Goal: Task Accomplishment & Management: Use online tool/utility

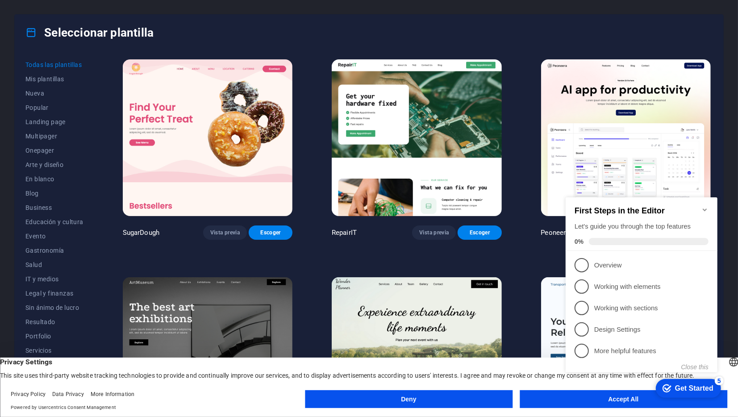
click at [708, 206] on icon "Minimize checklist" at bounding box center [704, 209] width 7 height 7
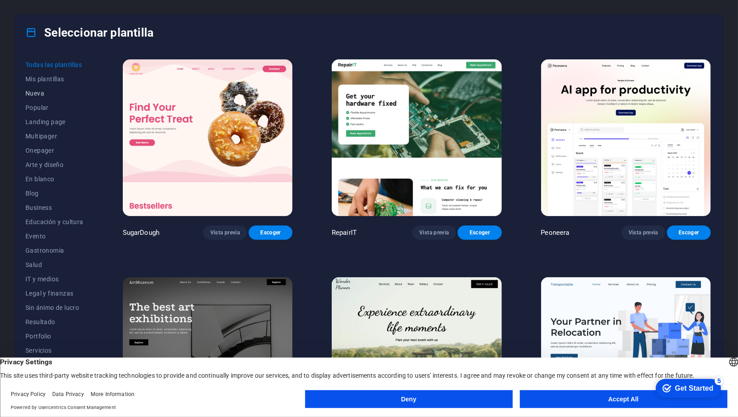
click at [42, 97] on button "Nueva" at bounding box center [54, 93] width 58 height 14
click at [567, 405] on button "Accept All" at bounding box center [624, 399] width 208 height 18
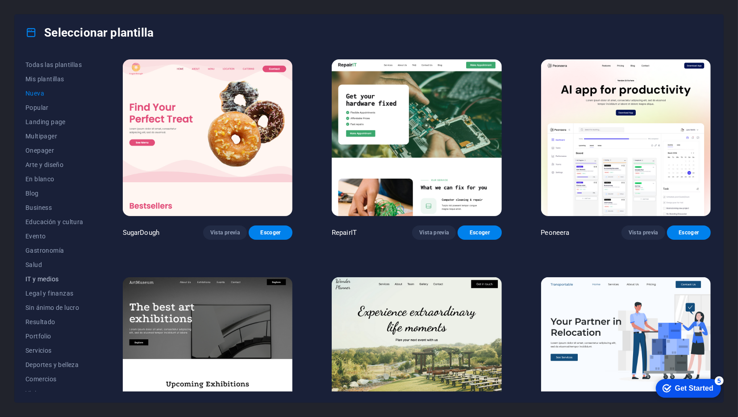
click at [47, 278] on span "IT y medios" at bounding box center [54, 279] width 58 height 7
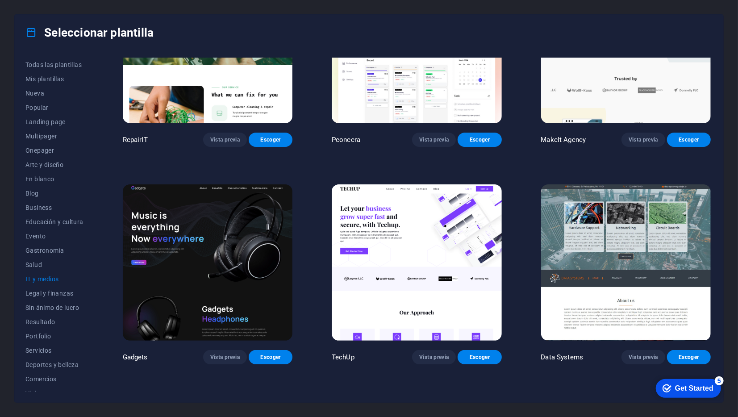
scroll to position [86, 0]
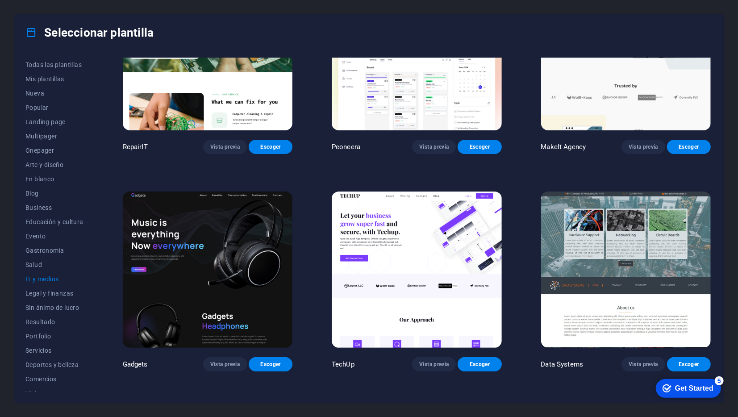
click at [393, 266] on img at bounding box center [417, 270] width 170 height 157
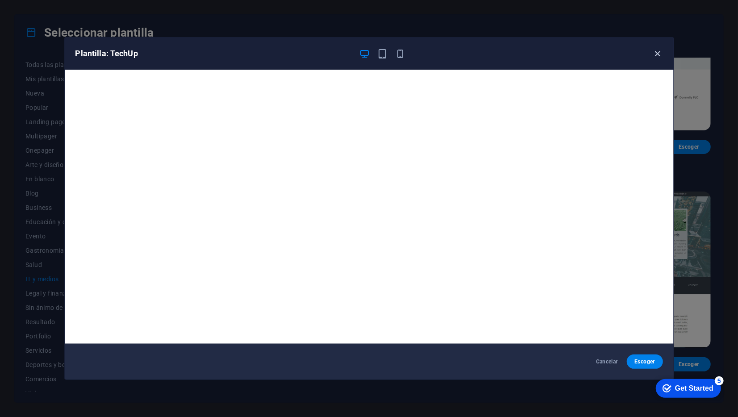
click at [663, 51] on icon "button" at bounding box center [658, 54] width 10 height 10
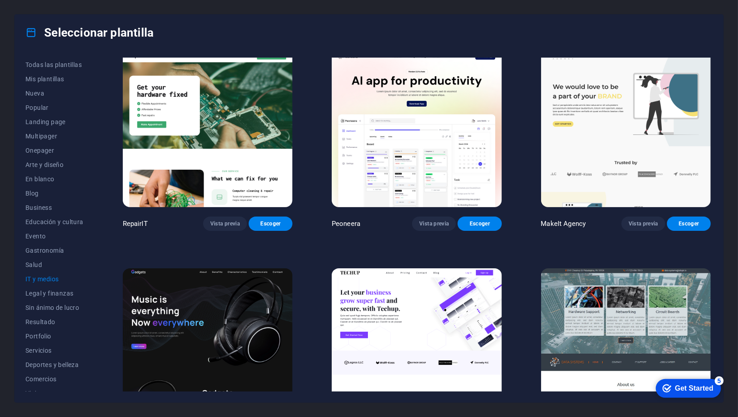
scroll to position [0, 0]
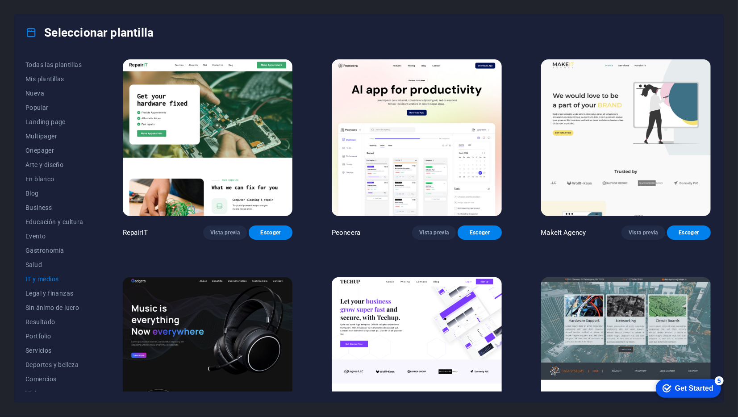
click at [603, 131] on img at bounding box center [626, 137] width 170 height 157
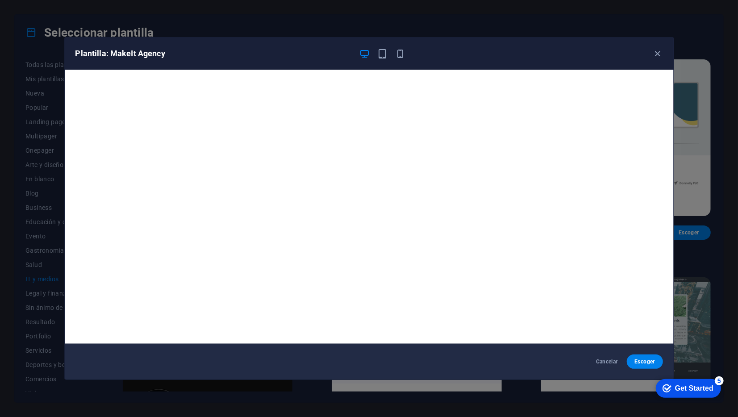
click at [698, 236] on div "Plantilla: MakeIt Agency Cancelar Escoger" at bounding box center [369, 208] width 738 height 417
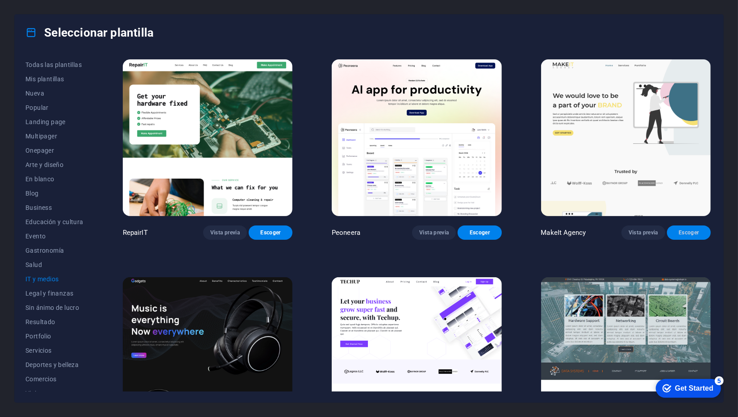
click at [689, 226] on button "Escoger" at bounding box center [689, 233] width 44 height 14
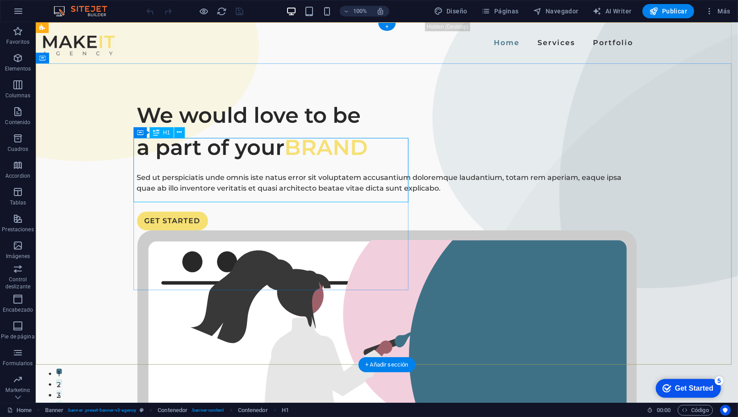
click at [308, 163] on div "We would love to be a part of your BRAND" at bounding box center [387, 131] width 500 height 64
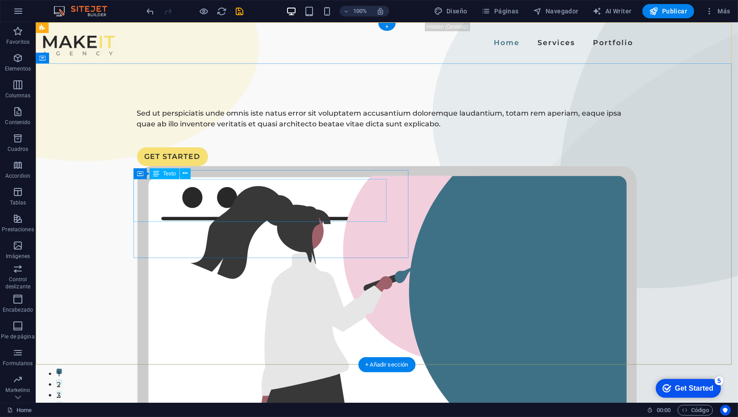
click at [332, 129] on div "Sed ut perspiciatis unde omnis iste natus error sit voluptatem accusantium dolo…" at bounding box center [387, 118] width 500 height 21
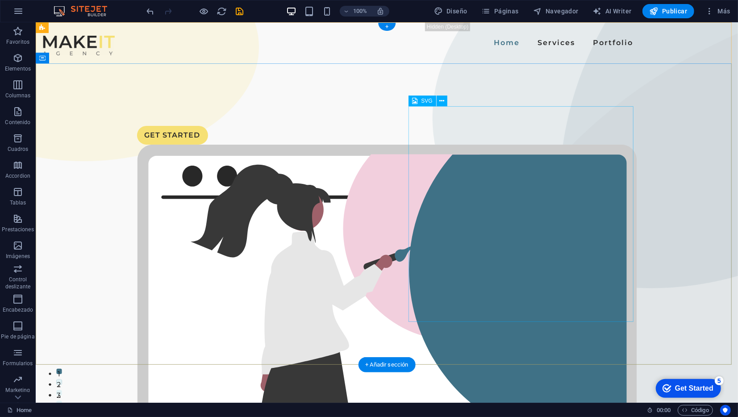
click at [528, 144] on figure at bounding box center [387, 381] width 500 height 475
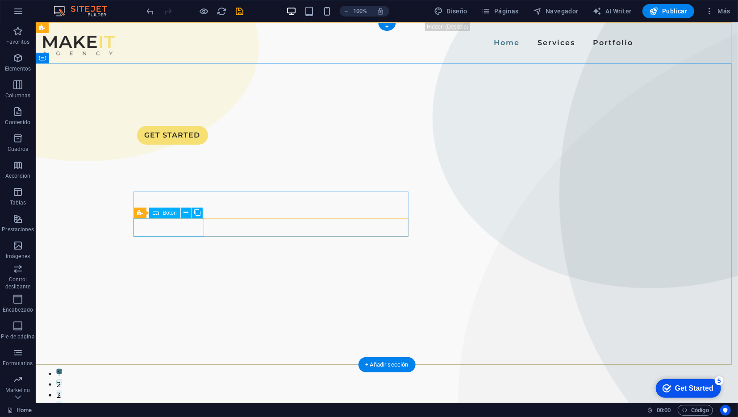
click at [176, 144] on div "GET STARTED" at bounding box center [387, 135] width 500 height 19
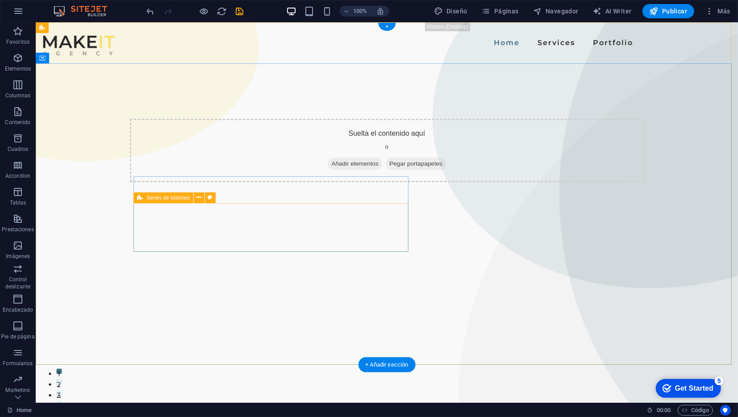
click at [183, 182] on div "Suelta el contenido aquí o Añadir elementos Pegar portapapeles" at bounding box center [387, 149] width 515 height 63
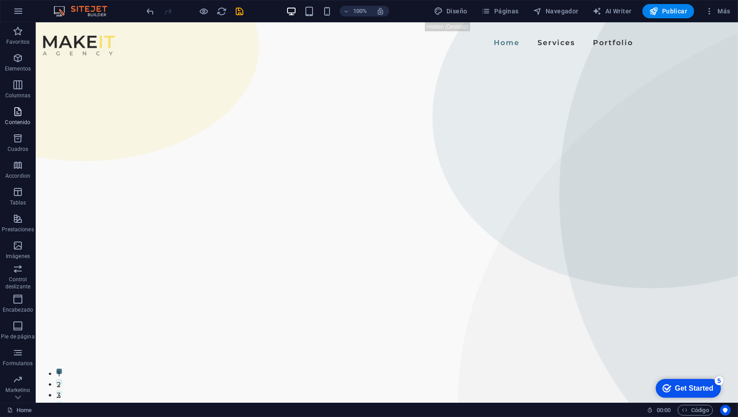
click at [25, 113] on span "Contenido" at bounding box center [18, 116] width 36 height 21
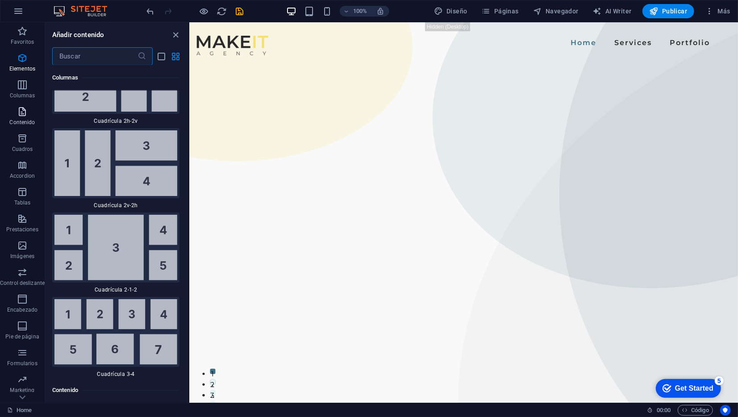
scroll to position [2735, 0]
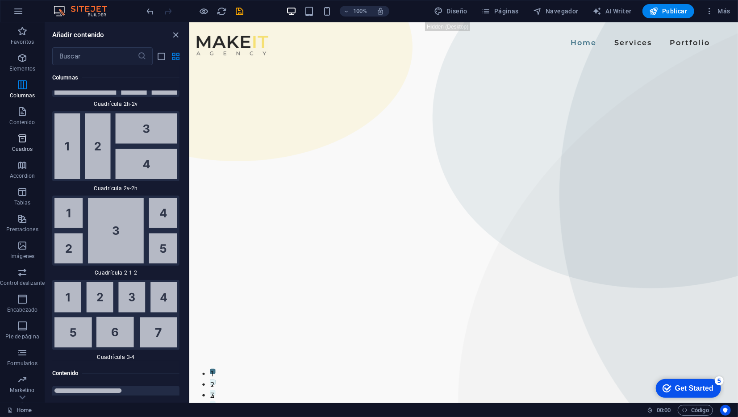
click at [23, 142] on icon "button" at bounding box center [22, 138] width 11 height 11
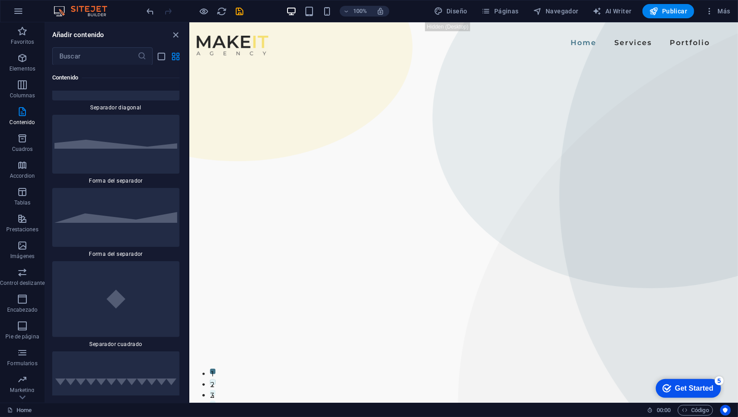
scroll to position [4433, 0]
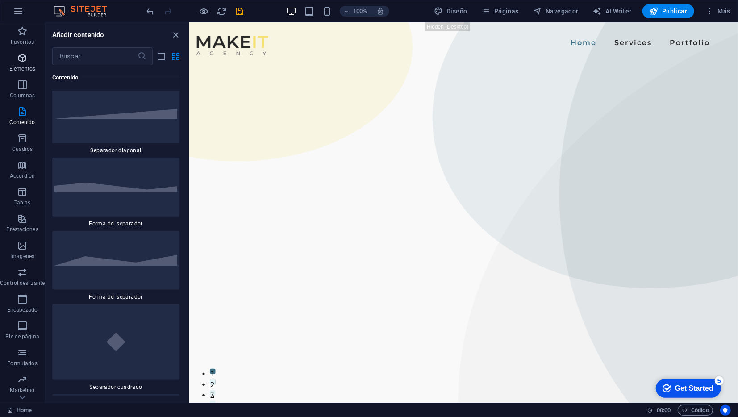
click at [21, 61] on icon "button" at bounding box center [22, 58] width 11 height 11
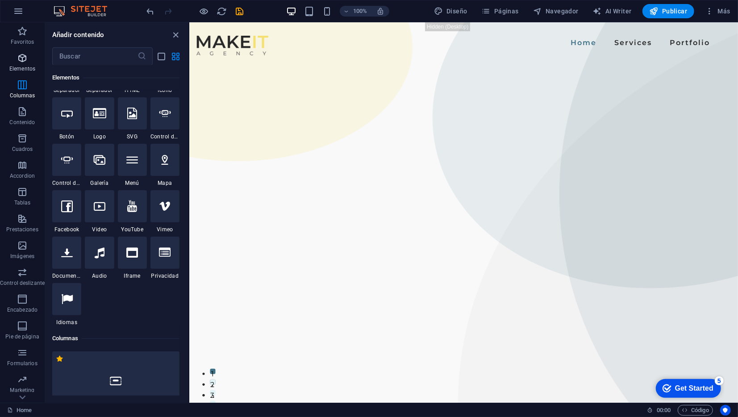
scroll to position [168, 0]
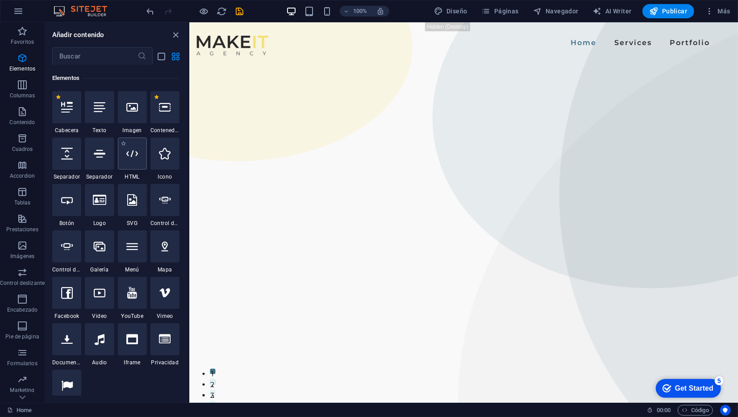
click at [140, 157] on div at bounding box center [132, 154] width 29 height 32
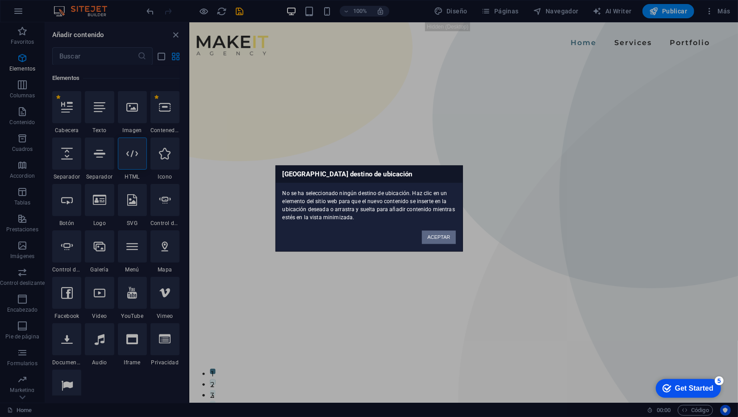
click at [432, 237] on button "ACEPTAR" at bounding box center [438, 237] width 33 height 13
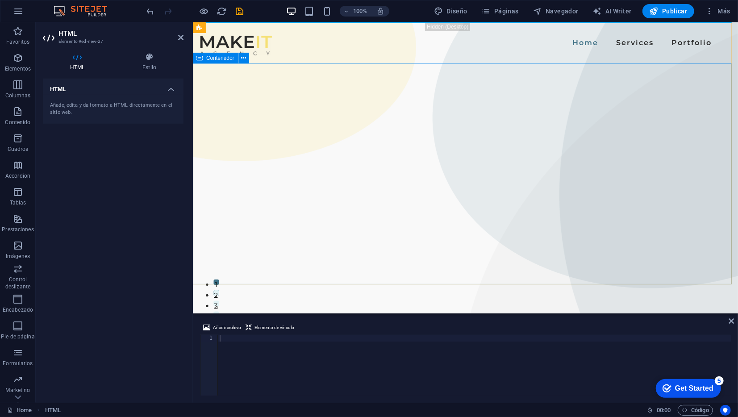
click at [290, 90] on div at bounding box center [465, 112] width 545 height 98
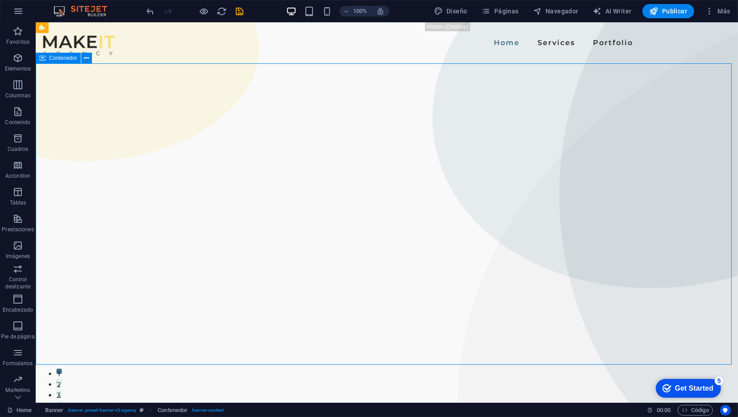
click at [151, 94] on div at bounding box center [386, 112] width 703 height 98
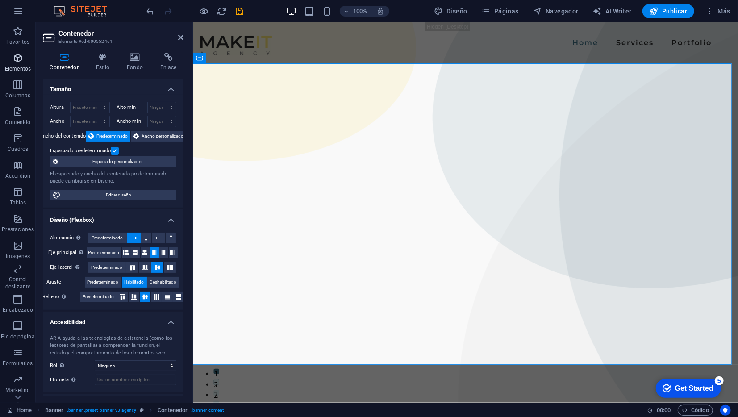
click at [18, 69] on p "Elementos" at bounding box center [18, 68] width 26 height 7
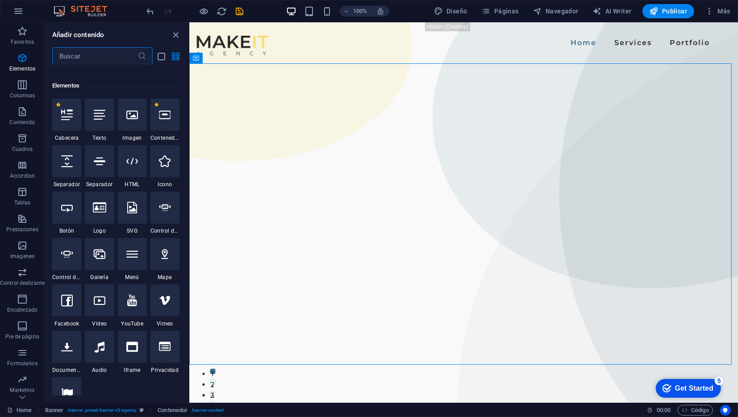
scroll to position [168, 0]
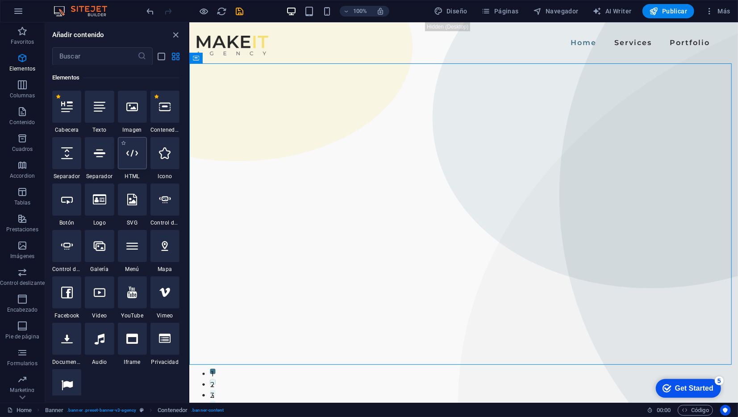
click at [132, 153] on icon at bounding box center [132, 153] width 12 height 12
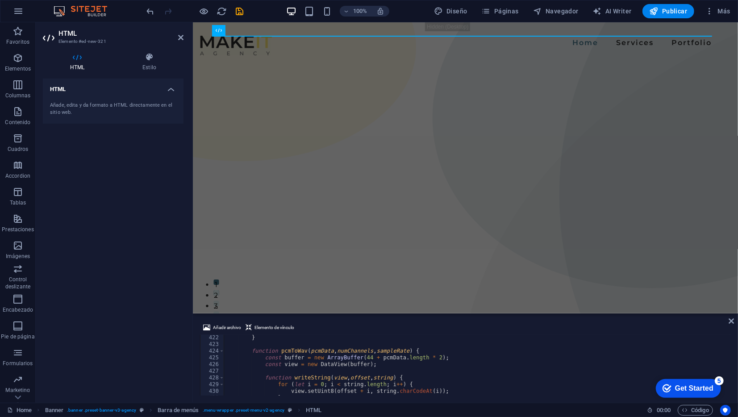
scroll to position [2826, 0]
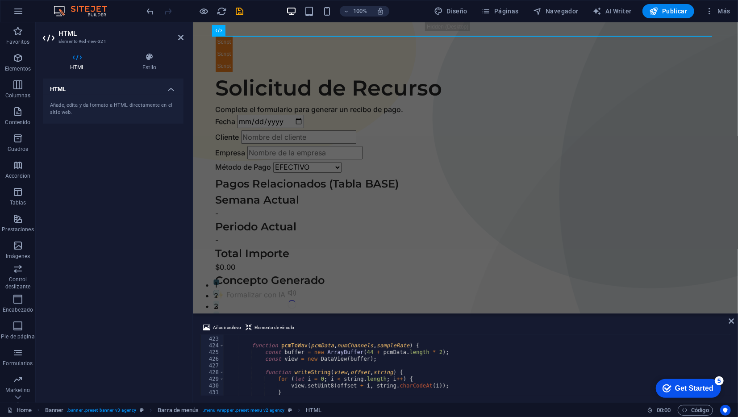
click at [679, 385] on div "Get Started" at bounding box center [694, 388] width 38 height 8
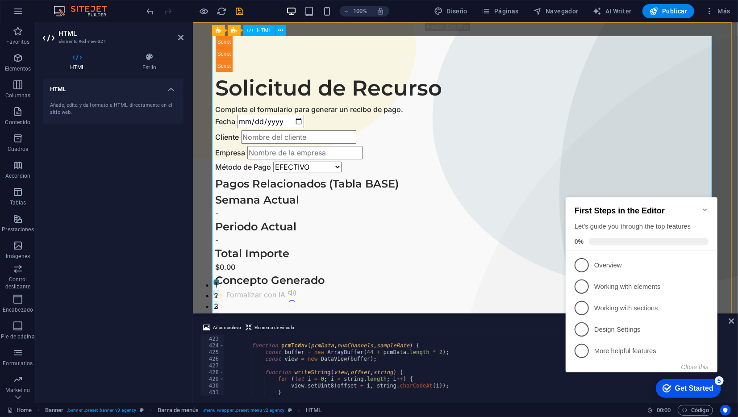
click at [705, 207] on icon "Minimize checklist" at bounding box center [704, 209] width 7 height 7
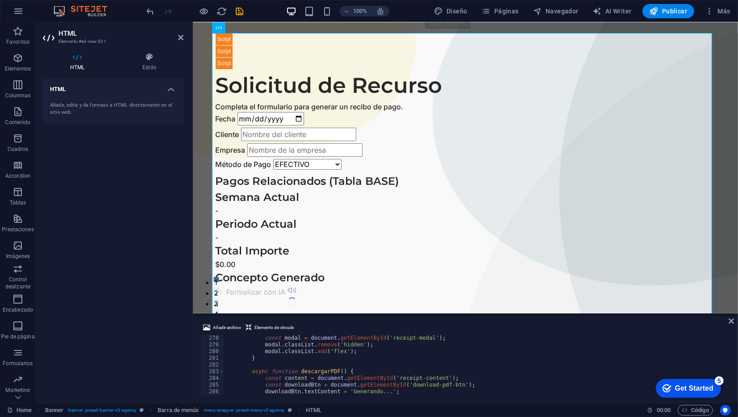
scroll to position [1856, 0]
click at [280, 113] on input "Fecha" at bounding box center [270, 118] width 67 height 13
click at [293, 118] on input "Fecha" at bounding box center [270, 118] width 67 height 13
type input "[DATE]"
click at [286, 133] on input "Cliente" at bounding box center [298, 133] width 115 height 13
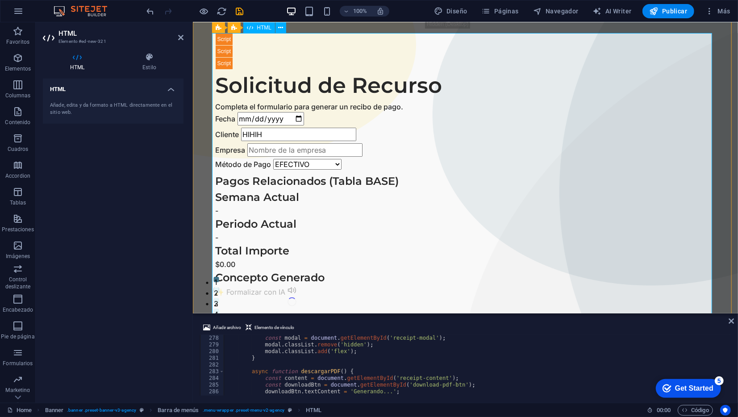
type input "HIHIH"
click at [280, 152] on input "Empresa" at bounding box center [304, 149] width 115 height 13
click at [289, 151] on input "Empresa" at bounding box center [304, 149] width 115 height 13
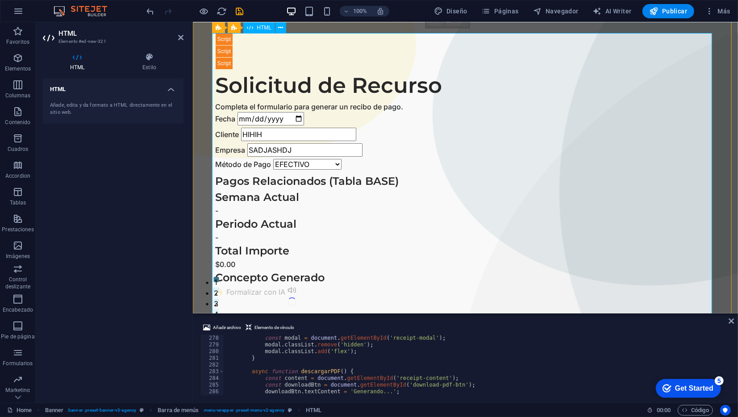
type input "SADJASHDJ"
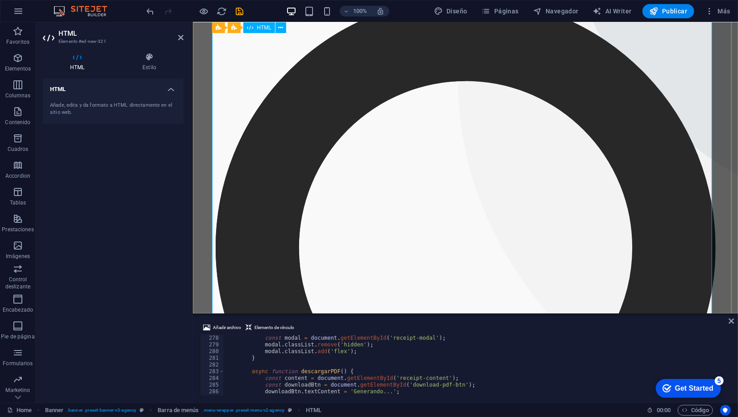
scroll to position [320, 0]
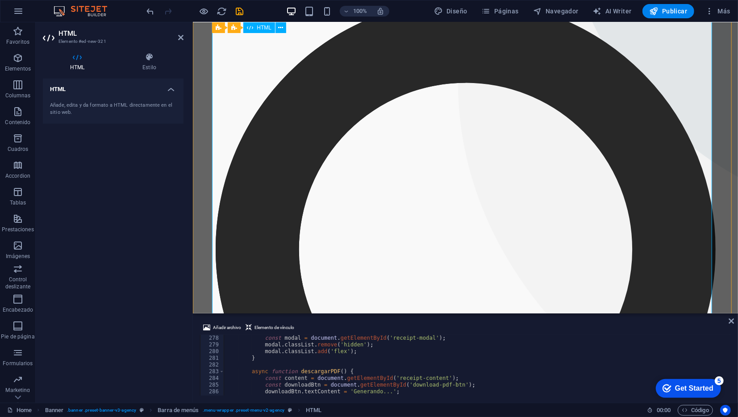
click at [279, 112] on div "Solicitud de Recurso con IA Solicitud de Recurso Completa el formulario para ge…" at bounding box center [465, 198] width 500 height 966
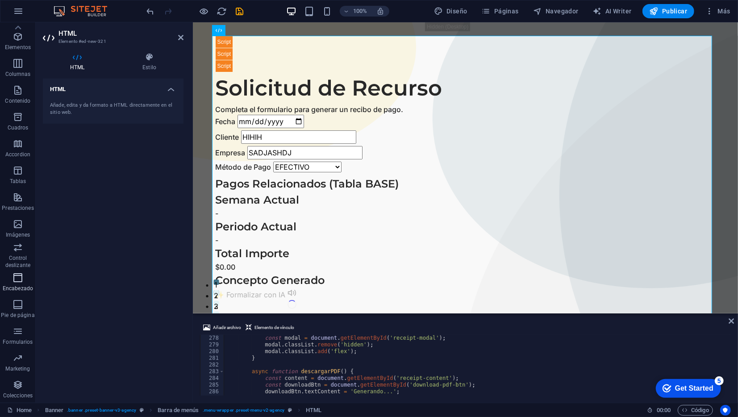
scroll to position [0, 0]
type textarea "const content = document.getElementById('receipt-content'); const downloadBtn =…"
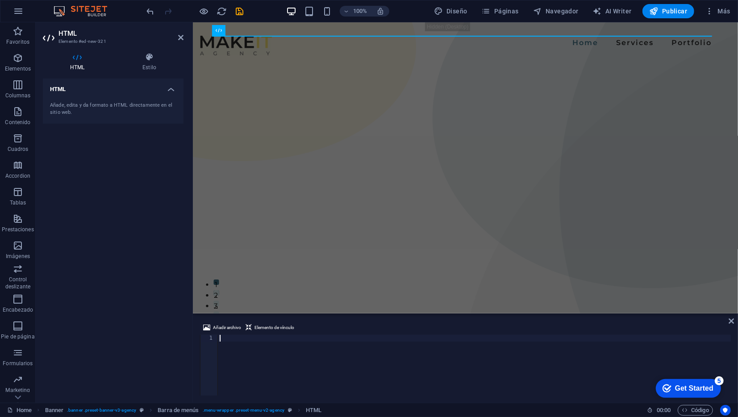
scroll to position [2438, 0]
click at [345, 364] on div "*/ function formatCurrency ( amount ) { return new Intl . NumberFormat ( 'es-MX…" at bounding box center [590, 365] width 732 height 72
type textarea "</script>"
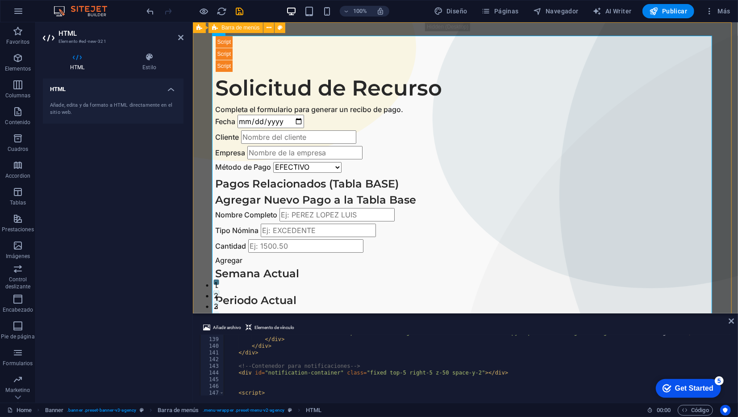
click at [311, 29] on div "Generador de Solicitud de Recurso Solicitud de Recurso Completa el formulario p…" at bounding box center [465, 295] width 545 height 547
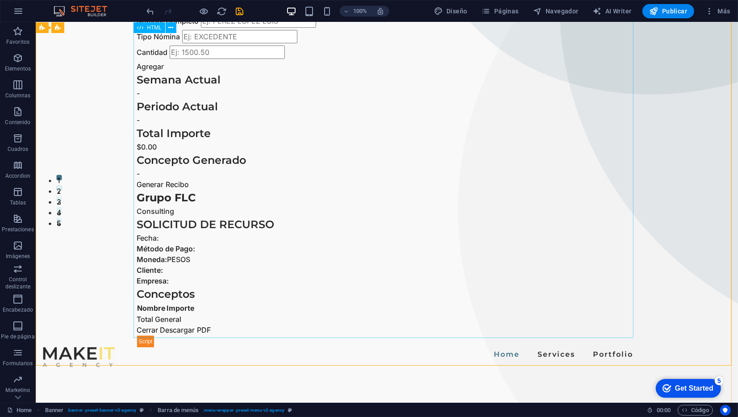
scroll to position [0, 0]
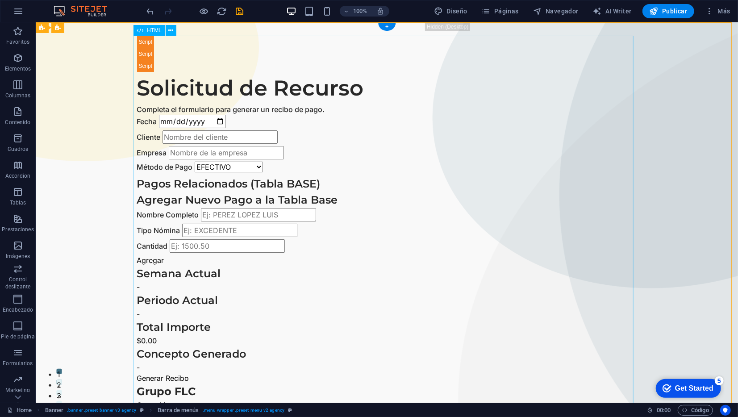
click at [350, 170] on div "Generador de Solicitud de Recurso Solicitud de Recurso Completa el formulario p…" at bounding box center [387, 288] width 500 height 506
click at [479, 82] on div "Generador de Solicitud de Recurso Solicitud de Recurso Completa el formulario p…" at bounding box center [387, 288] width 500 height 506
click at [710, 13] on icon "button" at bounding box center [709, 11] width 9 height 9
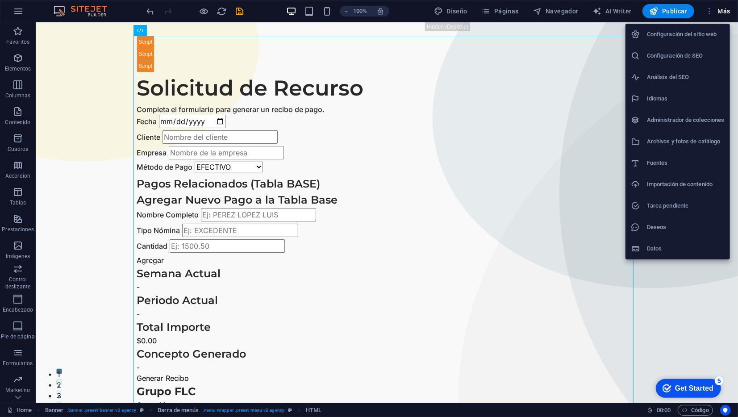
click at [508, 264] on div at bounding box center [369, 208] width 738 height 417
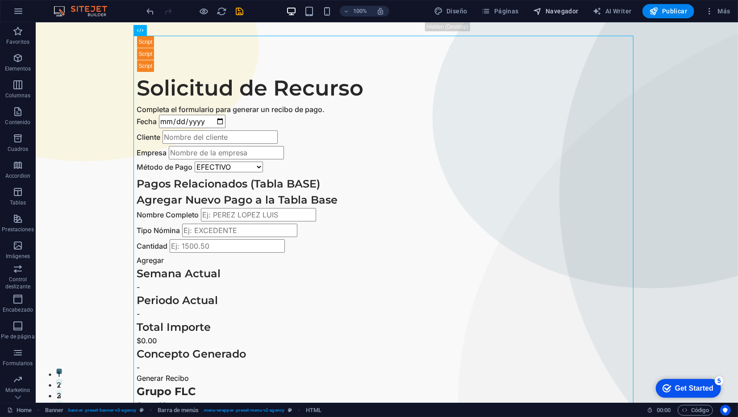
click at [547, 7] on span "Navegador" at bounding box center [556, 11] width 46 height 9
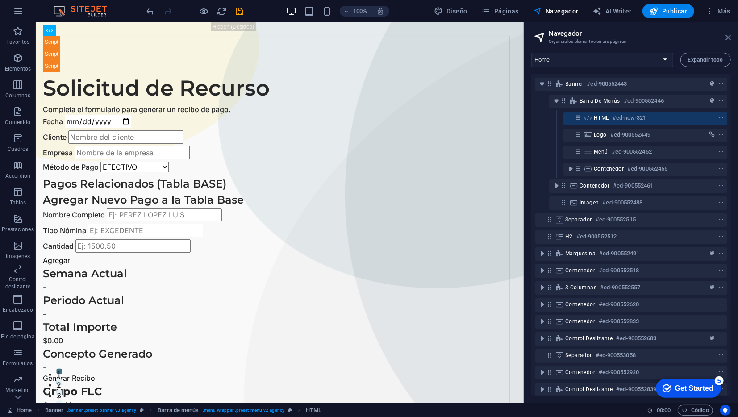
click at [729, 40] on icon at bounding box center [728, 37] width 5 height 7
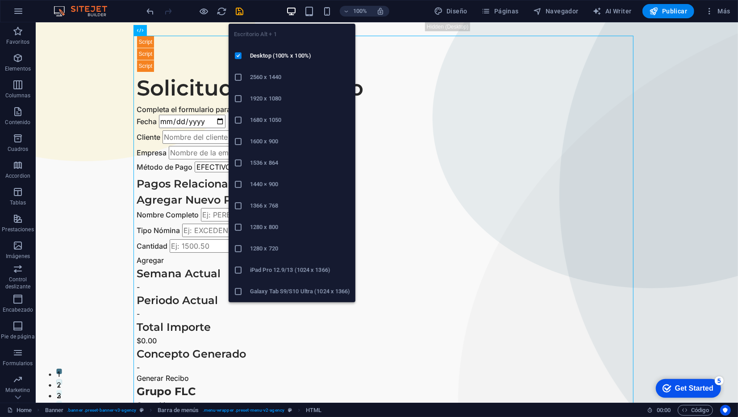
click at [263, 102] on h6 "1920 x 1080" at bounding box center [300, 98] width 100 height 11
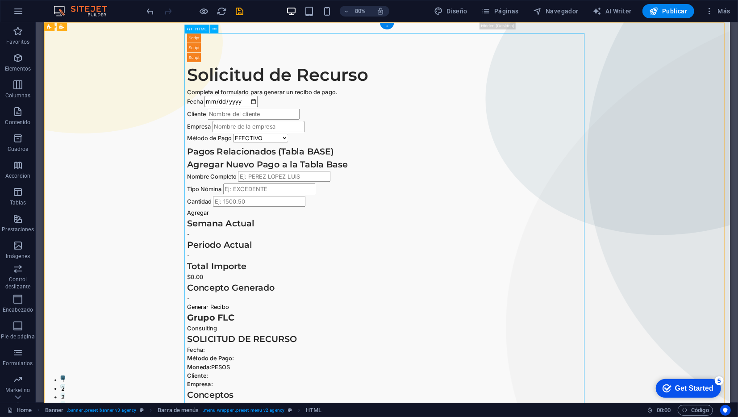
click at [558, 280] on div "Generador de Solicitud de Recurso Solicitud de Recurso Completa el formulario p…" at bounding box center [472, 288] width 500 height 506
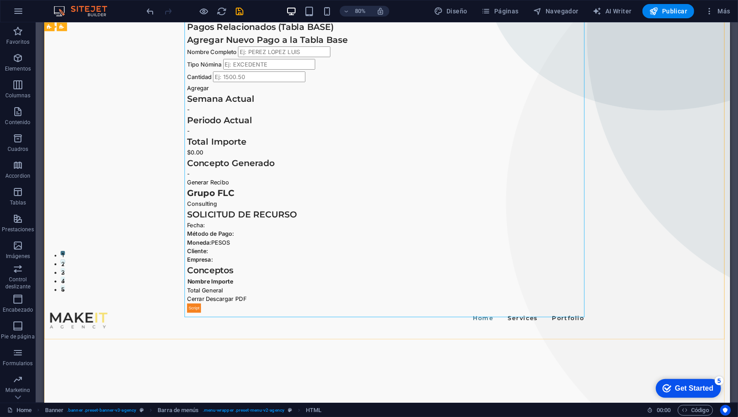
scroll to position [156, 0]
click at [566, 356] on div "Generador de Solicitud de Recurso Solicitud de Recurso Completa el formulario p…" at bounding box center [472, 132] width 500 height 506
click at [123, 385] on div at bounding box center [87, 395] width 72 height 20
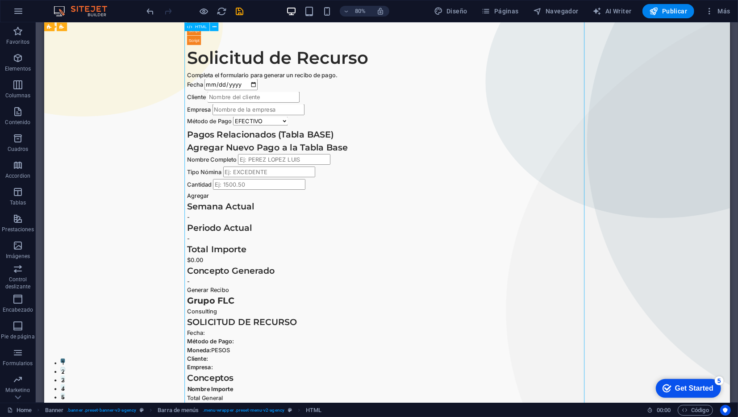
scroll to position [0, 0]
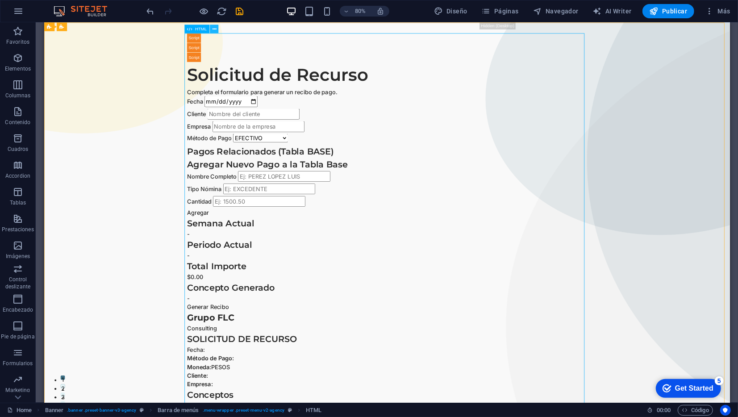
click at [216, 27] on button at bounding box center [214, 29] width 8 height 8
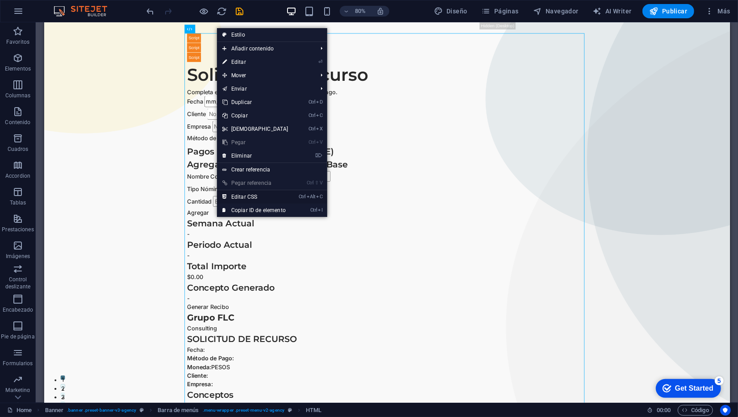
click at [265, 195] on link "Ctrl Alt C Editar CSS" at bounding box center [255, 196] width 77 height 13
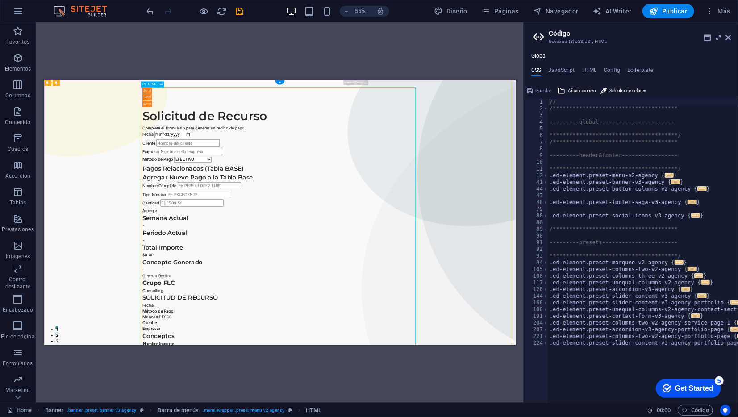
click at [529, 307] on div "Generador de Solicitud de Recurso Solicitud de Recurso Completa el formulario p…" at bounding box center [472, 346] width 500 height 506
click at [292, 178] on div "Generador de Solicitud de Recurso Solicitud de Recurso Completa el formulario p…" at bounding box center [472, 346] width 500 height 506
click at [301, 178] on div "Generador de Solicitud de Recurso Solicitud de Recurso Completa el formulario p…" at bounding box center [472, 346] width 500 height 506
click at [456, 280] on div "Generador de Solicitud de Recurso Solicitud de Recurso Completa el formulario p…" at bounding box center [472, 346] width 500 height 506
click at [728, 38] on icon at bounding box center [728, 37] width 5 height 7
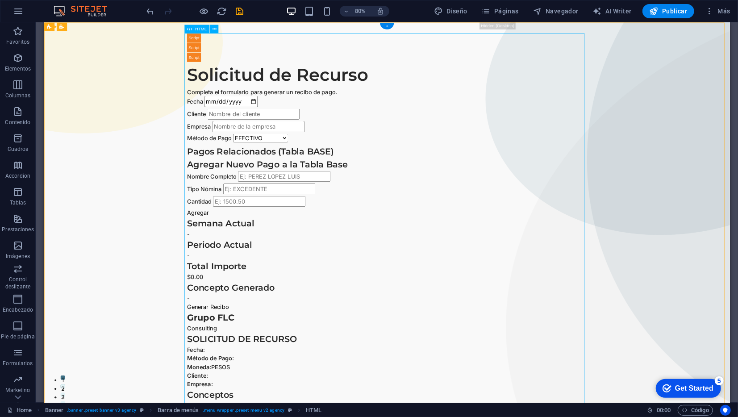
click at [448, 310] on div "Generador de Solicitud de Recurso Solicitud de Recurso Completa el formulario p…" at bounding box center [472, 288] width 500 height 506
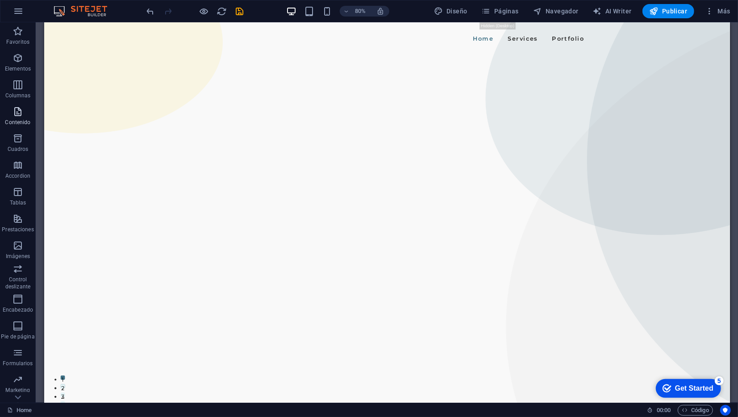
click at [17, 122] on p "Contenido" at bounding box center [17, 122] width 25 height 7
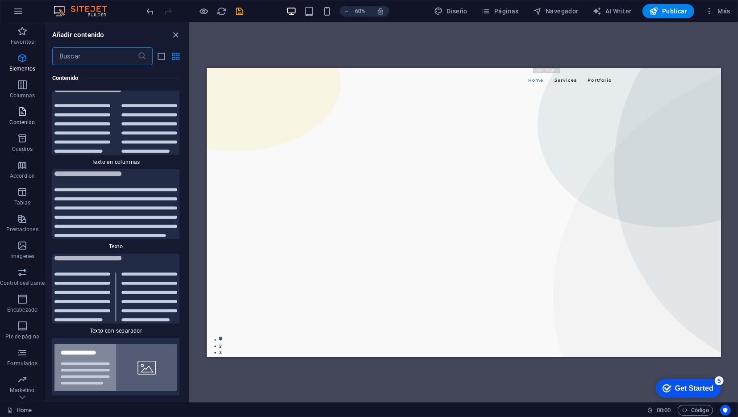
scroll to position [3037, 0]
click at [25, 145] on span "Cuadros" at bounding box center [22, 143] width 45 height 21
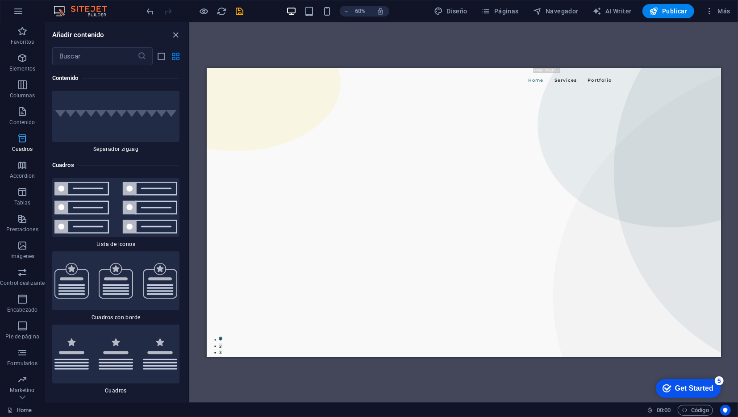
scroll to position [4840, 0]
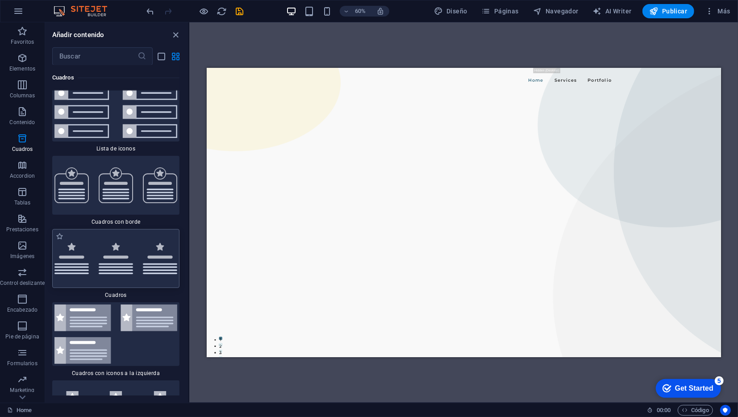
click at [121, 264] on img at bounding box center [115, 258] width 123 height 31
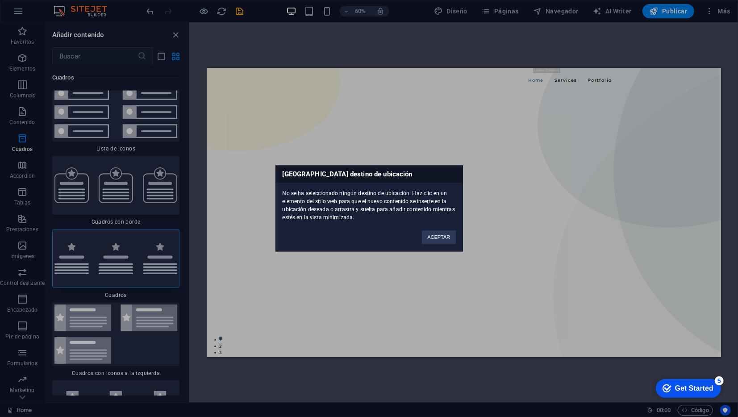
drag, startPoint x: 121, startPoint y: 264, endPoint x: 4, endPoint y: 255, distance: 116.9
click at [209, 221] on div "[GEOGRAPHIC_DATA] destino de ubicación No se ha seleccionado ningún destino de …" at bounding box center [369, 208] width 738 height 417
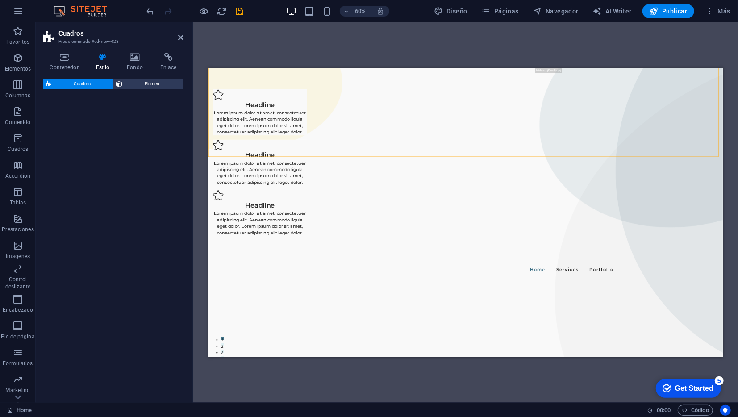
select select "rem"
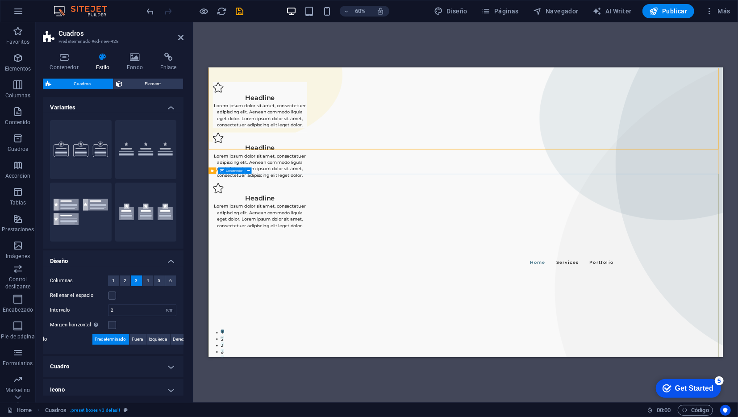
scroll to position [11, 0]
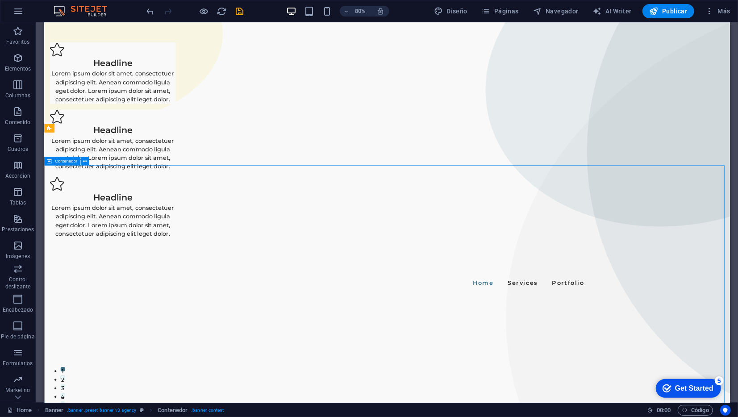
click at [407, 368] on div at bounding box center [473, 417] width 858 height 98
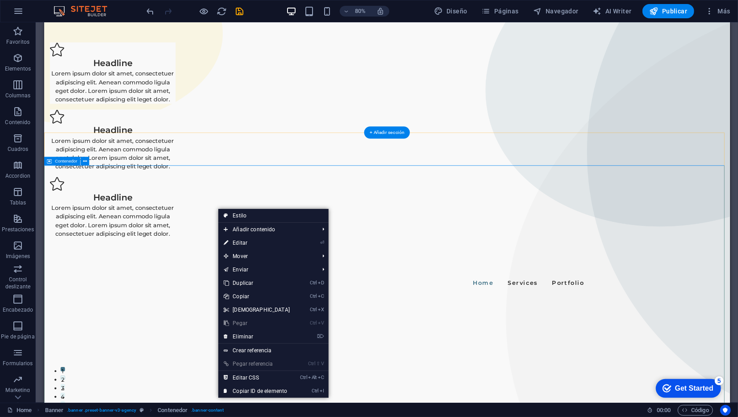
click at [214, 368] on div at bounding box center [473, 417] width 858 height 98
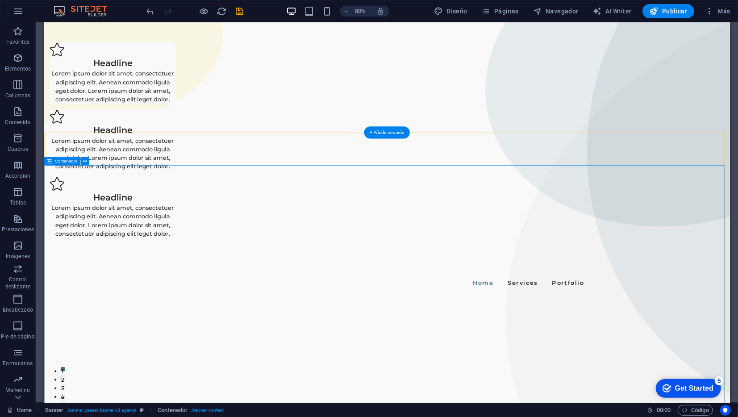
click at [205, 368] on div at bounding box center [473, 417] width 858 height 98
click at [17, 67] on p "Elementos" at bounding box center [18, 68] width 26 height 7
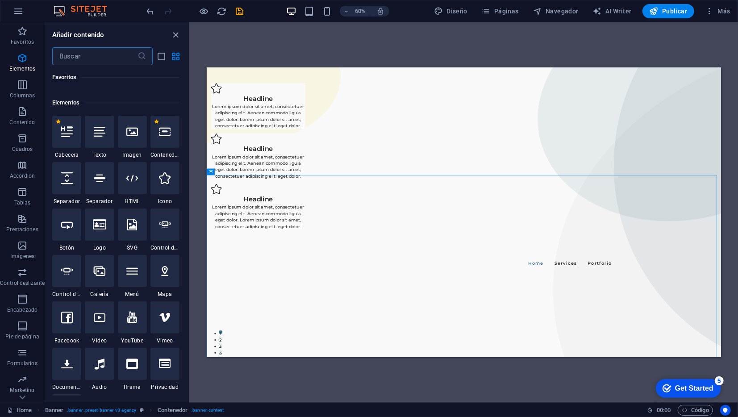
scroll to position [168, 0]
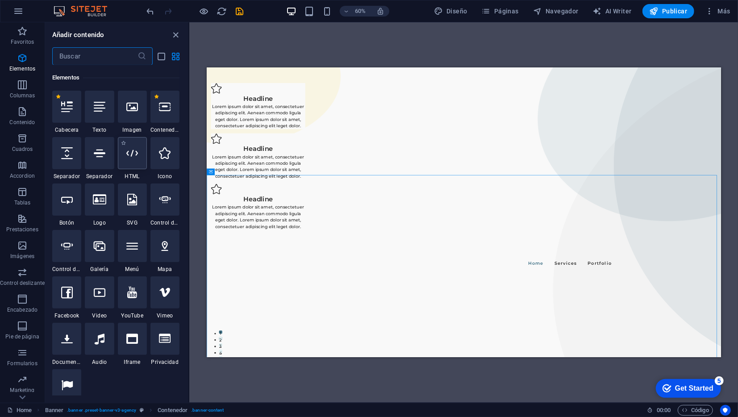
click at [130, 162] on div at bounding box center [132, 153] width 29 height 32
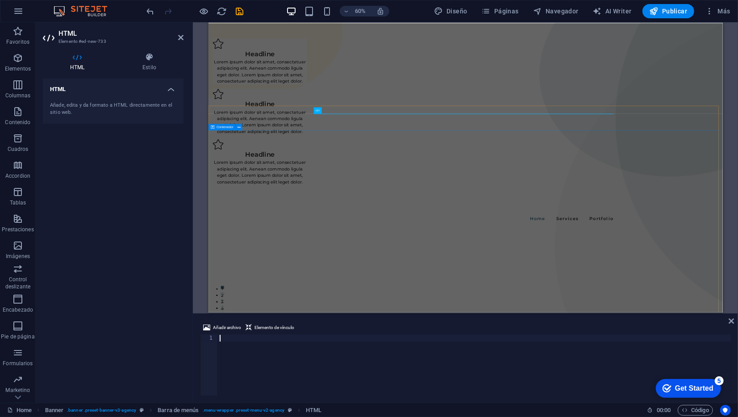
scroll to position [2438, 0]
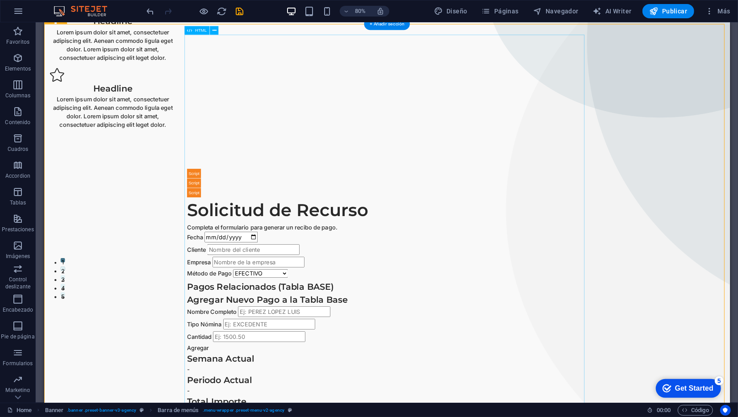
scroll to position [148, 0]
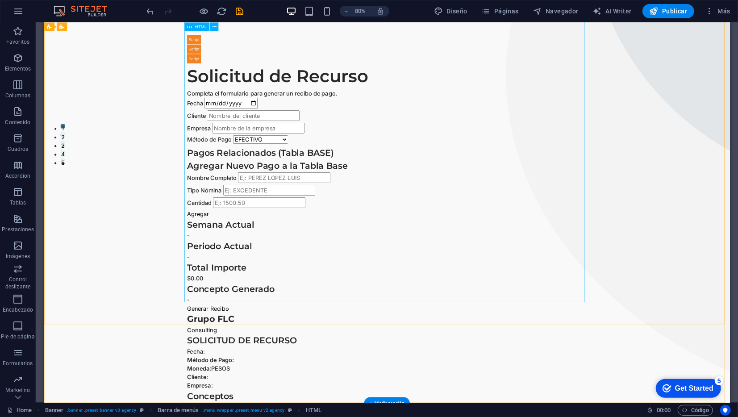
scroll to position [314, 0]
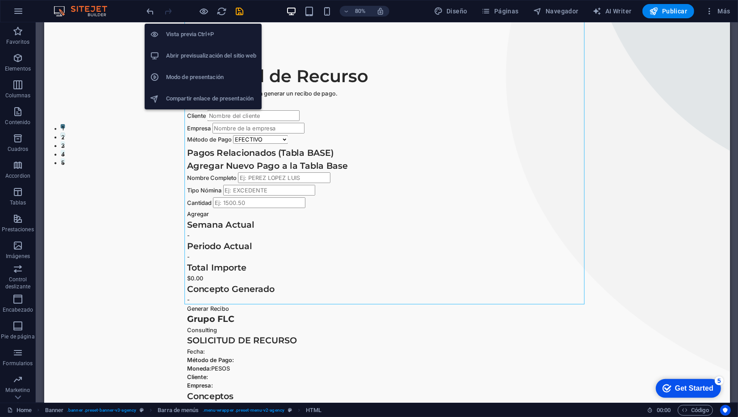
click at [207, 55] on h6 "Abrir previsualización del sitio web" at bounding box center [211, 55] width 90 height 11
click at [202, 41] on li "Vista previa Ctrl+P" at bounding box center [203, 34] width 117 height 21
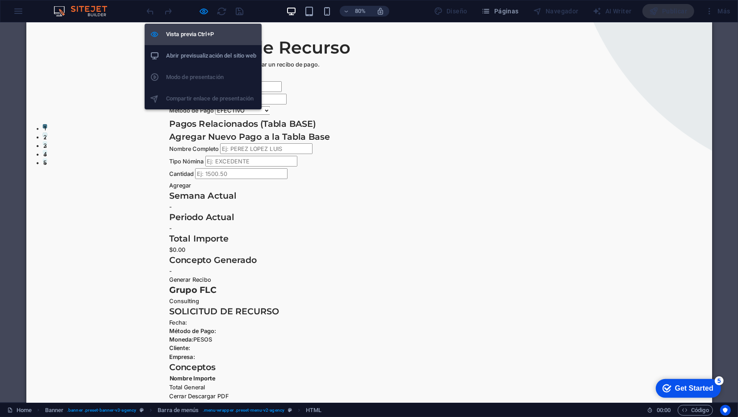
scroll to position [279, 0]
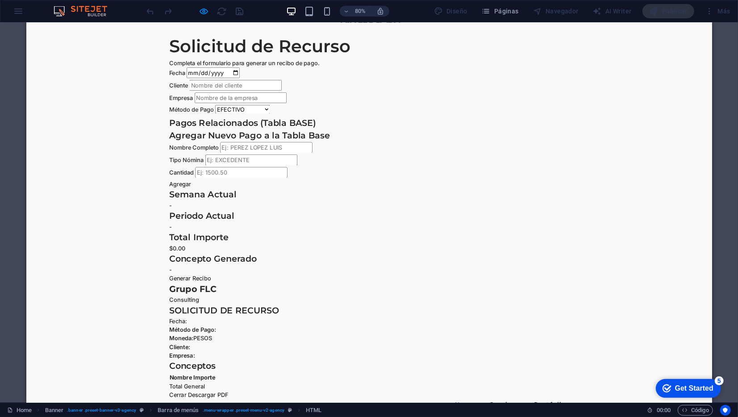
scroll to position [966, 0]
click at [283, 83] on input "Fecha" at bounding box center [259, 84] width 67 height 13
type input "[DATE]"
click at [284, 98] on input "Cliente" at bounding box center [287, 100] width 115 height 13
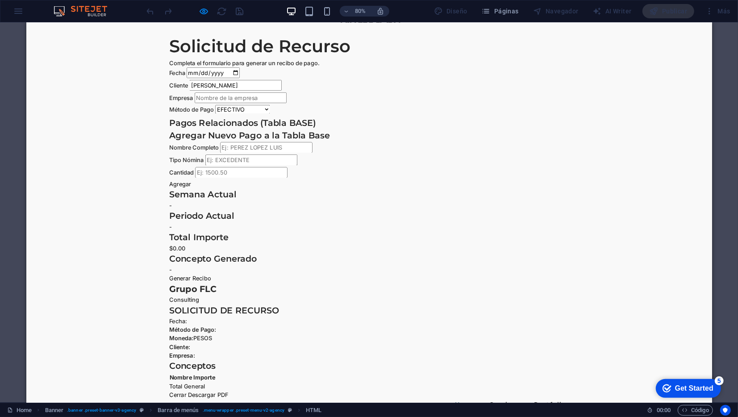
type input "[PERSON_NAME]"
click at [292, 114] on input "Empresa" at bounding box center [293, 115] width 115 height 13
type input "JASDASD"
click at [306, 131] on select "EFECTIVO CHEQUE TRANSFERENCIA" at bounding box center [296, 130] width 68 height 11
select select "CHEQUE"
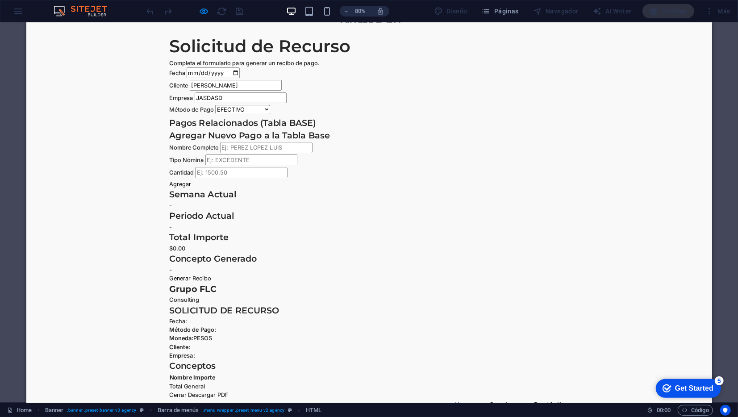
click at [285, 125] on select "EFECTIVO CHEQUE TRANSFERENCIA" at bounding box center [296, 130] width 68 height 11
click at [334, 172] on input "Nombre Completo" at bounding box center [325, 178] width 115 height 13
click at [408, 180] on div "Nombre Completo" at bounding box center [455, 180] width 500 height 16
drag, startPoint x: 408, startPoint y: 180, endPoint x: 274, endPoint y: 132, distance: 142.8
drag, startPoint x: 274, startPoint y: 132, endPoint x: 213, endPoint y: 148, distance: 62.8
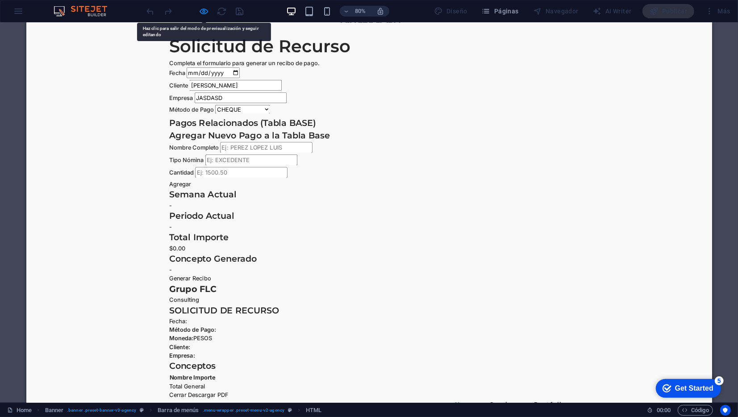
click at [213, 148] on h3 "Pagos Relacionados (Tabla BASE)" at bounding box center [455, 147] width 500 height 16
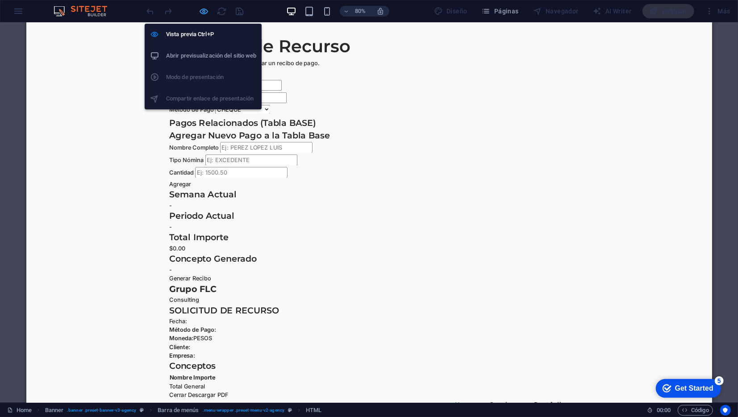
click at [205, 8] on icon "button" at bounding box center [204, 11] width 10 height 10
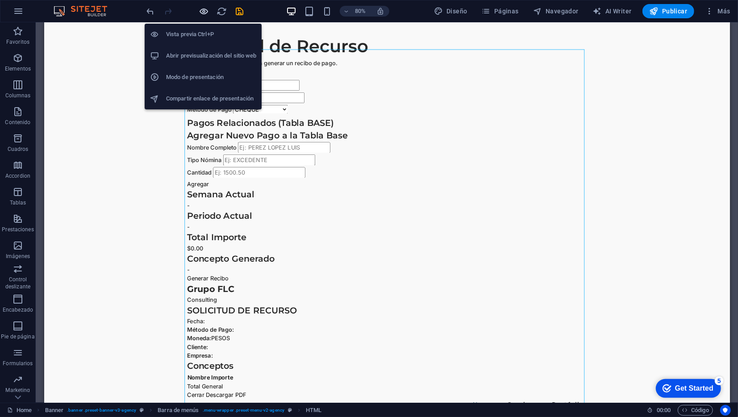
scroll to position [806, 0]
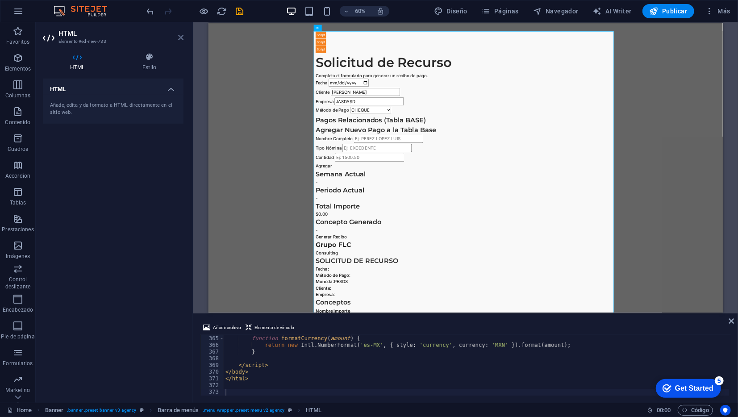
click at [180, 35] on icon at bounding box center [180, 37] width 5 height 7
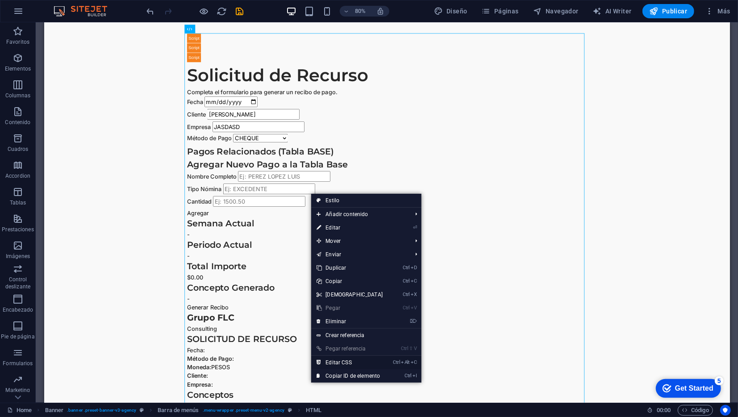
click at [335, 363] on link "Ctrl Alt C Editar CSS" at bounding box center [349, 362] width 77 height 13
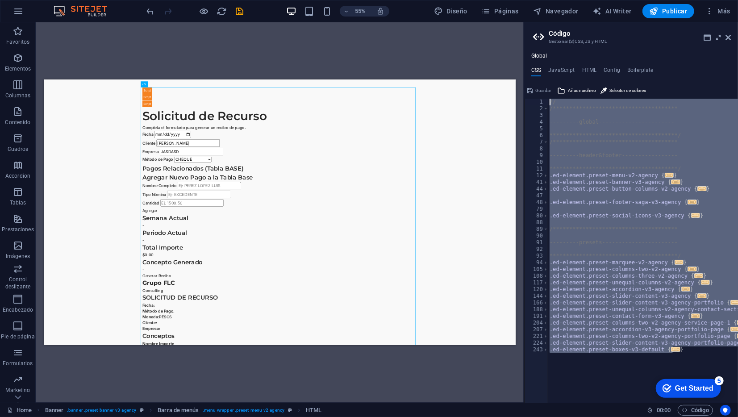
drag, startPoint x: 691, startPoint y: 353, endPoint x: 505, endPoint y: 43, distance: 361.2
click at [505, 43] on div "**********" at bounding box center [369, 212] width 738 height 381
type textarea "}"
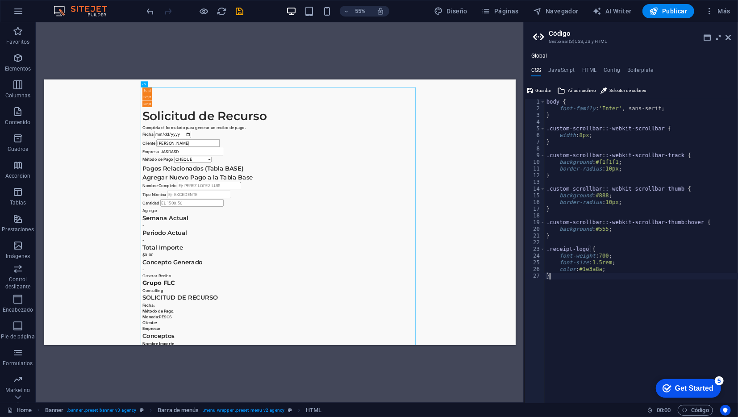
click at [624, 324] on div "body { font-family : 'Inter' , sans-serif; } .custom-scrollbar : :-webkit-scrol…" at bounding box center [641, 258] width 193 height 318
click at [539, 87] on span "Guardar" at bounding box center [544, 90] width 16 height 11
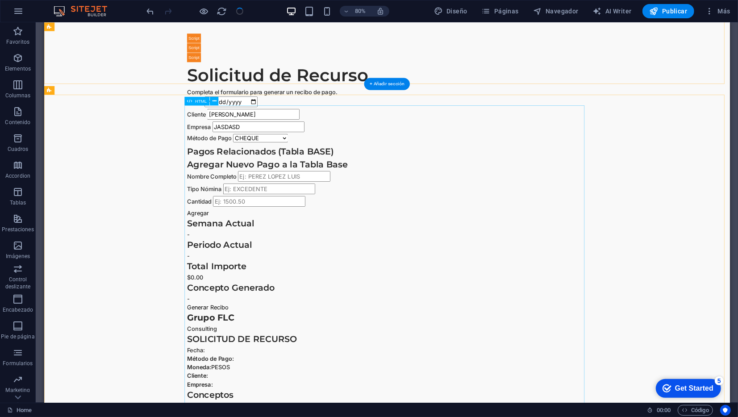
scroll to position [708, 0]
click at [427, 300] on div "Generador de Solicitud de Recurso Solicitud de Recurso Completa el formulario p…" at bounding box center [472, 288] width 500 height 506
click at [310, 156] on div "Generador de Solicitud de Recurso Solicitud de Recurso Completa el formulario p…" at bounding box center [472, 288] width 500 height 506
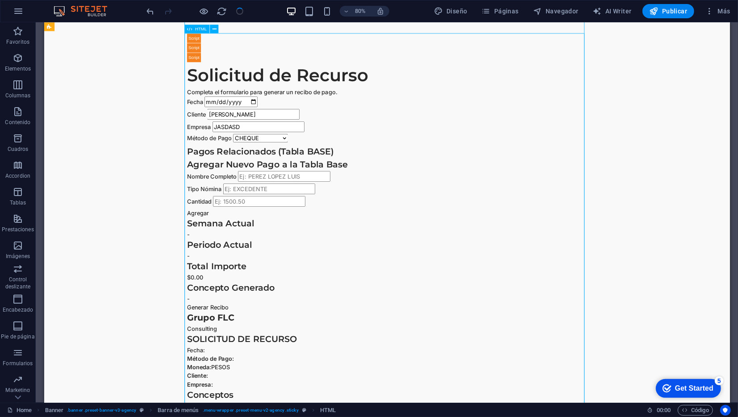
click at [310, 156] on div "Generador de Solicitud de Recurso Solicitud de Recurso Completa el formulario p…" at bounding box center [472, 288] width 500 height 506
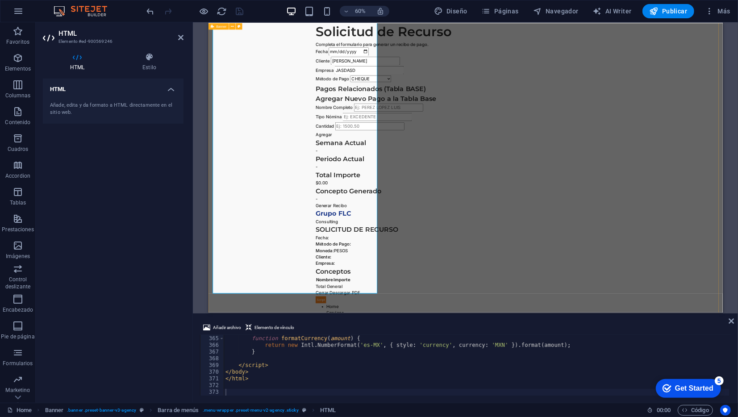
scroll to position [1680, 0]
click at [209, 316] on div "Generador de Solicitud de Recurso Solicitud de Recurso Completa el formulario p…" at bounding box center [637, 258] width 858 height 575
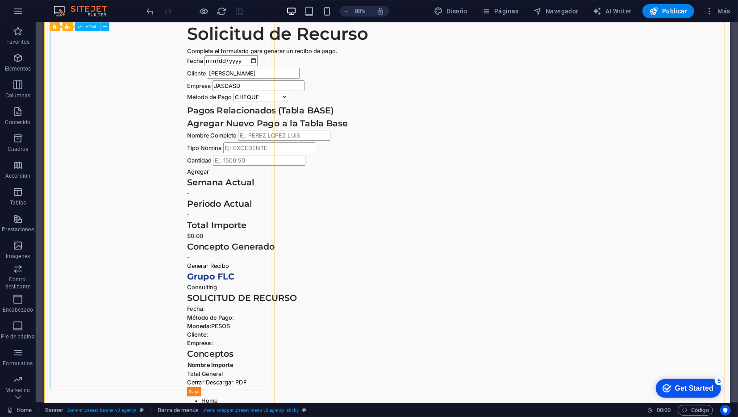
click at [222, 113] on div "Generador de Solicitud de Recurso Solicitud de Recurso Completa el formulario p…" at bounding box center [472, 237] width 500 height 506
click at [222, 106] on div "Generador de Solicitud de Recurso Solicitud de Recurso Completa el formulario p…" at bounding box center [472, 237] width 500 height 506
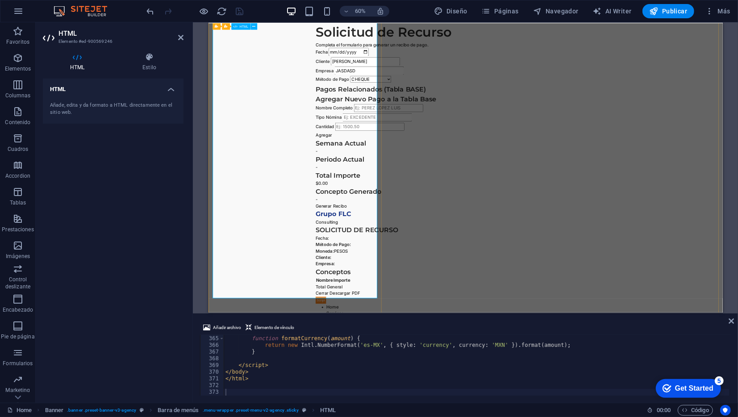
click at [412, 80] on input "[PERSON_NAME]" at bounding box center [469, 86] width 115 height 13
click at [451, 157] on input "Nombre Completo" at bounding box center [508, 163] width 115 height 13
click at [387, 238] on div "Generador de Solicitud de Recurso Solicitud de Recurso Completa el formulario p…" at bounding box center [637, 238] width 500 height 506
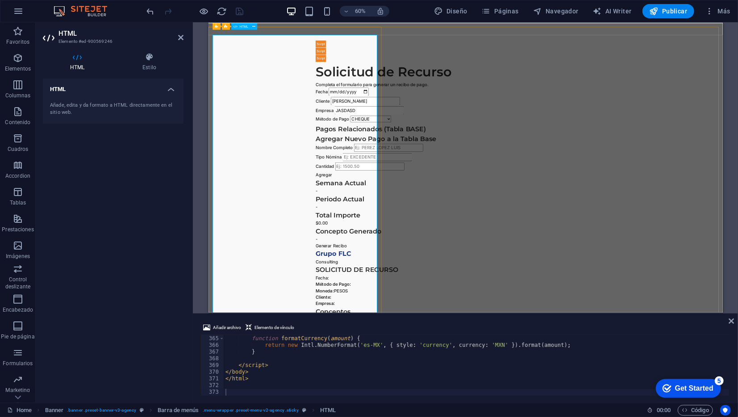
scroll to position [1613, 0]
click at [241, 33] on span "HTML" at bounding box center [243, 32] width 9 height 3
click at [254, 33] on icon at bounding box center [253, 32] width 3 height 6
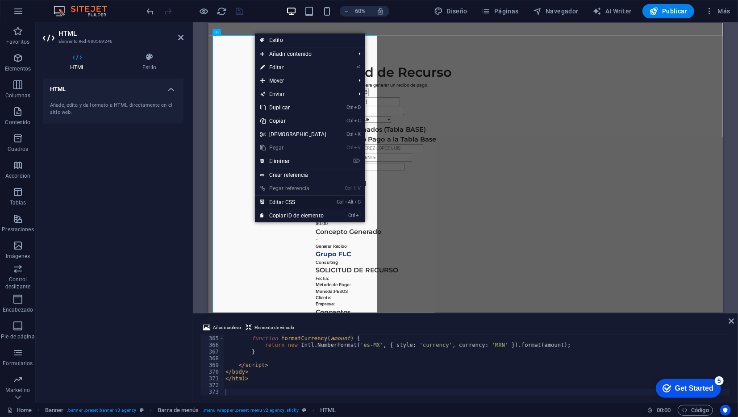
click at [295, 201] on link "Ctrl Alt C Editar CSS" at bounding box center [293, 202] width 77 height 13
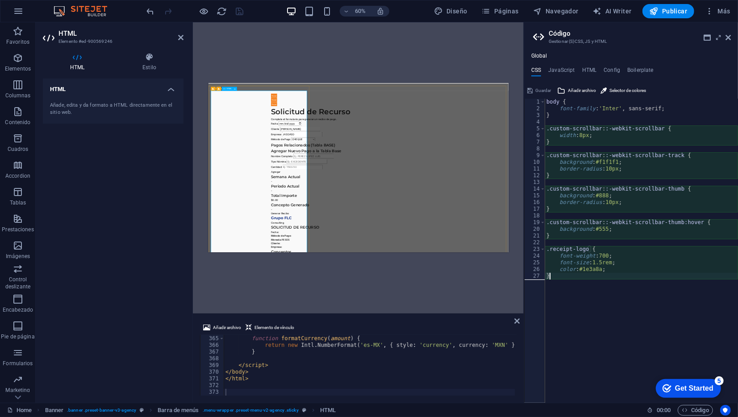
type textarea "background: #f1f1f1;"
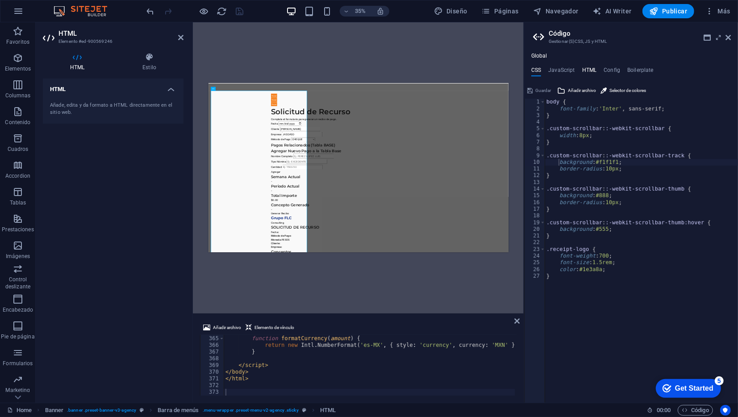
click at [590, 67] on h4 "HTML" at bounding box center [589, 72] width 15 height 10
type textarea "<a href="#main-content" class="wv-link-content button">Skip to main content</a>"
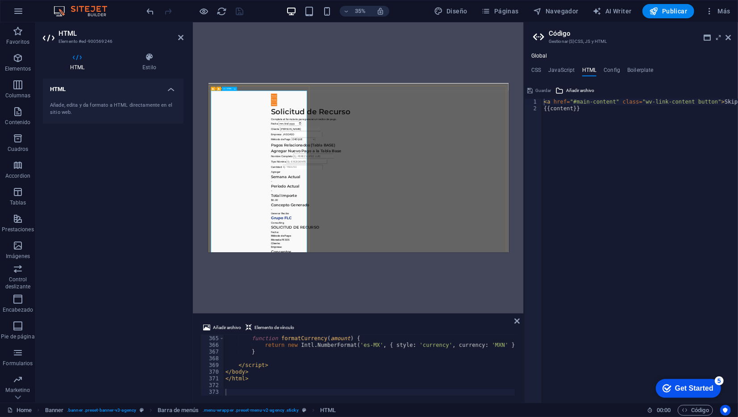
click at [451, 285] on input "Nombre Completo" at bounding box center [508, 291] width 115 height 13
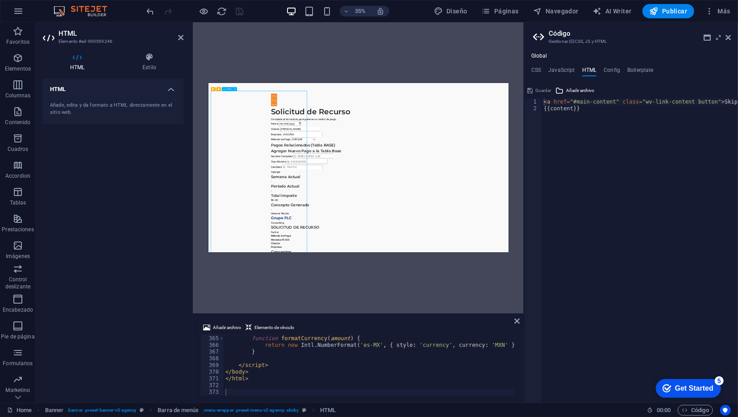
scroll to position [1612, 0]
drag, startPoint x: 218, startPoint y: 148, endPoint x: 252, endPoint y: 208, distance: 69.0
click at [387, 208] on div "Generador de Solicitud de Recurso Solicitud de Recurso Completa el formulario p…" at bounding box center [637, 366] width 500 height 506
click at [412, 208] on input "[PERSON_NAME]" at bounding box center [469, 214] width 115 height 13
click at [387, 417] on div "Generador de Solicitud de Recurso Solicitud de Recurso Completa el formulario p…" at bounding box center [637, 366] width 500 height 506
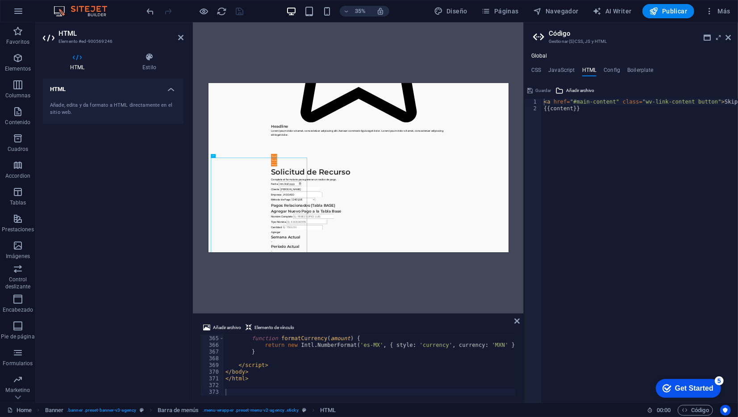
drag, startPoint x: 286, startPoint y: 547, endPoint x: 446, endPoint y: 161, distance: 418.1
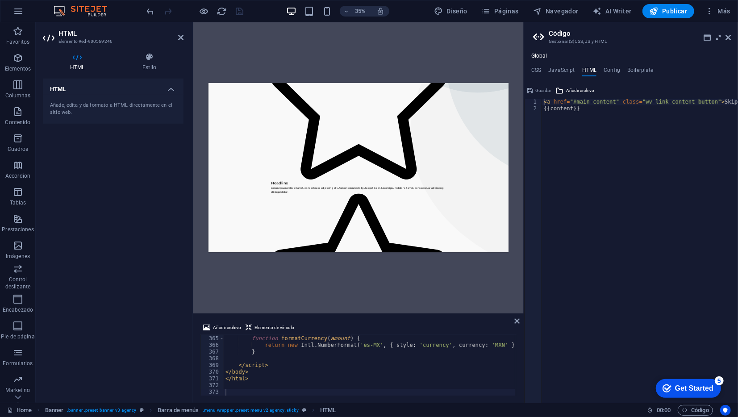
scroll to position [0, 0]
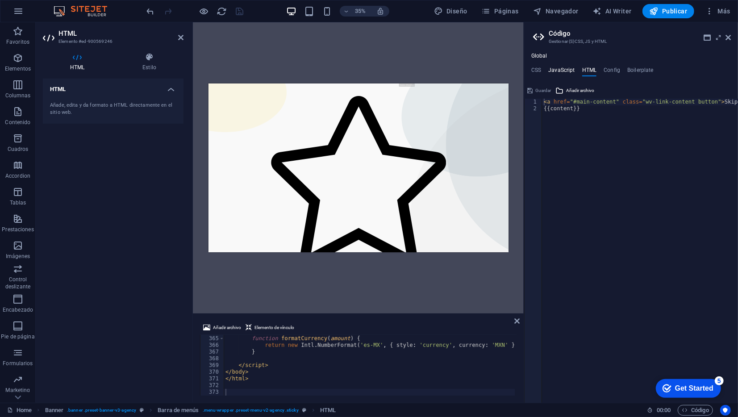
click at [561, 71] on h4 "JavaScript" at bounding box center [561, 72] width 26 height 10
type textarea "/* JS for preset "Menu V2" */"
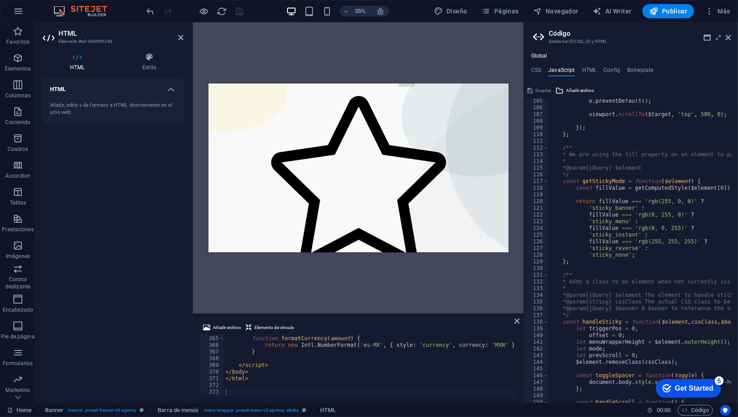
scroll to position [700, 0]
click at [537, 71] on h4 "CSS" at bounding box center [537, 72] width 10 height 10
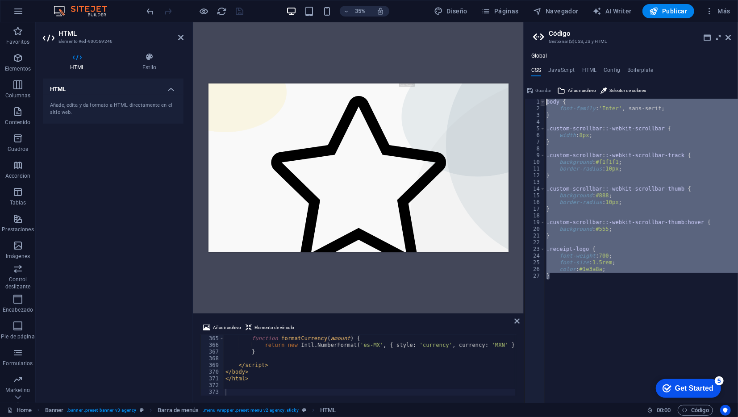
drag, startPoint x: 623, startPoint y: 277, endPoint x: 543, endPoint y: 101, distance: 193.1
click at [543, 101] on div "background: #f1f1f1; 1 2 3 4 5 6 7 8 9 10 11 12 13 14 15 16 17 18 19 20 21 22 2…" at bounding box center [631, 251] width 214 height 304
type textarea "body { font-family: 'Inter', sans-serif;"
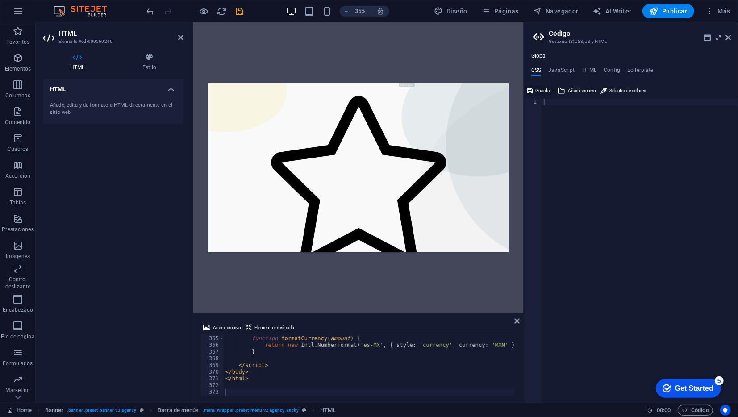
click at [538, 89] on span "Guardar" at bounding box center [544, 90] width 16 height 11
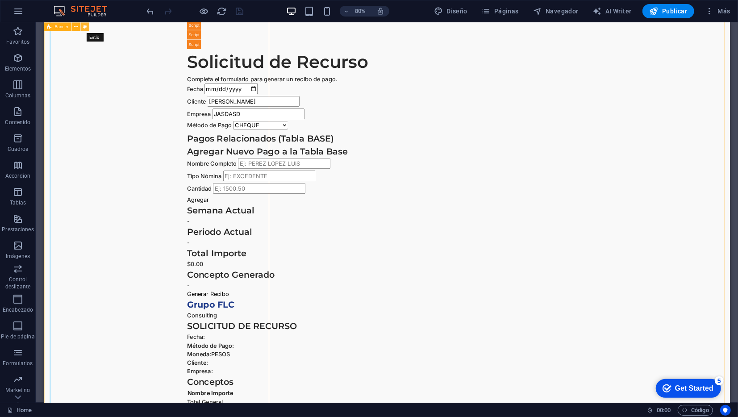
click at [85, 27] on icon at bounding box center [85, 27] width 4 height 8
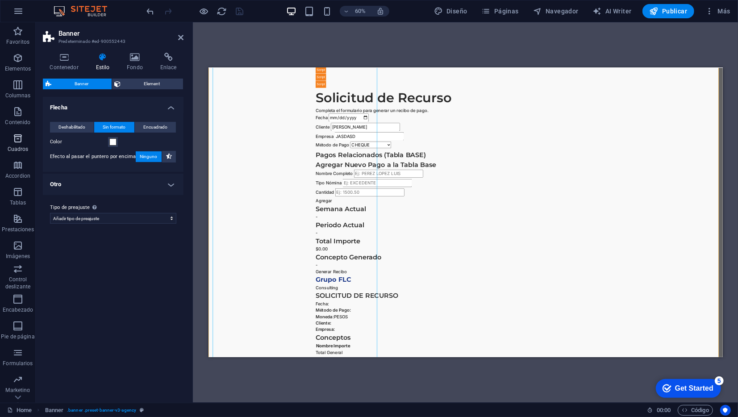
click at [16, 142] on icon "button" at bounding box center [18, 138] width 11 height 11
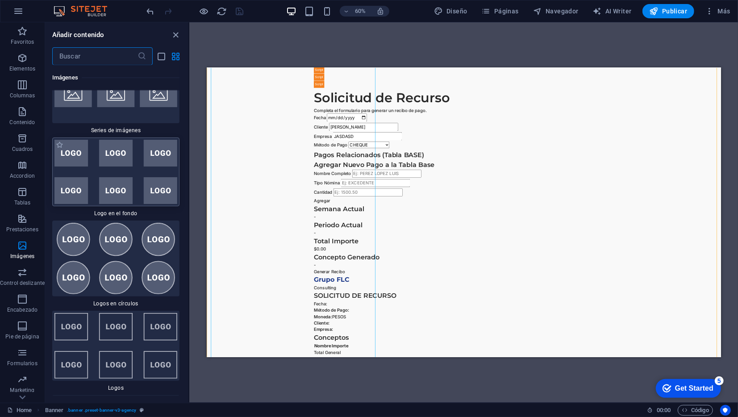
scroll to position [9772, 0]
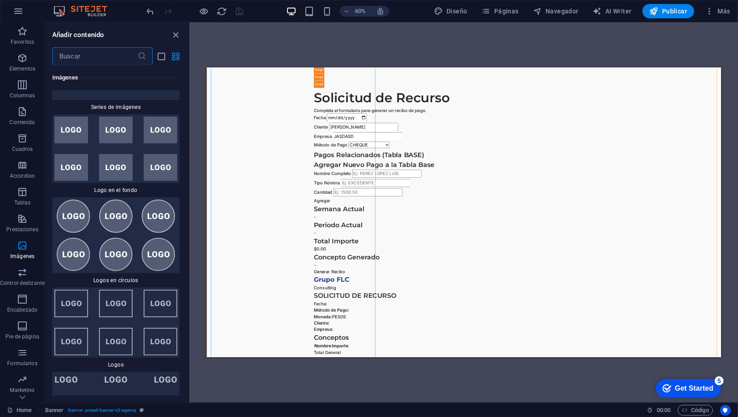
click at [106, 61] on input "text" at bounding box center [94, 56] width 85 height 18
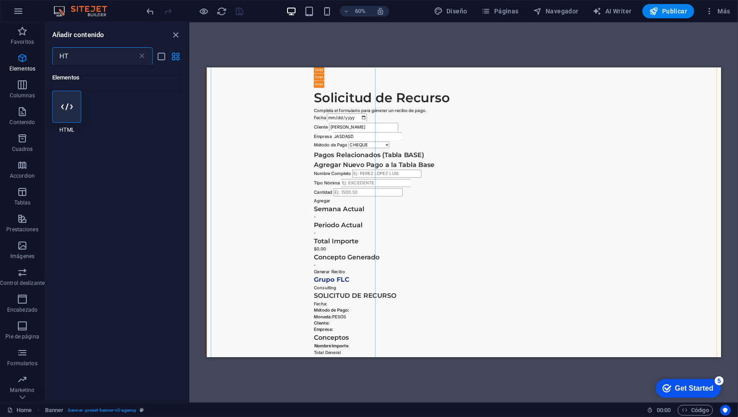
scroll to position [0, 0]
type input "HT"
click at [69, 111] on icon at bounding box center [67, 107] width 12 height 12
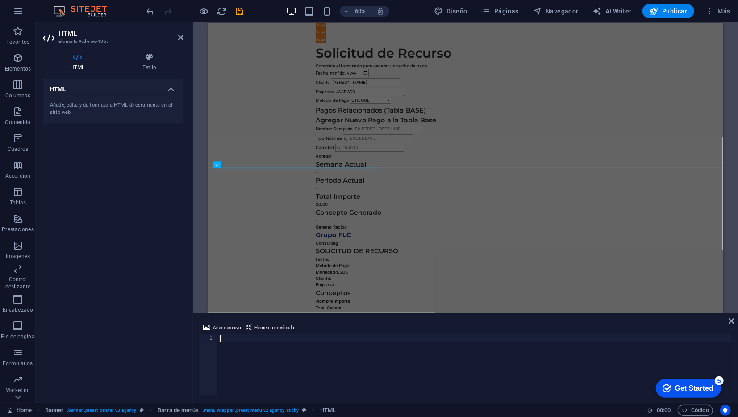
scroll to position [1392, 0]
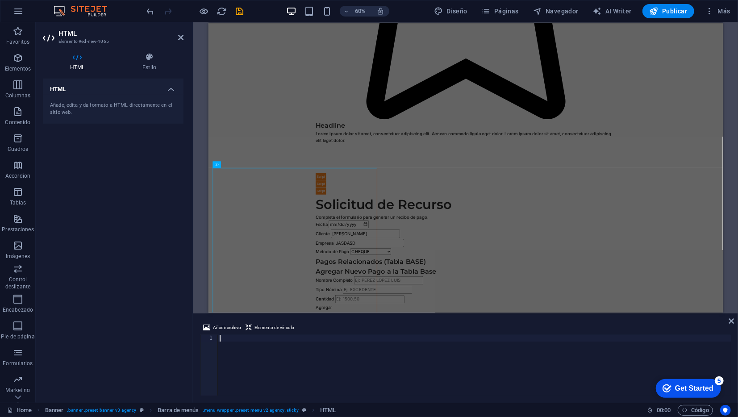
click at [277, 342] on div at bounding box center [474, 372] width 513 height 74
click at [266, 329] on span "Elemento de vínculo" at bounding box center [275, 327] width 40 height 11
click at [228, 328] on span "Añadir archivo" at bounding box center [227, 327] width 28 height 11
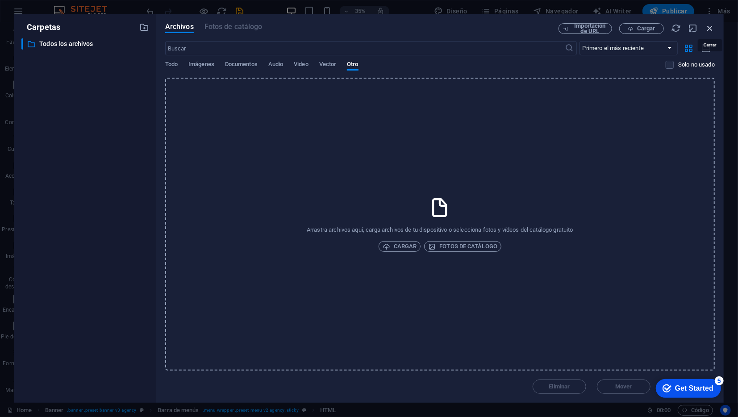
click at [710, 26] on icon "button" at bounding box center [710, 28] width 10 height 10
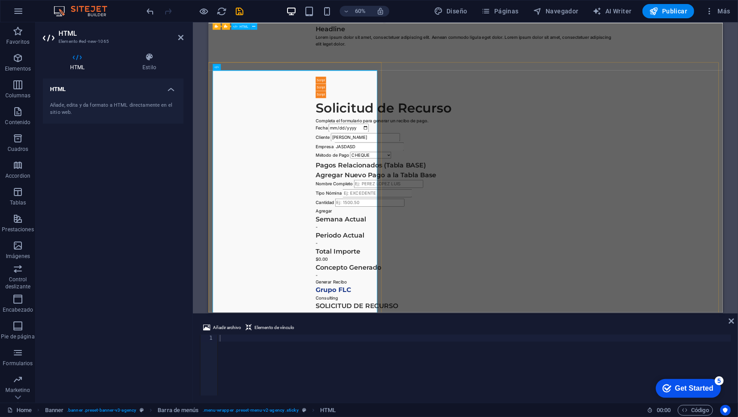
scroll to position [1553, 0]
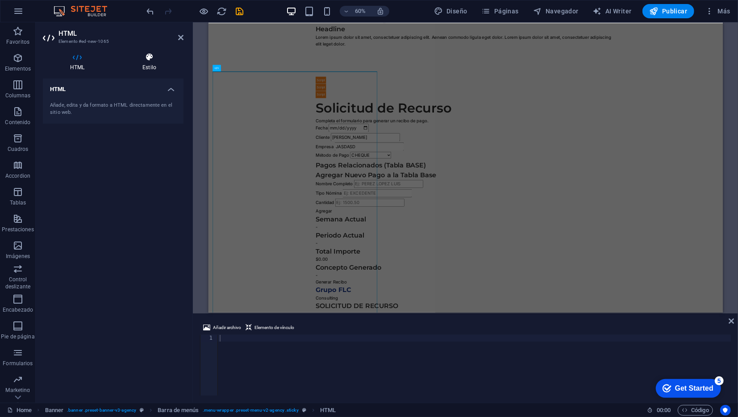
click at [149, 66] on h4 "Estilo" at bounding box center [149, 62] width 68 height 19
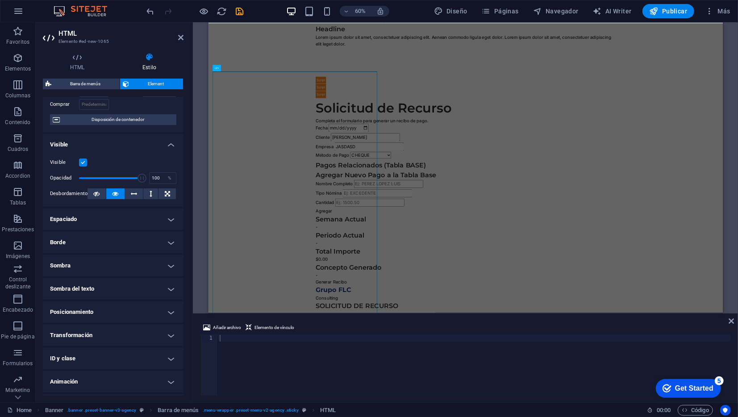
scroll to position [86, 0]
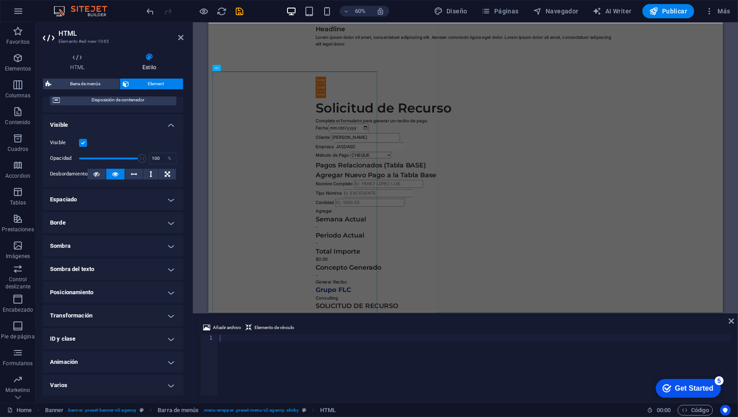
click at [133, 340] on h4 "ID y clase" at bounding box center [113, 338] width 141 height 21
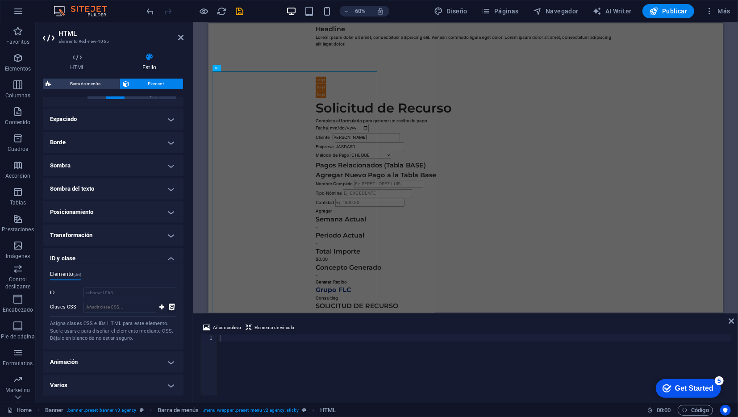
click at [169, 307] on icon at bounding box center [172, 307] width 6 height 11
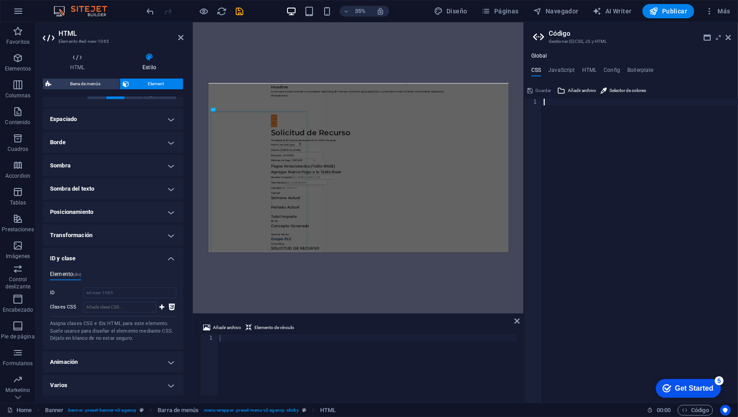
type textarea "}"
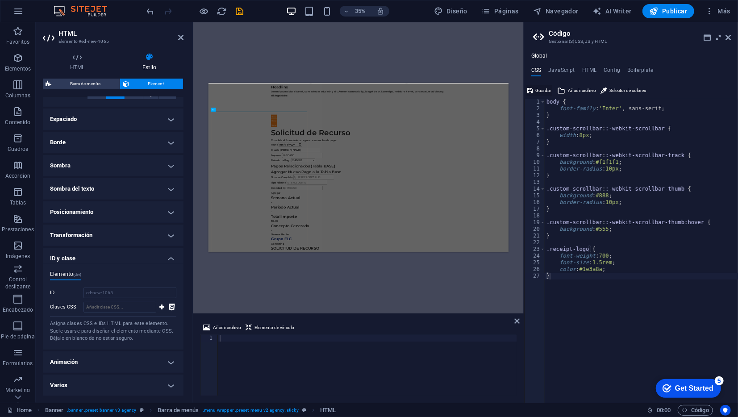
click at [544, 88] on span "Guardar" at bounding box center [544, 90] width 16 height 11
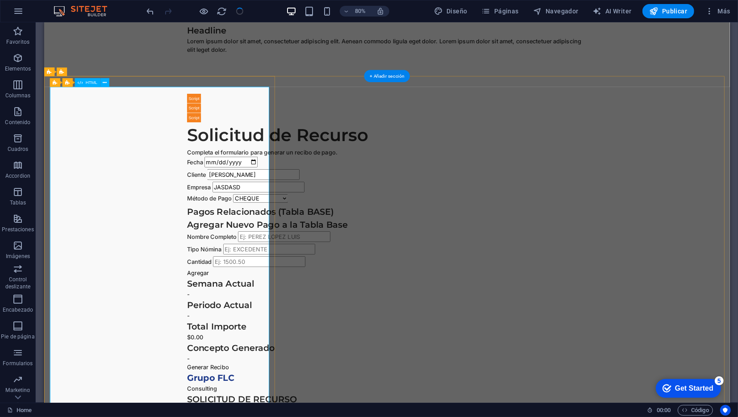
click at [222, 301] on div "Generador de Solicitud de Recurso Solicitud de Recurso Completa el formulario p…" at bounding box center [472, 364] width 500 height 506
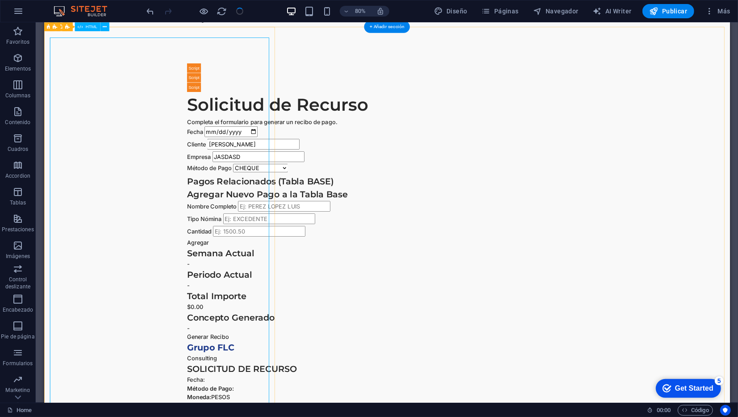
scroll to position [1581, 0]
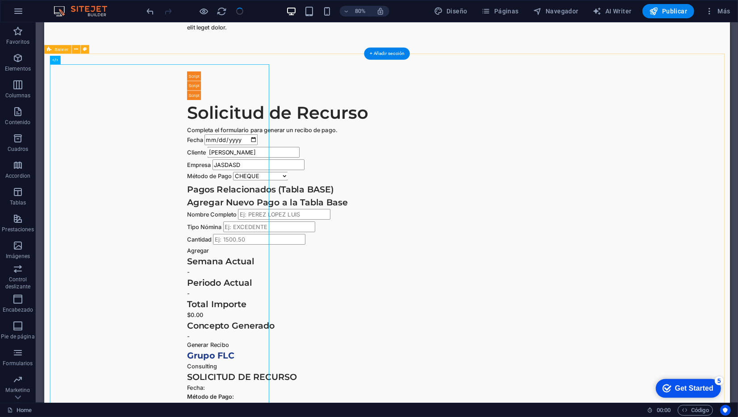
click at [738, 263] on div "Generador de Solicitud de Recurso Solicitud de Recurso Completa el formulario p…" at bounding box center [473, 406] width 858 height 674
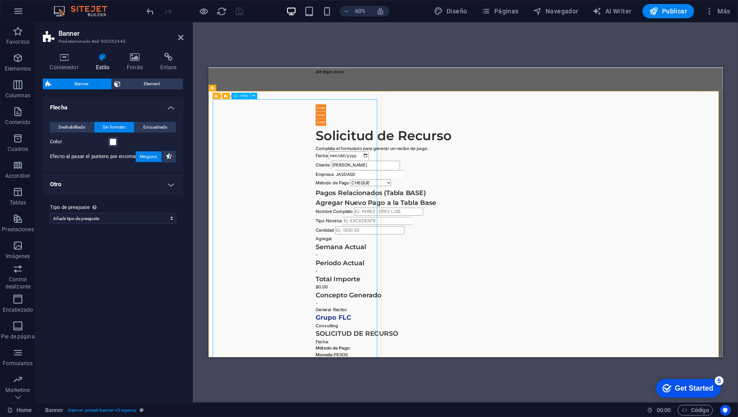
click at [419, 325] on div "Generador de Solicitud de Recurso Solicitud de Recurso Completa el formulario p…" at bounding box center [637, 381] width 500 height 506
click at [63, 58] on icon at bounding box center [64, 57] width 42 height 9
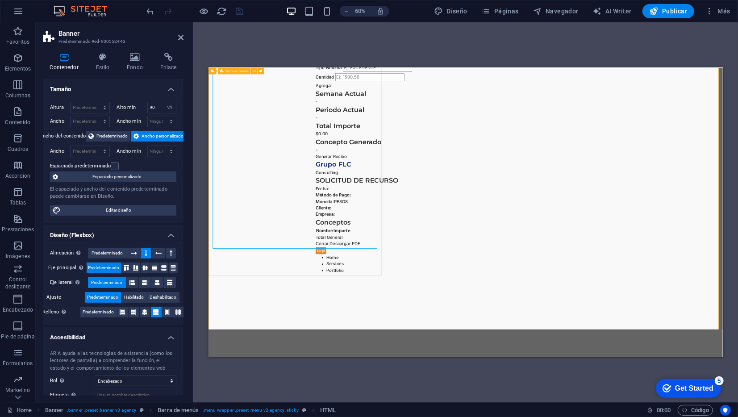
scroll to position [1820, 0]
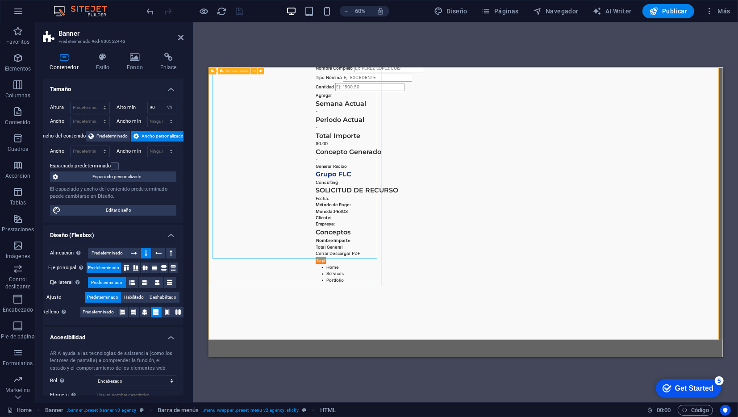
click at [291, 414] on div "Generador de Solicitud de Recurso Solicitud de Recurso Completa el formulario p…" at bounding box center [637, 163] width 858 height 575
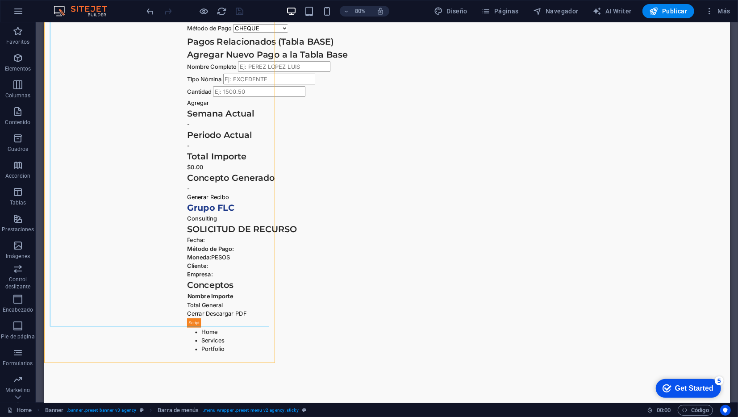
scroll to position [1766, 0]
click at [222, 390] on div "Generador de Solicitud de Recurso Solicitud de Recurso Completa el formulario p…" at bounding box center [472, 151] width 500 height 506
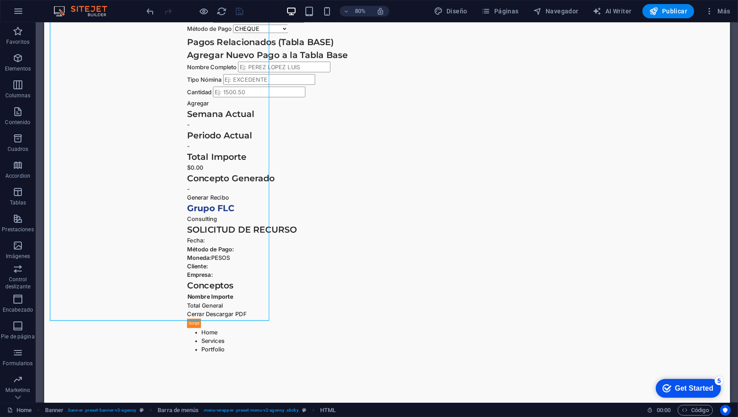
click at [222, 390] on div "Generador de Solicitud de Recurso Solicitud de Recurso Completa el formulario p…" at bounding box center [472, 151] width 500 height 506
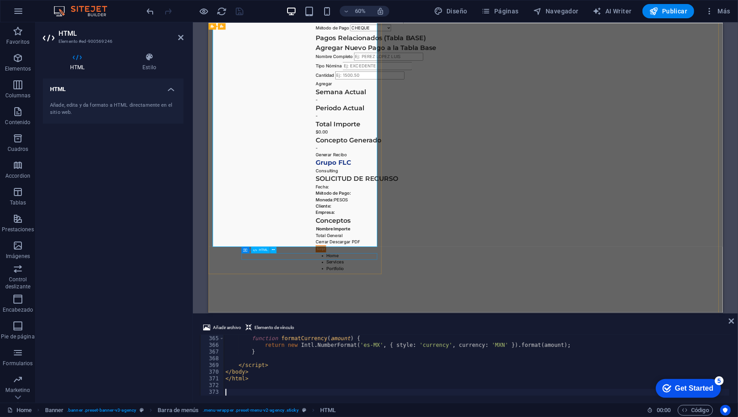
click at [264, 251] on span "HTML" at bounding box center [263, 250] width 9 height 3
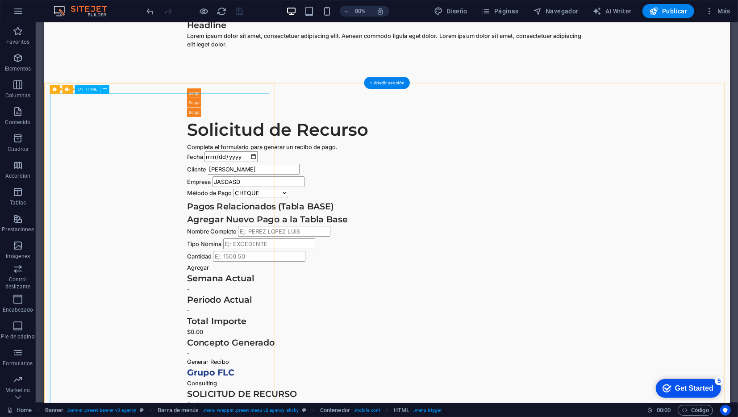
scroll to position [1561, 0]
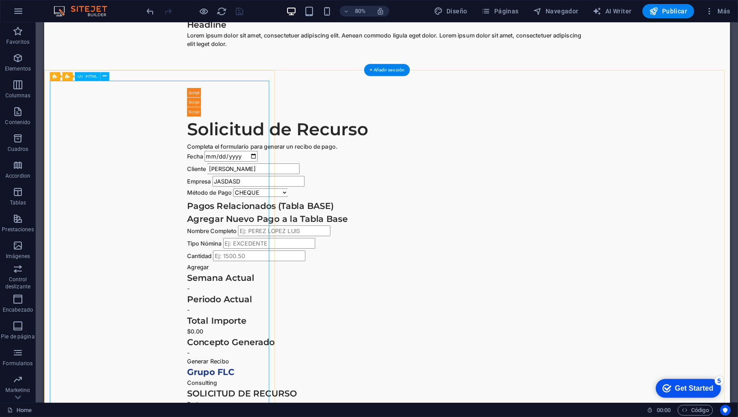
click at [222, 275] on div "Generador de Solicitud de Recurso Solicitud de Recurso Completa el formulario p…" at bounding box center [472, 356] width 500 height 506
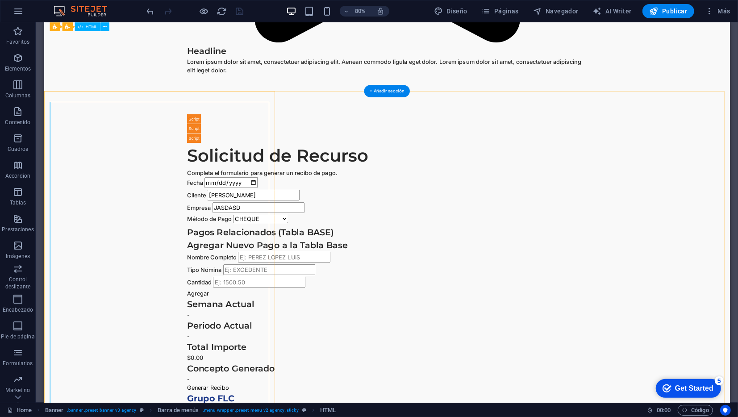
scroll to position [1526, 0]
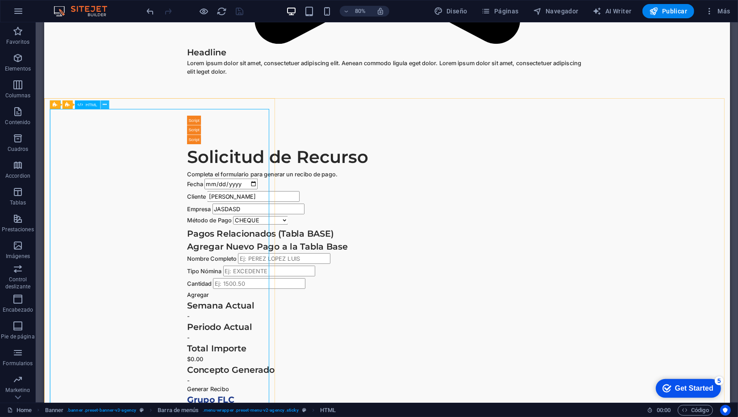
click at [106, 106] on icon at bounding box center [105, 104] width 4 height 8
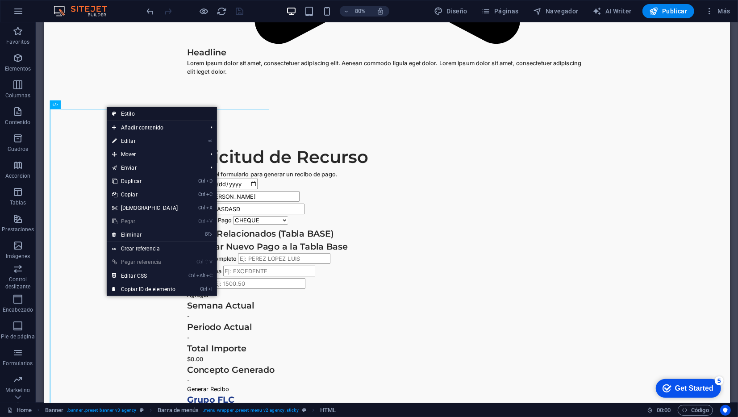
click at [121, 116] on link "Estilo" at bounding box center [162, 113] width 110 height 13
select select "rem"
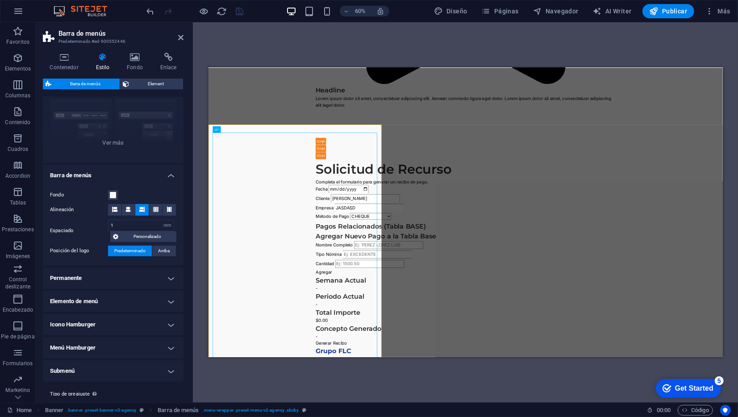
scroll to position [105, 0]
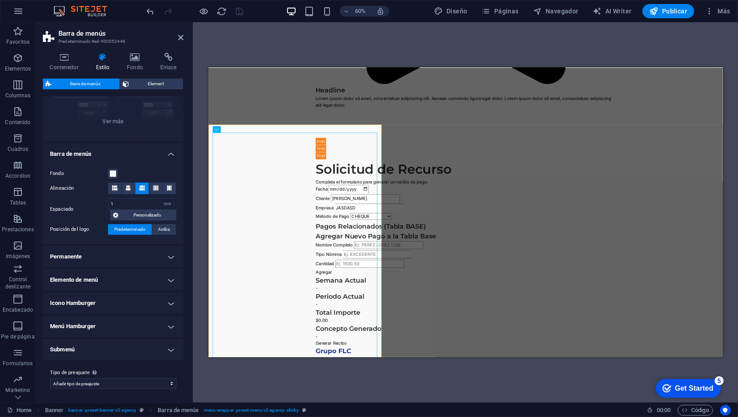
click at [155, 260] on h4 "Permanente" at bounding box center [113, 256] width 141 height 21
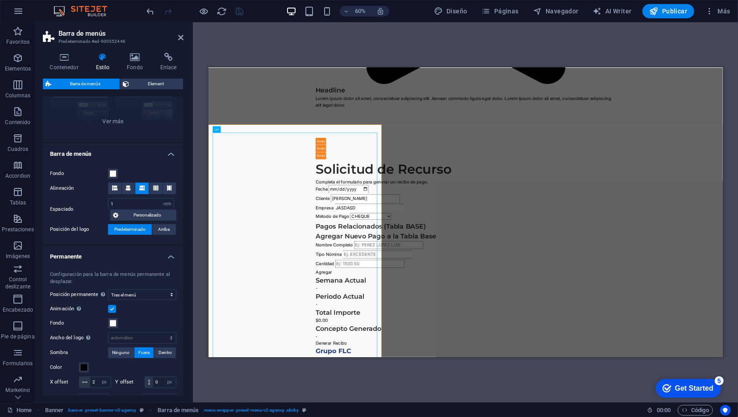
click at [155, 260] on h4 "Permanente" at bounding box center [113, 254] width 141 height 16
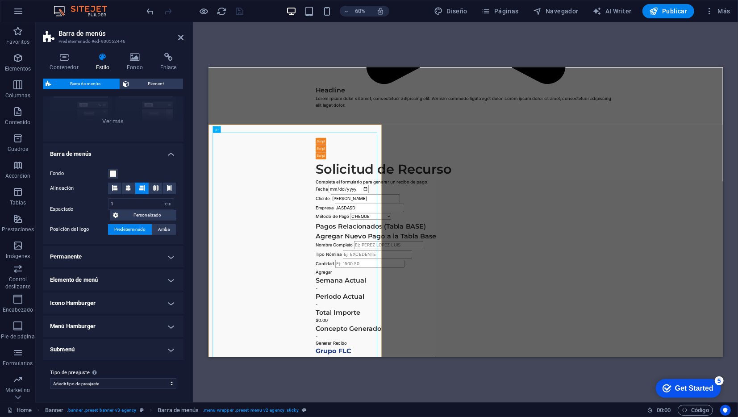
click at [155, 281] on h4 "Elemento de menú" at bounding box center [113, 279] width 141 height 21
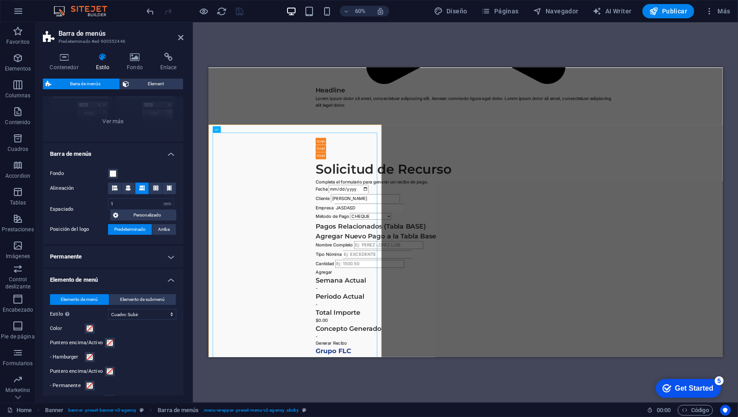
click at [155, 281] on h4 "Elemento de menú" at bounding box center [113, 277] width 141 height 16
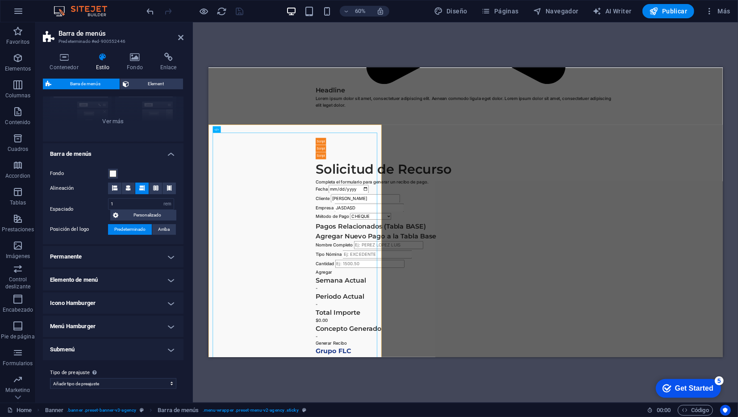
click at [150, 304] on h4 "Icono Hamburger" at bounding box center [113, 303] width 141 height 21
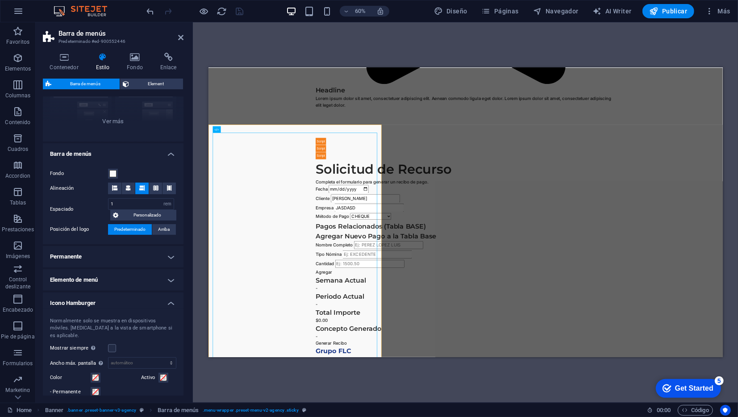
click at [150, 304] on h4 "Icono Hamburger" at bounding box center [113, 301] width 141 height 16
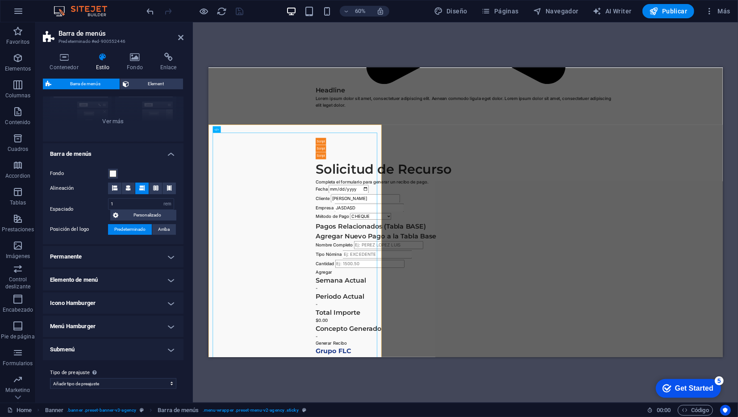
click at [150, 326] on h4 "Menú Hamburger" at bounding box center [113, 326] width 141 height 21
click at [150, 326] on h4 "Menú Hamburger" at bounding box center [113, 324] width 141 height 16
click at [146, 348] on h4 "Submenú" at bounding box center [113, 349] width 141 height 21
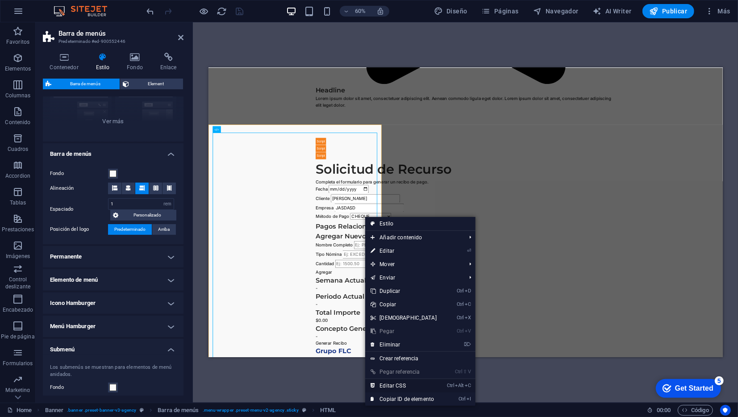
click at [406, 382] on link "Ctrl Alt C Editar CSS" at bounding box center [403, 385] width 77 height 13
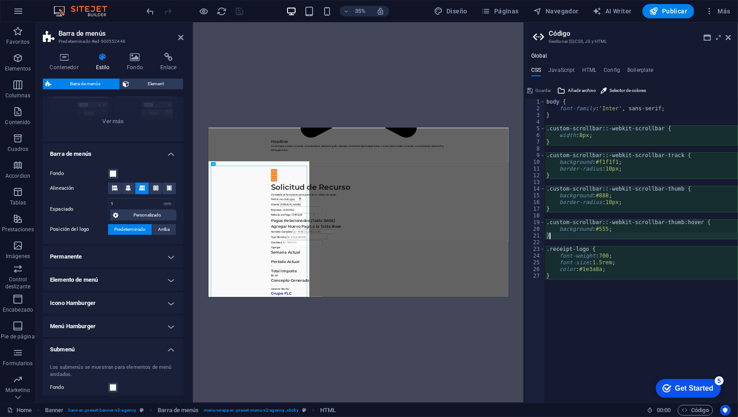
click at [612, 234] on div "body { font-family : 'Inter' , sans-serif; } .custom-scrollbar : :-webkit-scrol…" at bounding box center [641, 258] width 193 height 318
click at [606, 231] on div "body { font-family : 'Inter' , sans-serif; } .custom-scrollbar : :-webkit-scrol…" at bounding box center [641, 258] width 193 height 318
click at [599, 230] on div "body { font-family : 'Inter' , sans-serif; } .custom-scrollbar : :-webkit-scrol…" at bounding box center [641, 258] width 193 height 318
click at [588, 231] on div "body { font-family : 'Inter' , sans-serif; } .custom-scrollbar : :-webkit-scrol…" at bounding box center [641, 258] width 193 height 318
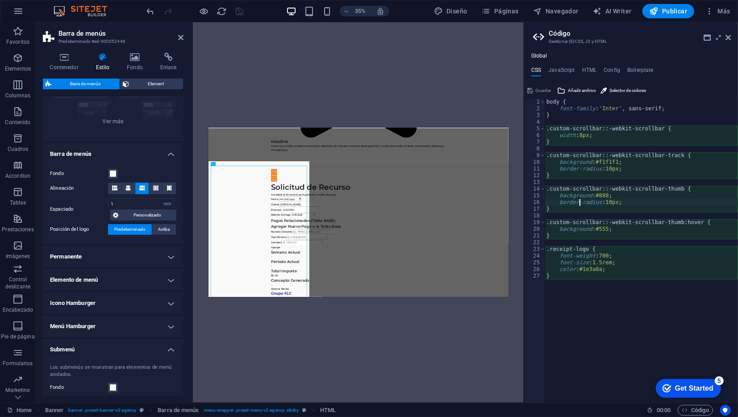
click at [580, 201] on div "body { font-family : 'Inter' , sans-serif; } .custom-scrollbar : :-webkit-scrol…" at bounding box center [641, 258] width 193 height 318
type textarea "border-radius: 10px;"
click at [580, 201] on div "body { font-family : 'Inter' , sans-serif; } .custom-scrollbar : :-webkit-scrol…" at bounding box center [641, 258] width 193 height 318
click at [581, 167] on div "body { font-family : 'Inter' , sans-serif; } .custom-scrollbar : :-webkit-scrol…" at bounding box center [641, 258] width 193 height 318
click at [591, 170] on div "body { font-family : 'Inter' , sans-serif; } .custom-scrollbar : :-webkit-scrol…" at bounding box center [641, 258] width 193 height 318
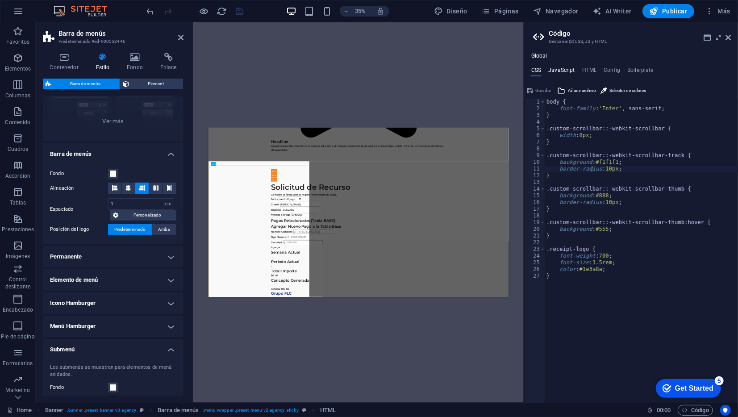
click at [562, 68] on h4 "JavaScript" at bounding box center [561, 72] width 26 height 10
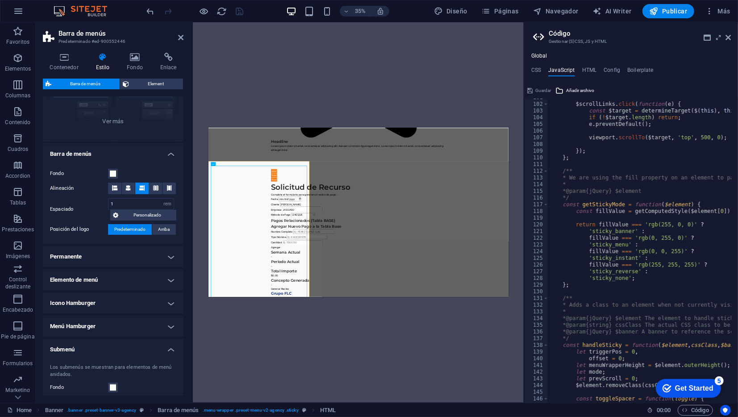
scroll to position [673, 0]
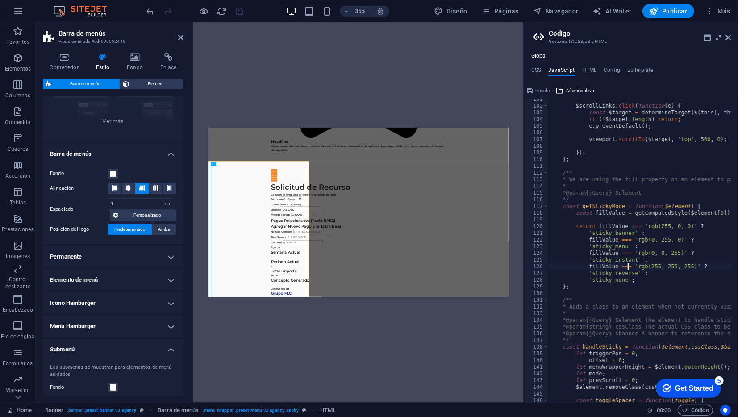
type textarea "fillValue === 'rgb(255, 255, 255)' ?"
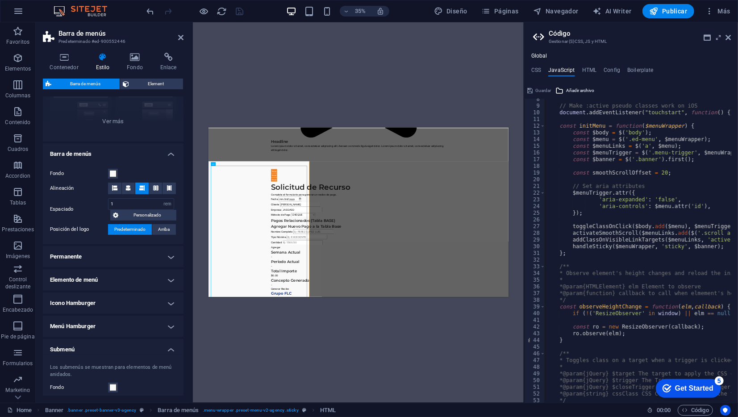
scroll to position [0, 0]
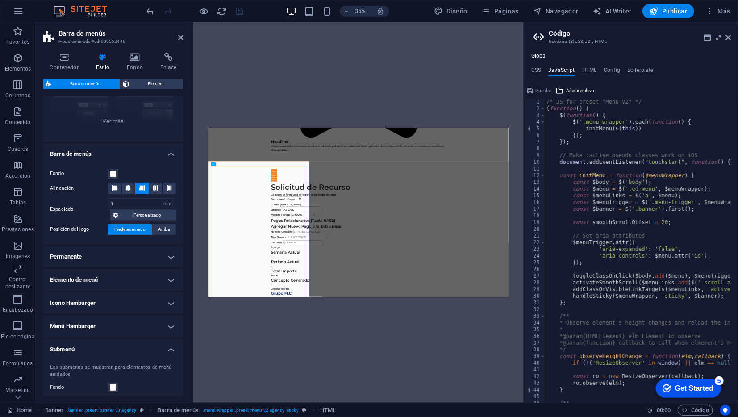
click at [591, 66] on div "Global CSS JavaScript HTML Config Boilerplate border-radius: 10px; 1 2 3 4 5 6 …" at bounding box center [631, 228] width 214 height 350
click at [590, 67] on h4 "HTML" at bounding box center [589, 72] width 15 height 10
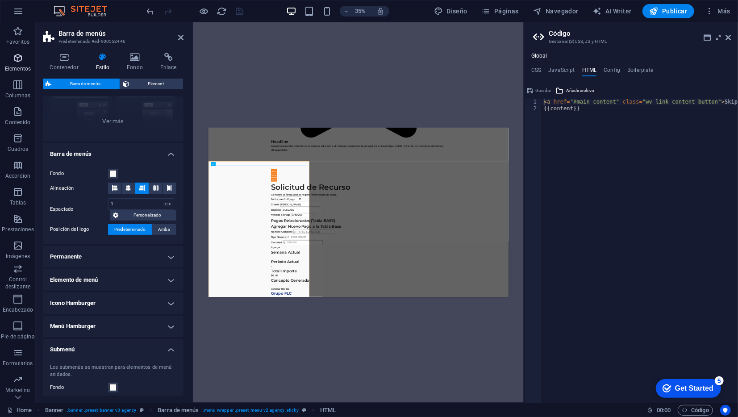
click at [22, 68] on p "Elementos" at bounding box center [18, 68] width 26 height 7
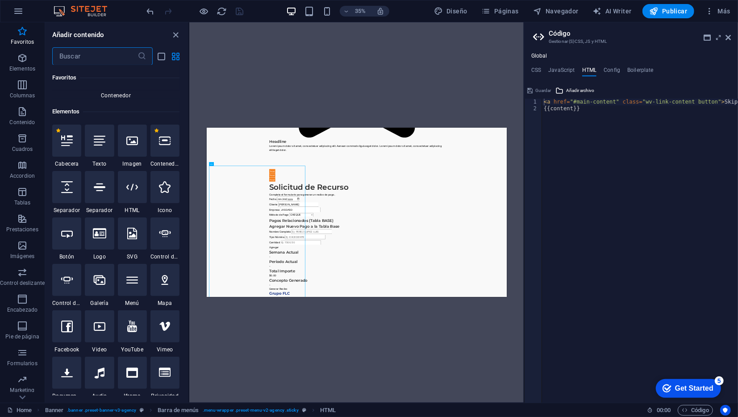
scroll to position [135, 0]
click at [72, 290] on div at bounding box center [66, 280] width 29 height 32
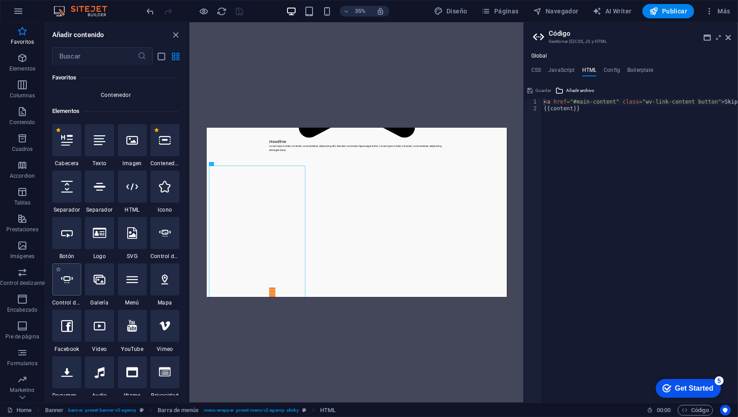
select select "ms"
select select "s"
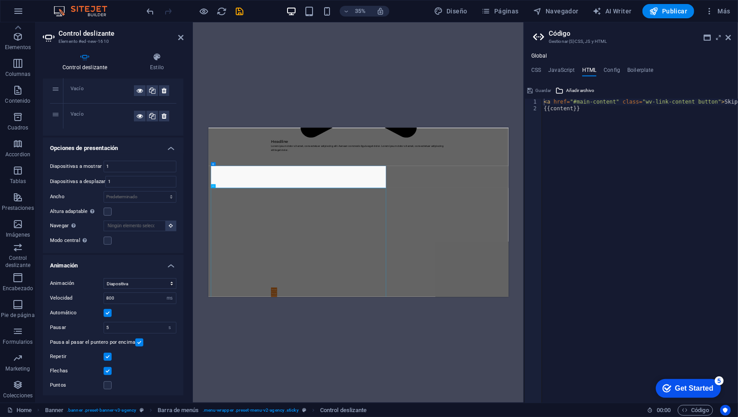
scroll to position [0, 0]
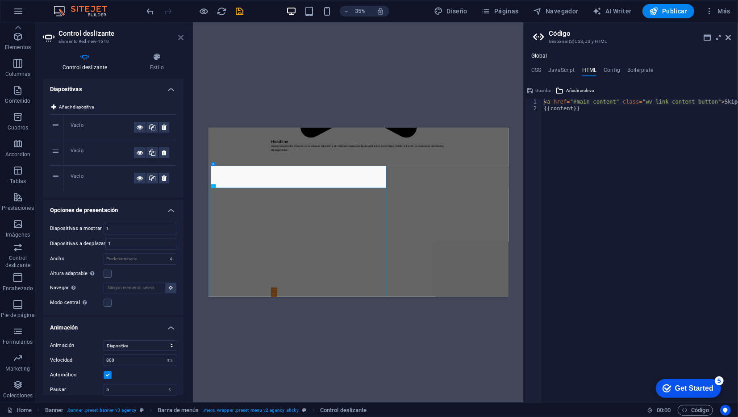
click at [181, 35] on icon at bounding box center [180, 37] width 5 height 7
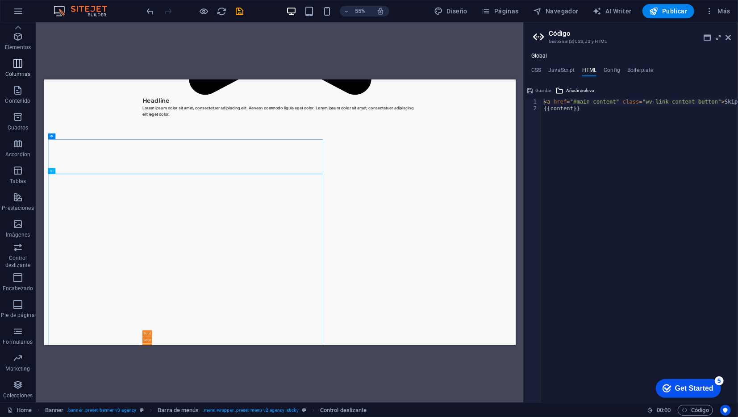
click at [14, 64] on icon "button" at bounding box center [18, 63] width 11 height 11
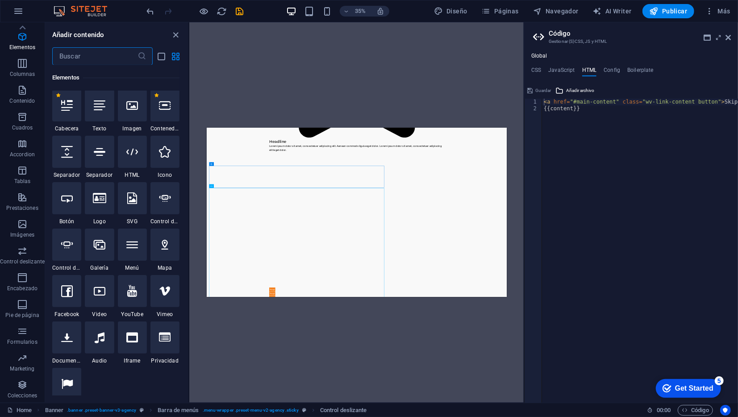
scroll to position [196, 0]
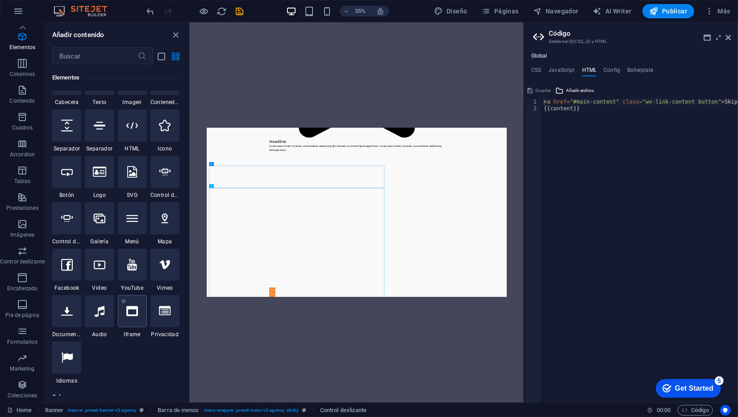
click at [130, 318] on div at bounding box center [132, 311] width 29 height 32
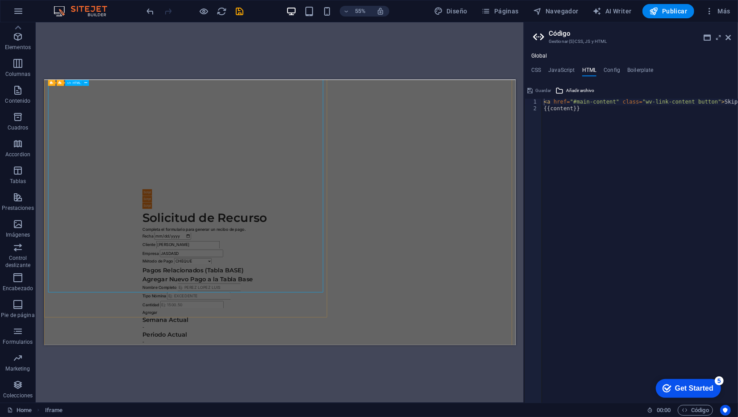
scroll to position [1776, 0]
click at [20, 63] on icon "button" at bounding box center [18, 63] width 11 height 11
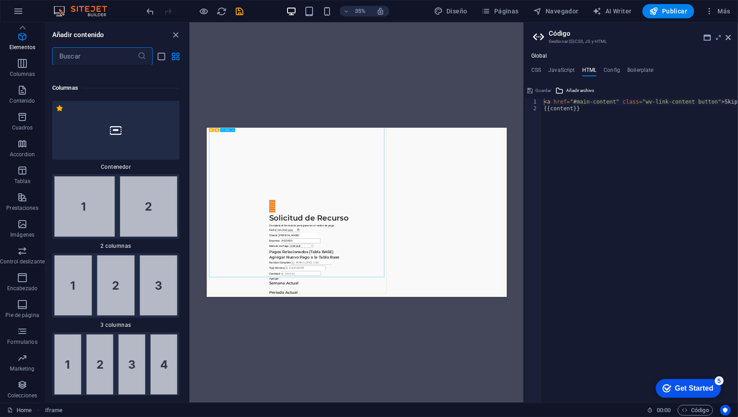
scroll to position [515, 0]
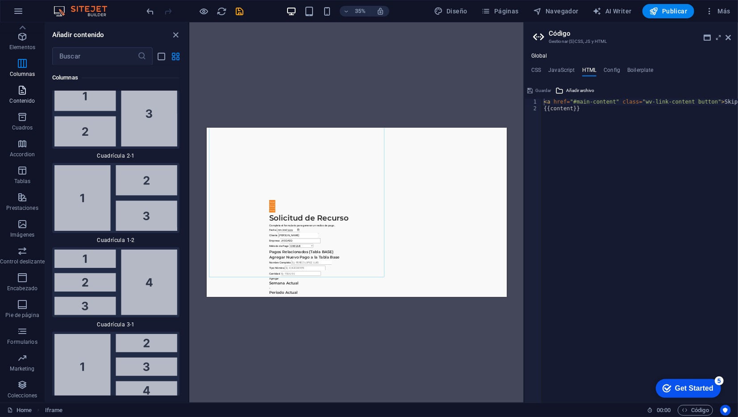
click at [26, 94] on icon "button" at bounding box center [22, 90] width 11 height 11
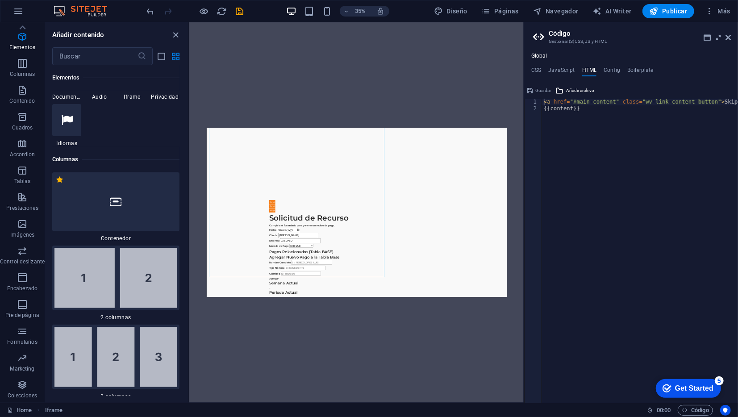
scroll to position [433, 0]
click at [134, 99] on span "Iframe" at bounding box center [132, 97] width 29 height 7
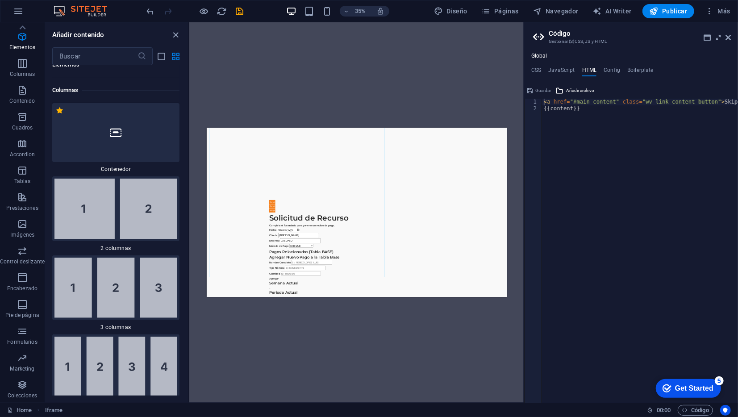
scroll to position [507, 0]
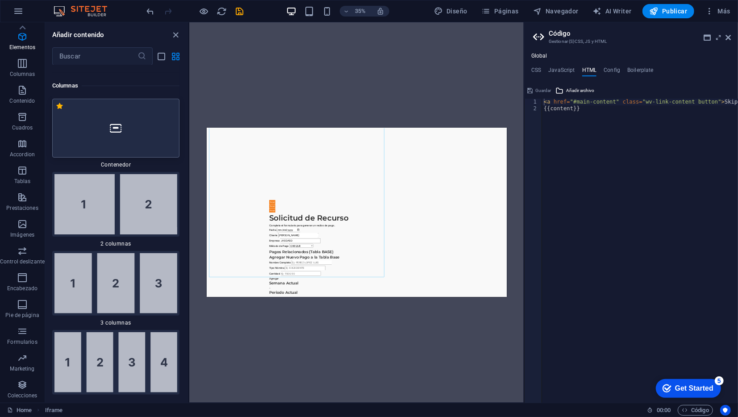
click at [118, 152] on div at bounding box center [115, 128] width 127 height 59
click at [124, 133] on div at bounding box center [115, 128] width 127 height 59
drag, startPoint x: 330, startPoint y: 261, endPoint x: 646, endPoint y: 208, distance: 320.6
click at [291, 113] on div "Contenedor H1 Banner Contenedor Contenedor Series de botones Separador Contened…" at bounding box center [356, 212] width 335 height 381
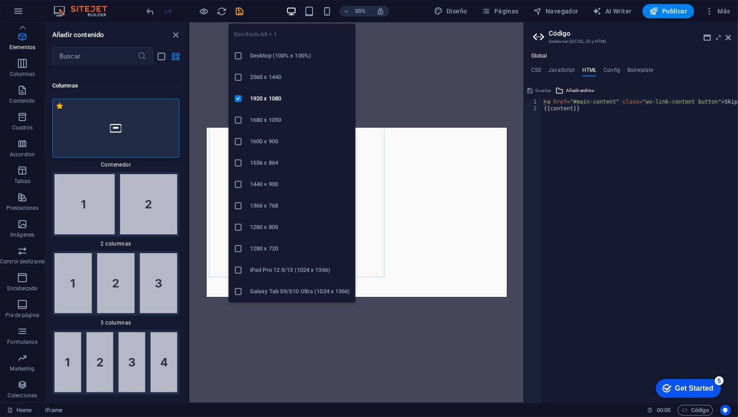
click at [291, 9] on icon "button" at bounding box center [291, 11] width 10 height 10
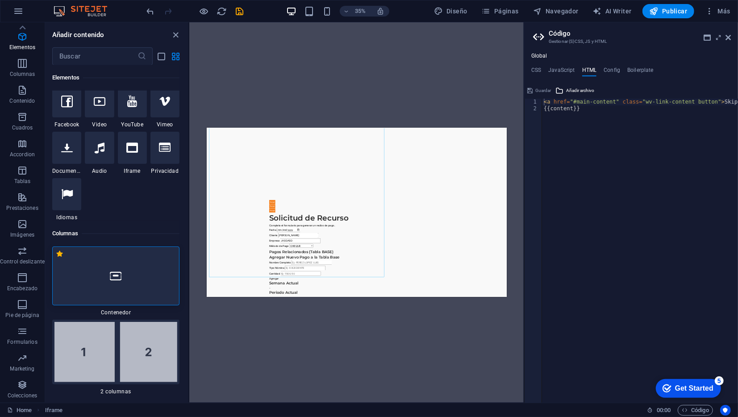
scroll to position [359, 0]
click at [593, 70] on h4 "HTML" at bounding box center [589, 72] width 15 height 10
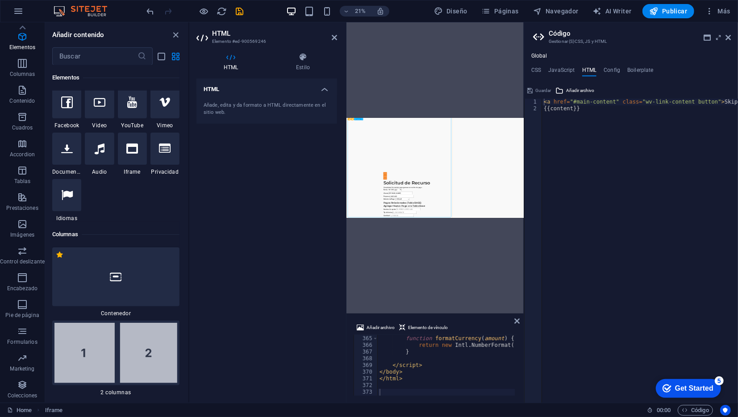
scroll to position [1717, 0]
click at [217, 100] on div "Añade, edita y da formato a HTML directamente en el sitio web." at bounding box center [267, 109] width 141 height 29
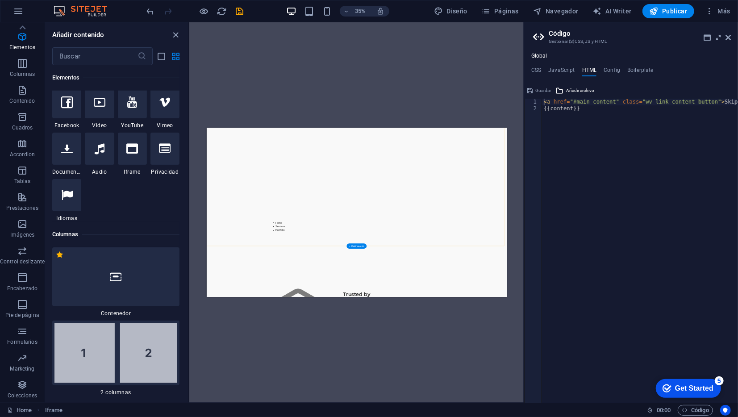
click at [508, 254] on div "Suelta el contenido aquí o Añadir elementos Pegar portapapeles Suelta el conten…" at bounding box center [635, 294] width 858 height 506
click at [23, 66] on icon "button" at bounding box center [22, 63] width 11 height 11
click at [21, 89] on icon "button" at bounding box center [22, 90] width 11 height 11
click at [26, 67] on icon "button" at bounding box center [22, 63] width 11 height 11
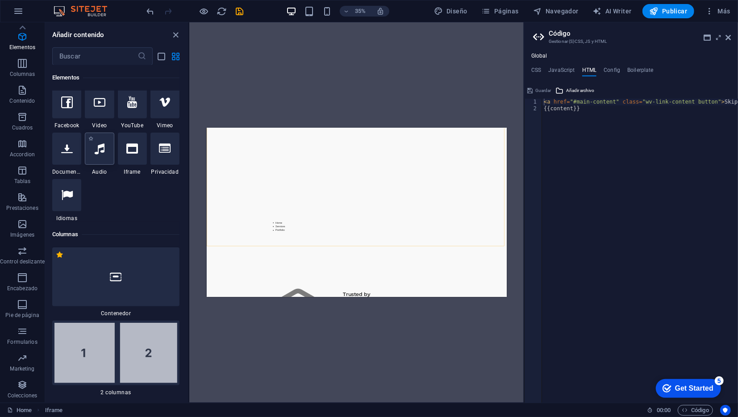
scroll to position [323, 0]
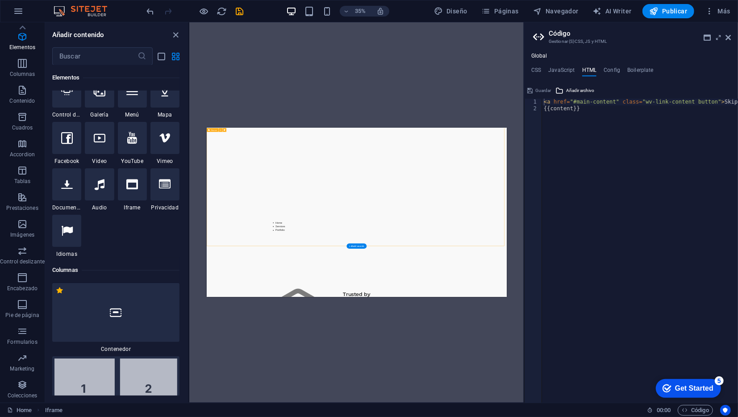
click at [520, 339] on div "Suelta el contenido aquí o Añadir elementos Pegar portapapeles Suelta el conten…" at bounding box center [635, 294] width 858 height 506
click at [611, 278] on div "Suelta el contenido aquí o Añadir elementos Pegar portapapeles Suelta el conten…" at bounding box center [635, 294] width 858 height 506
select select "vh"
select select "header"
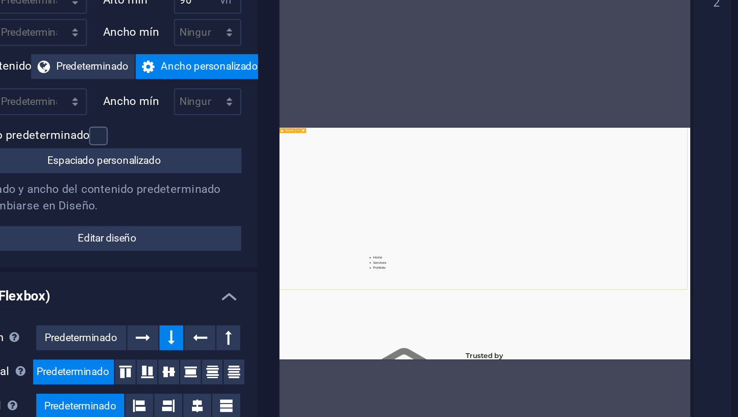
click at [481, 278] on div "Suelta el contenido aquí o Añadir elementos Pegar portapapeles Suelta el conten…" at bounding box center [708, 294] width 857 height 506
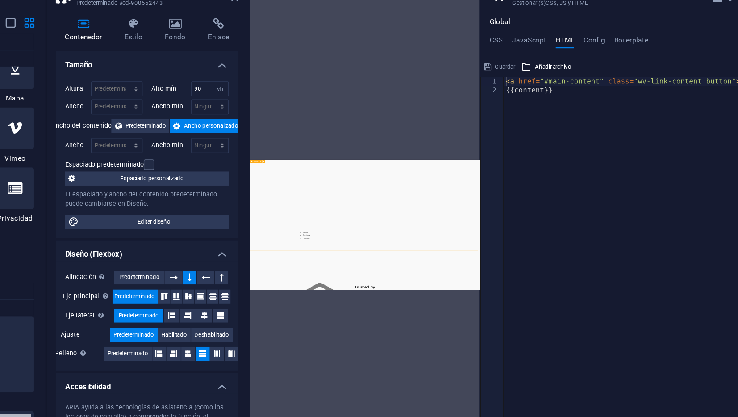
scroll to position [0, 0]
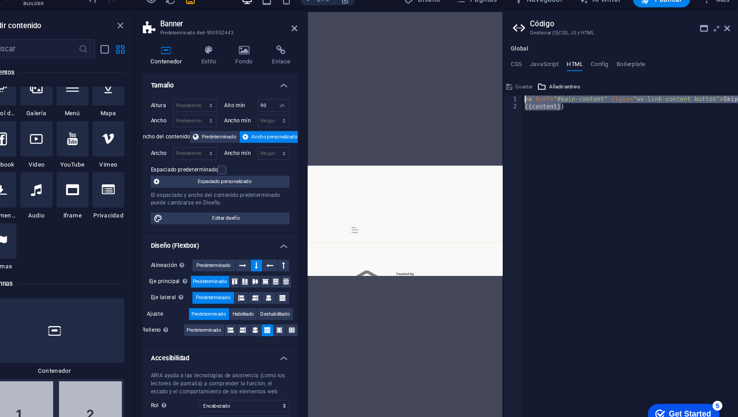
drag, startPoint x: 594, startPoint y: 126, endPoint x: 529, endPoint y: 88, distance: 75.1
click at [529, 88] on div "{{content}} 1 2 < a href = "#main-content" class = "wv-link-content button" > S…" at bounding box center [631, 243] width 214 height 319
type textarea "<a href="#main-content" class="wv-link-content button">Skip to main content</a>…"
click at [414, 220] on div "Suelta el contenido aquí o Añadir elementos Pegar portapapeles Suelta el conten…" at bounding box center [736, 332] width 857 height 506
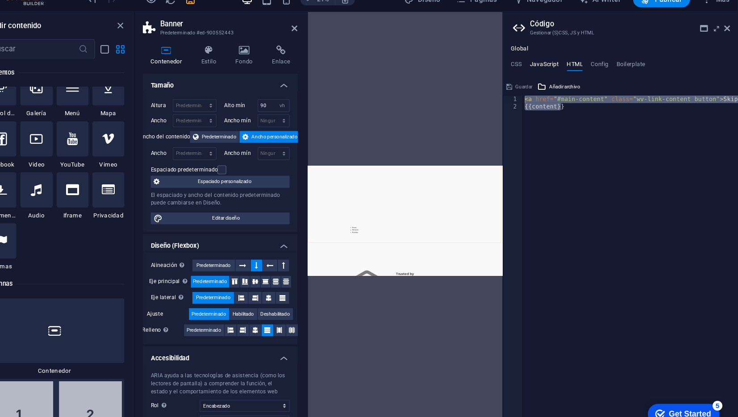
click at [569, 71] on h4 "JavaScript" at bounding box center [561, 72] width 26 height 10
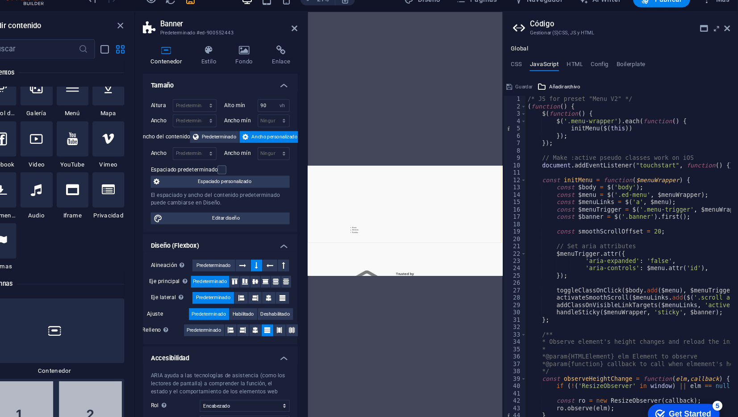
click at [550, 109] on div "/* JS for preset "Menu V2" */ ( function ( ) { $ ( function ( ) { $ ( '.menu-wr…" at bounding box center [750, 254] width 410 height 311
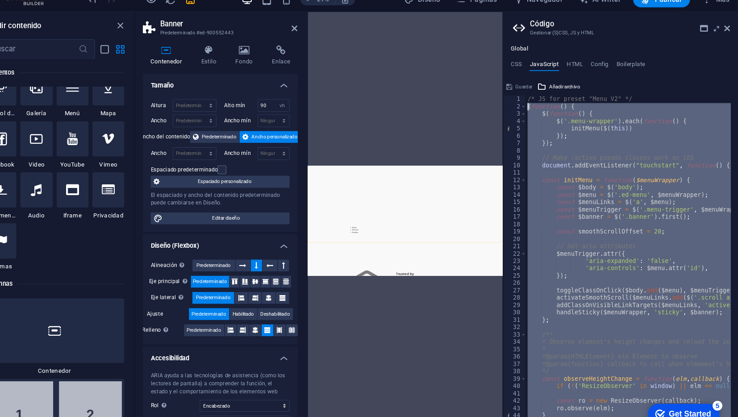
click at [550, 109] on div "/* JS for preset "Menu V2" */ ( function ( ) { $ ( function ( ) { $ ( '.menu-wr…" at bounding box center [750, 254] width 410 height 311
type textarea "}); /* End JS for preset "Marquee V2" */"
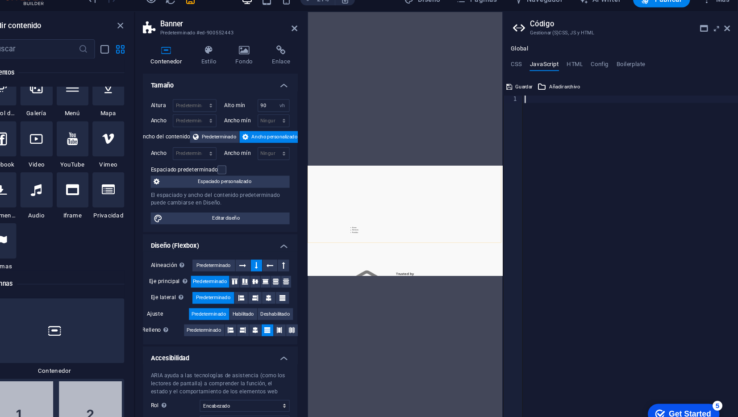
scroll to position [2195, 0]
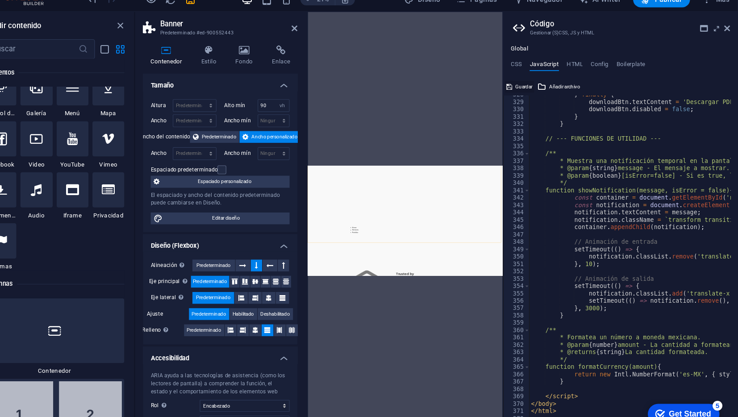
click at [538, 91] on span "Guardar" at bounding box center [544, 90] width 16 height 11
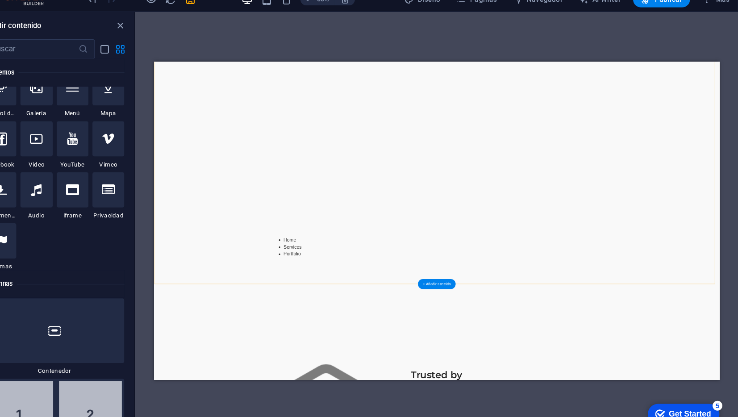
click at [289, 165] on div "Suelta el contenido aquí o Añadir elementos Pegar portapapeles Suelta el conten…" at bounding box center [583, 228] width 858 height 506
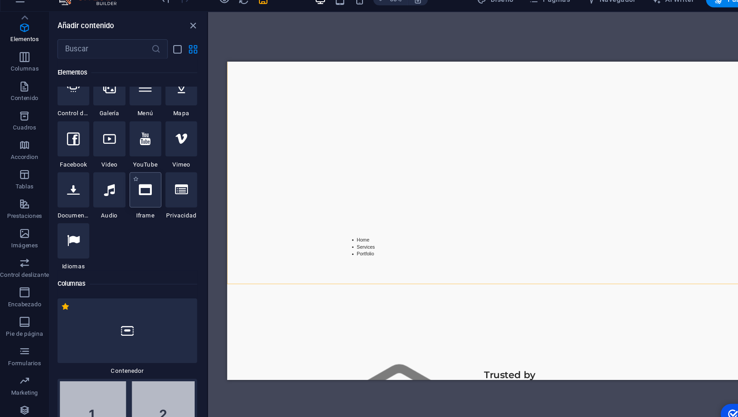
click at [132, 197] on div at bounding box center [132, 184] width 29 height 32
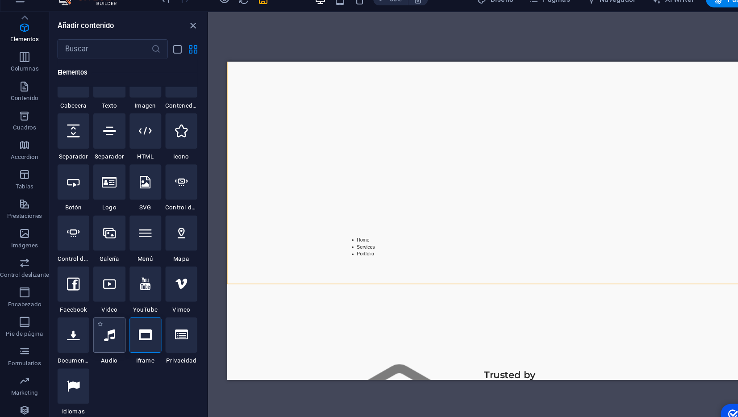
scroll to position [190, 0]
click at [23, 97] on span "Contenido" at bounding box center [22, 95] width 45 height 21
click at [25, 96] on span "Contenido" at bounding box center [22, 95] width 45 height 21
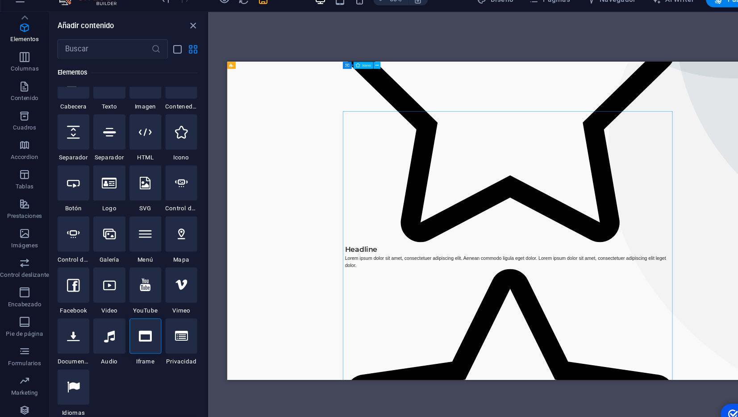
scroll to position [0, 0]
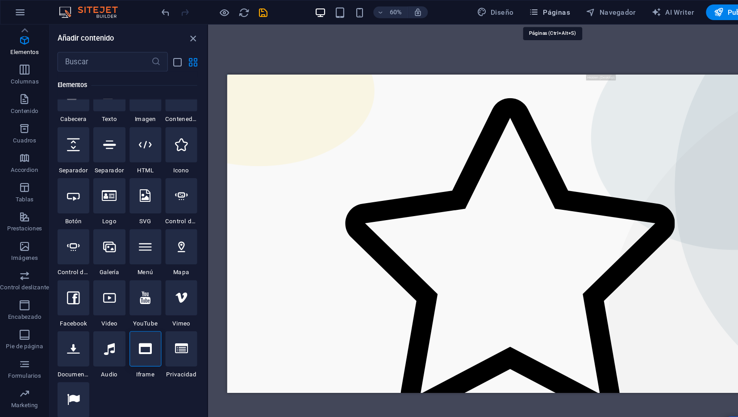
click at [503, 4] on button "Páginas" at bounding box center [500, 11] width 44 height 14
click at [500, 10] on span "Páginas" at bounding box center [500, 11] width 37 height 9
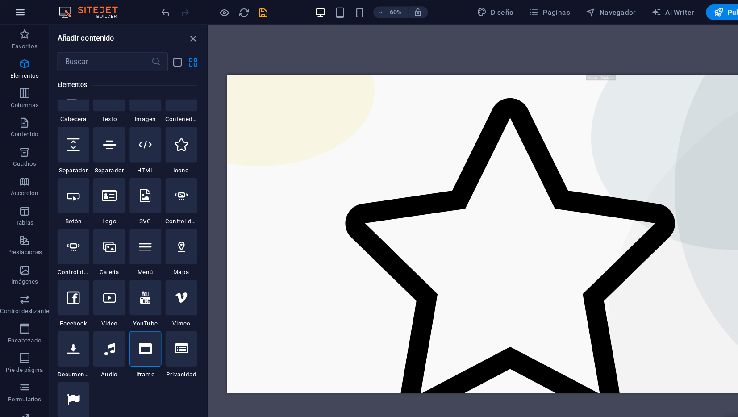
click at [25, 16] on button "button" at bounding box center [18, 10] width 21 height 21
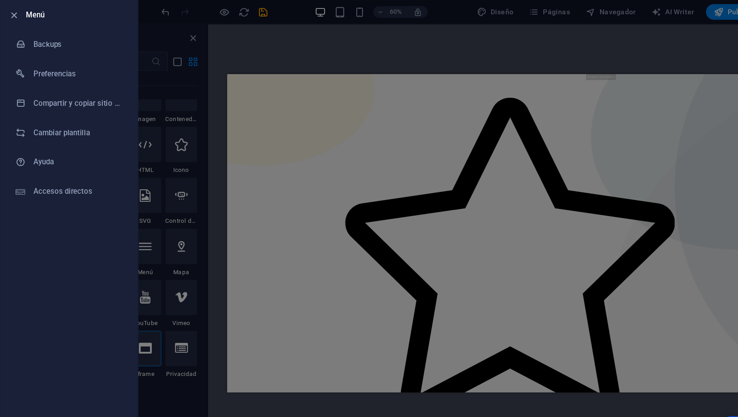
click at [316, 144] on div at bounding box center [369, 208] width 738 height 417
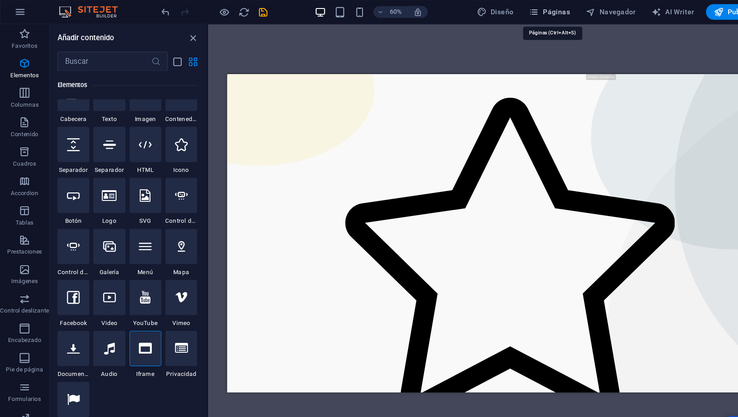
click at [494, 8] on span "Páginas" at bounding box center [500, 11] width 37 height 9
click at [603, 354] on figure at bounding box center [656, 351] width 500 height 482
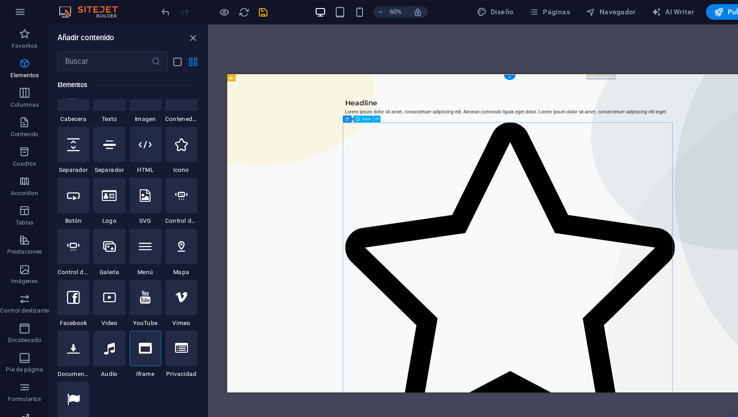
click at [565, 306] on figure at bounding box center [656, 388] width 500 height 482
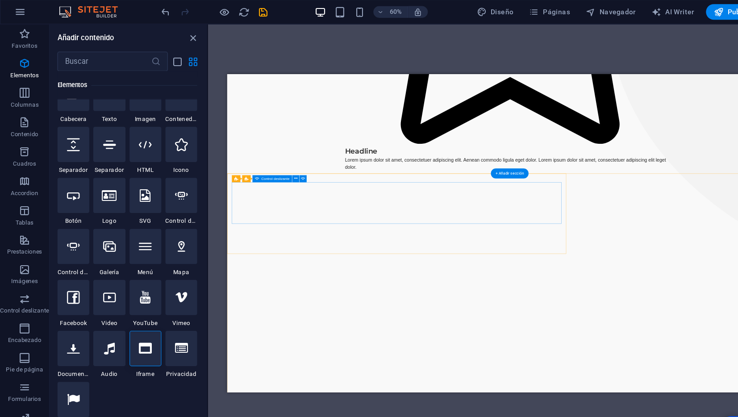
scroll to position [481, 0]
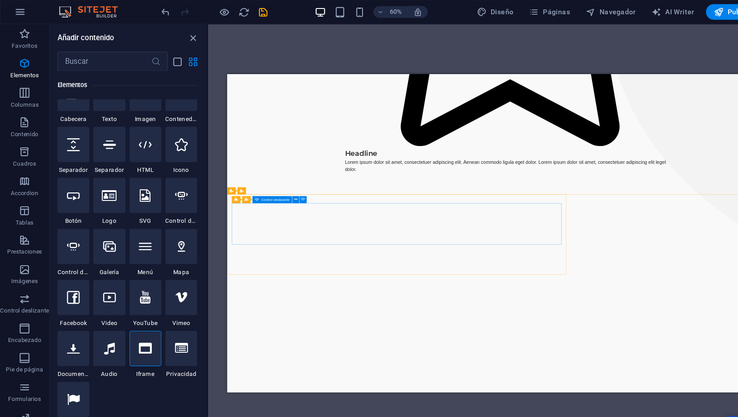
click at [255, 184] on span "Control deslizante" at bounding box center [251, 181] width 26 height 3
click at [269, 183] on icon at bounding box center [269, 182] width 3 height 6
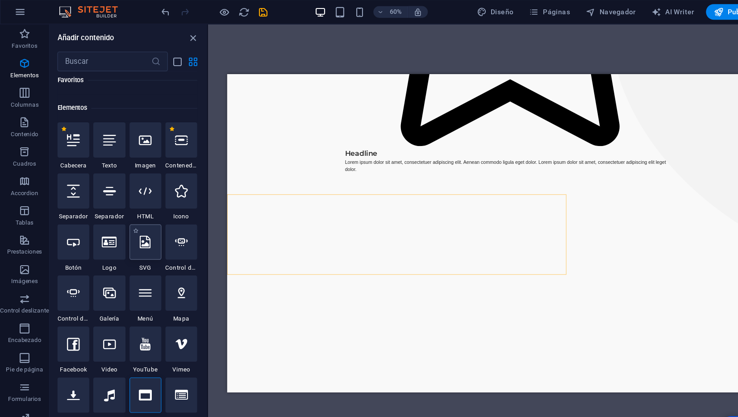
scroll to position [153, 0]
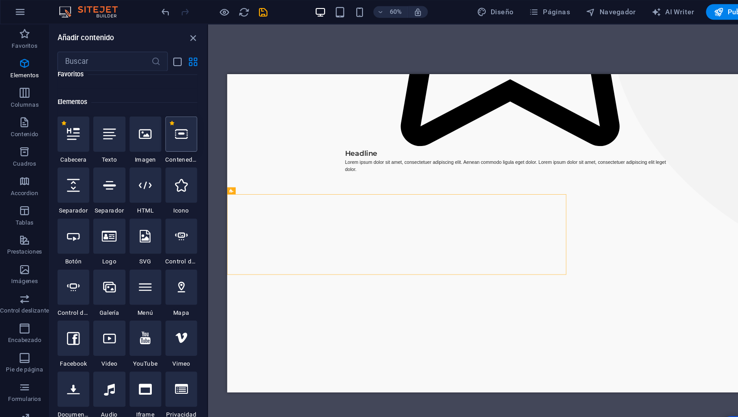
click at [161, 119] on icon at bounding box center [165, 123] width 12 height 12
click at [471, 176] on div "+ Añadir sección" at bounding box center [464, 177] width 34 height 9
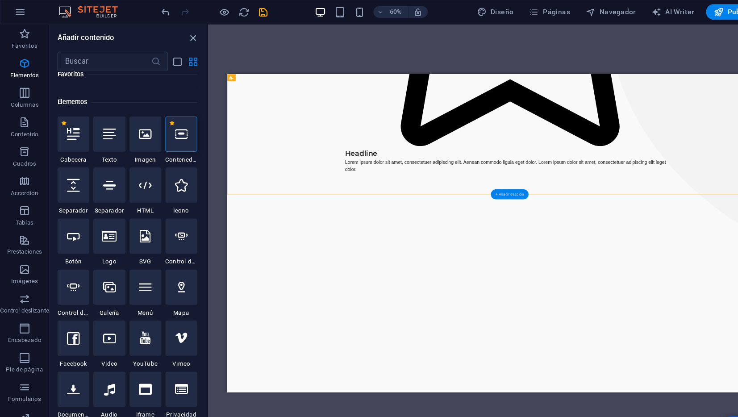
click at [460, 178] on div "+ Añadir sección" at bounding box center [464, 177] width 34 height 9
click at [457, 176] on div "+ Añadir sección" at bounding box center [464, 177] width 34 height 9
click at [128, 173] on icon at bounding box center [132, 169] width 12 height 12
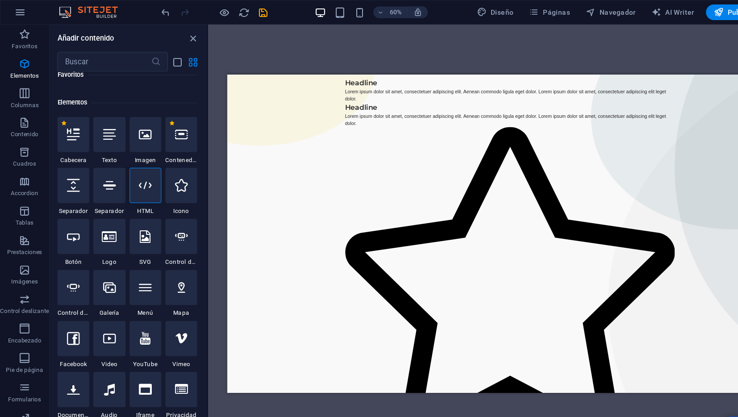
scroll to position [0, 0]
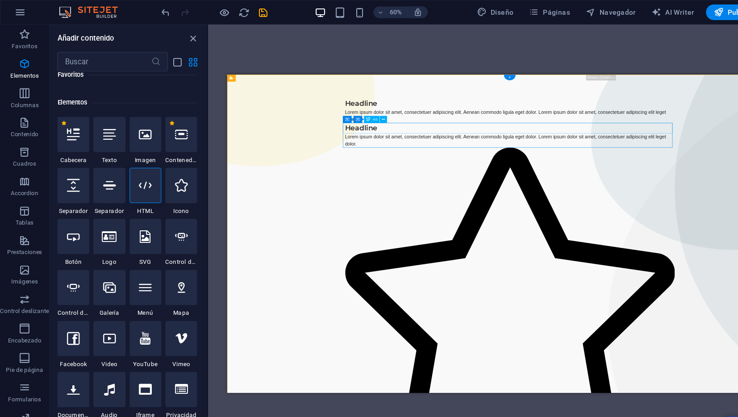
click at [452, 153] on div "Headline" at bounding box center [656, 156] width 500 height 16
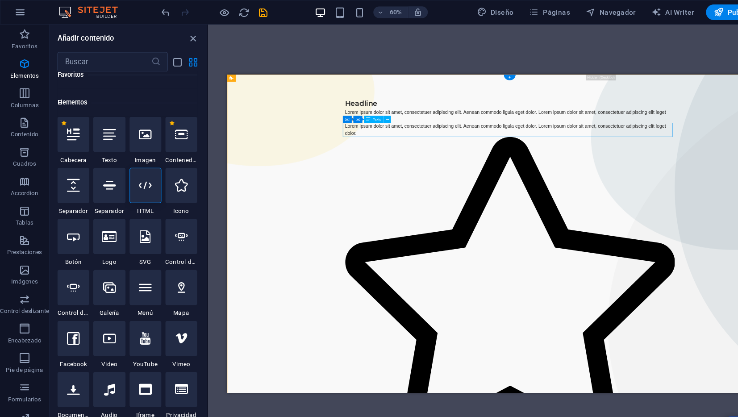
click at [493, 155] on div "Lorem ipsum dolor sit amet, consectetuer adipiscing elit. Aenean commodo ligula…" at bounding box center [656, 158] width 500 height 21
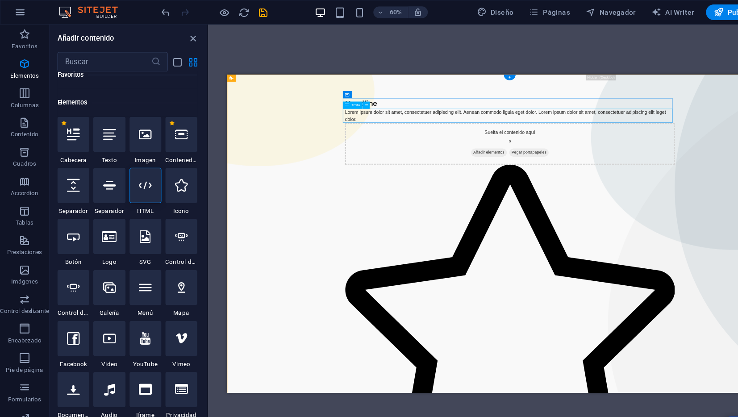
click at [544, 130] on div "Lorem ipsum dolor sit amet, consectetuer adipiscing elit. Aenean commodo ligula…" at bounding box center [656, 136] width 500 height 21
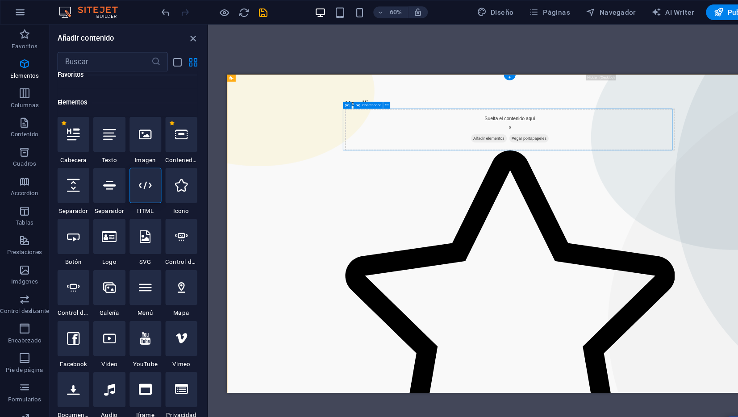
click at [544, 160] on div "Suelta el contenido aquí o Añadir elementos Pegar portapapeles" at bounding box center [656, 157] width 500 height 63
click at [500, 156] on div "Suelta el contenido aquí o Añadir elementos Pegar portapapeles" at bounding box center [656, 157] width 500 height 63
click at [566, 117] on div "Headline" at bounding box center [656, 118] width 500 height 16
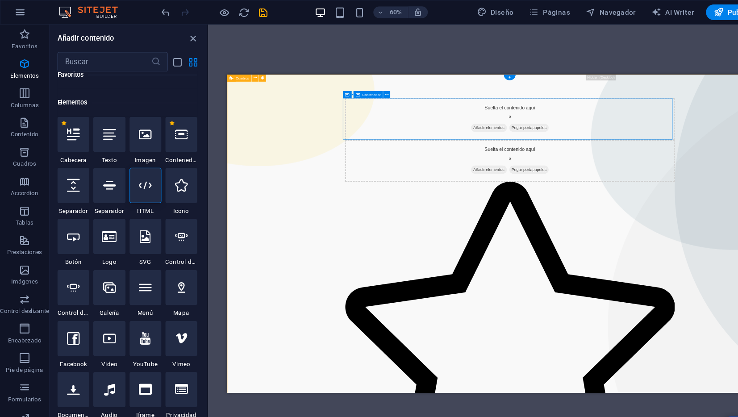
click at [522, 137] on div "Suelta el contenido aquí o Añadir elementos Pegar portapapeles" at bounding box center [656, 141] width 500 height 63
drag, startPoint x: 751, startPoint y: 150, endPoint x: 614, endPoint y: 141, distance: 137.4
click at [614, 141] on div "Suelta el contenido aquí o Añadir elementos Pegar portapapeles" at bounding box center [656, 141] width 500 height 63
drag, startPoint x: 624, startPoint y: 146, endPoint x: 627, endPoint y: 153, distance: 7.5
click at [627, 153] on div "Suelta el contenido aquí o Añadir elementos Pegar portapapeles" at bounding box center [656, 141] width 500 height 63
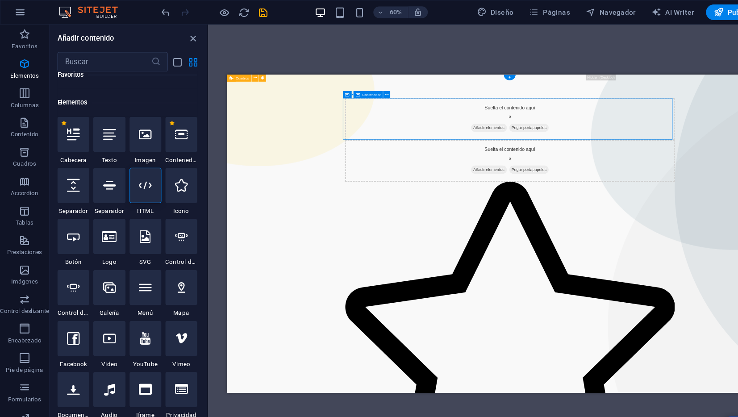
click at [627, 153] on span "Añadir elementos" at bounding box center [624, 155] width 54 height 13
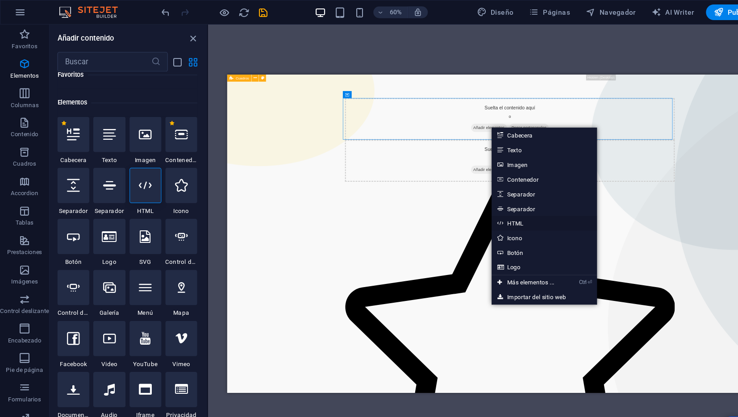
click at [463, 204] on link "HTML" at bounding box center [496, 203] width 96 height 13
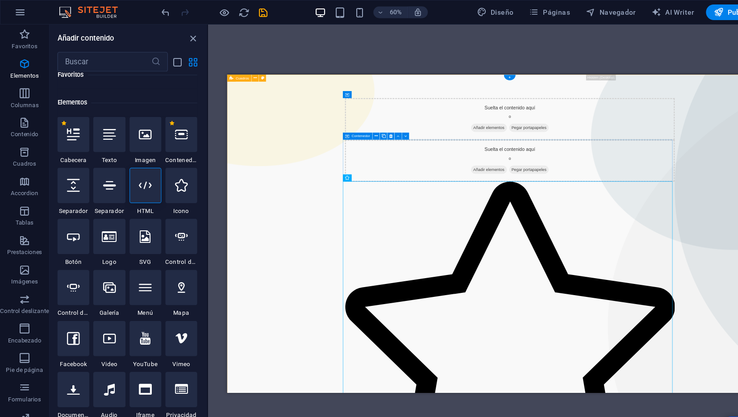
click at [546, 214] on div "Suelta el contenido aquí o Añadir elementos Pegar portapapeles" at bounding box center [656, 205] width 500 height 63
click at [516, 214] on div "Suelta el contenido aquí o Añadir elementos Pegar portapapeles" at bounding box center [656, 205] width 500 height 63
click at [538, 211] on div "Suelta el contenido aquí o Añadir elementos Pegar portapapeles" at bounding box center [656, 205] width 500 height 63
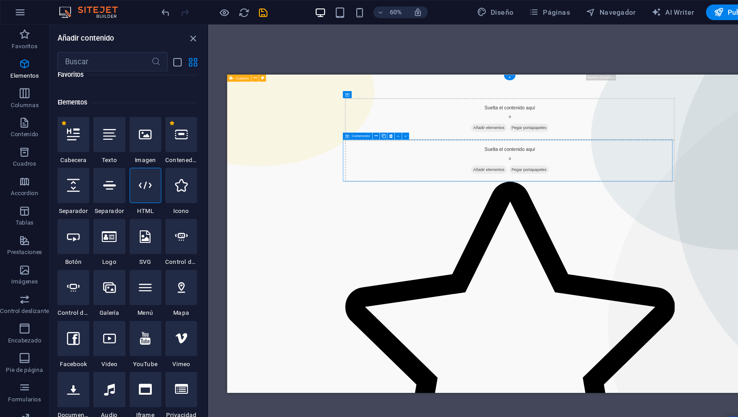
click at [521, 194] on div "Suelta el contenido aquí o Añadir elementos Pegar portapapeles" at bounding box center [656, 205] width 500 height 63
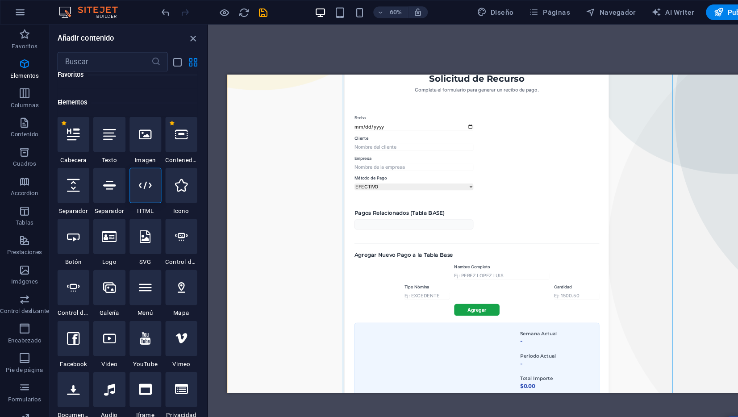
scroll to position [116, 0]
click at [594, 151] on div "Generador de Solicitud de Recurso Solicitud de Recurso Completa el formulario p…" at bounding box center [656, 374] width 500 height 633
click at [579, 156] on div "Generador de Solicitud de Recurso Solicitud de Recurso Completa el formulario p…" at bounding box center [656, 374] width 500 height 633
click at [590, 154] on div "Generador de Solicitud de Recurso Solicitud de Recurso Completa el formulario p…" at bounding box center [656, 374] width 500 height 633
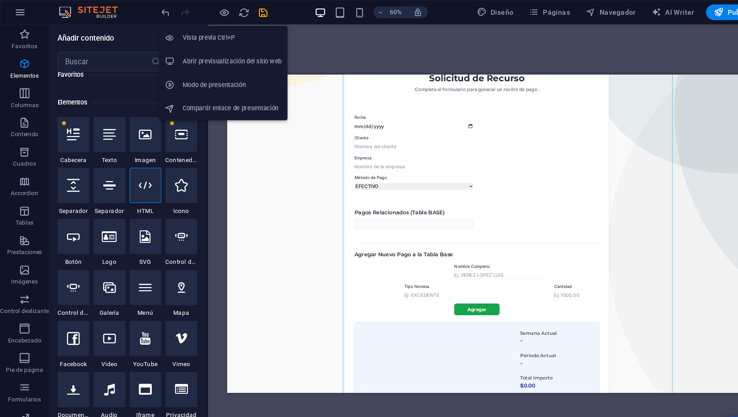
click at [219, 55] on h6 "Abrir previsualización del sitio web" at bounding box center [211, 55] width 90 height 11
click at [197, 50] on li "Abrir previsualización del sitio web" at bounding box center [203, 55] width 117 height 21
click at [199, 30] on h6 "Vista previa Ctrl+P" at bounding box center [211, 34] width 90 height 11
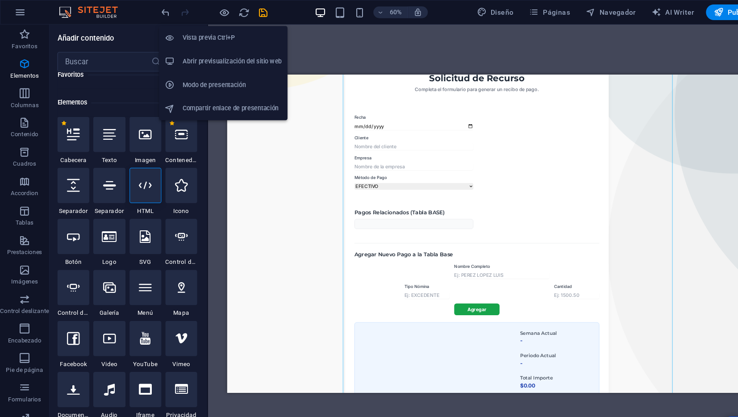
click at [199, 30] on h6 "Vista previa Ctrl+P" at bounding box center [211, 34] width 90 height 11
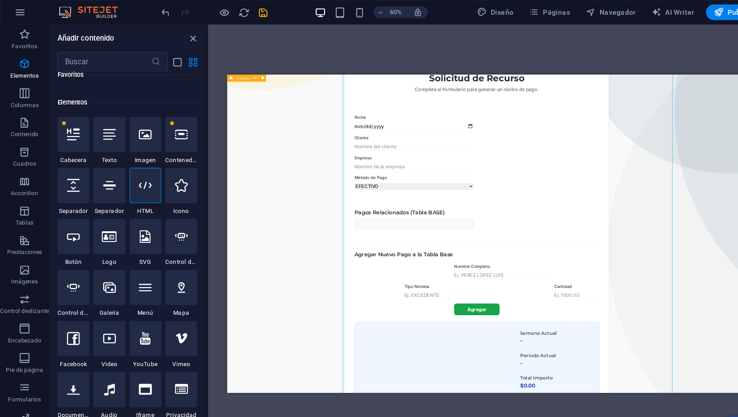
click at [598, 417] on div "Generador de Solicitud de Recurso Solicitud de Recurso Completa el formulario p…" at bounding box center [656, 374] width 500 height 633
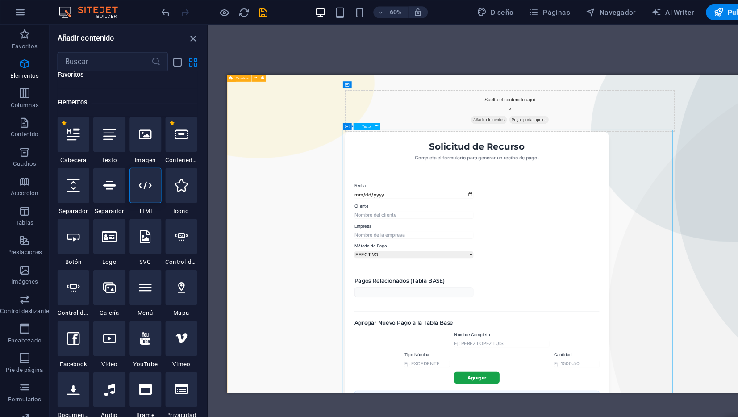
scroll to position [12, 0]
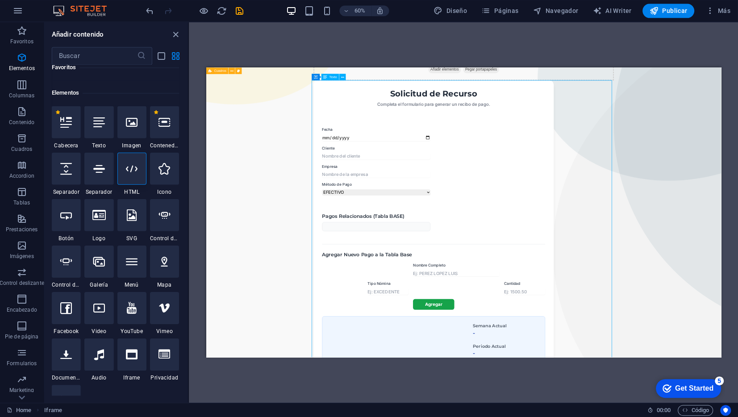
scroll to position [0, 0]
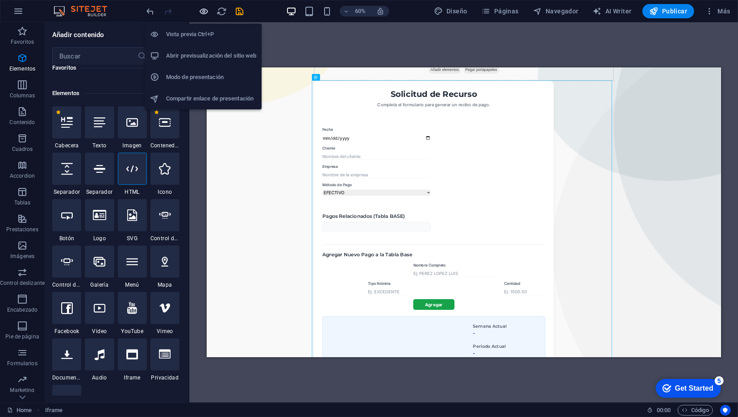
click at [202, 14] on icon "button" at bounding box center [204, 11] width 10 height 10
click at [203, 41] on li "Vista previa Ctrl+P" at bounding box center [203, 34] width 117 height 21
click at [206, 61] on h6 "Abrir previsualización del sitio web" at bounding box center [211, 55] width 90 height 11
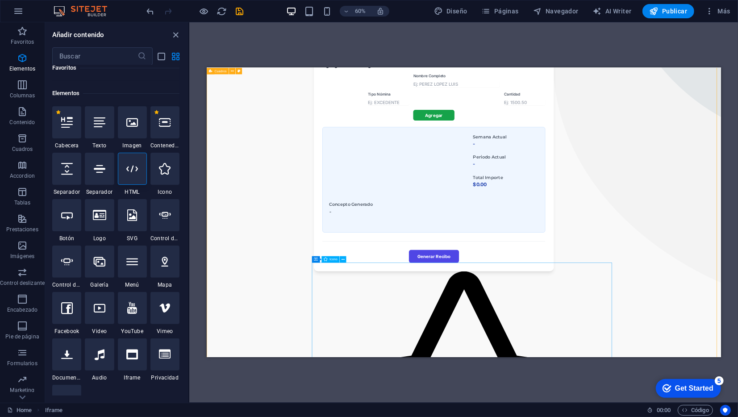
scroll to position [391, 0]
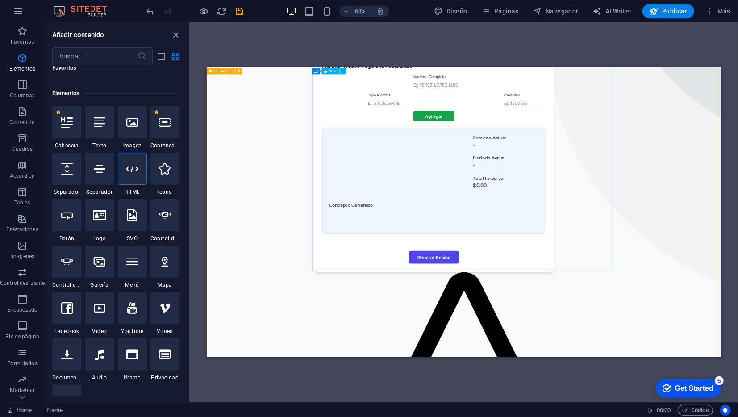
click at [592, 382] on div "Generador de Solicitud de Recurso Solicitud de Recurso Completa el formulario p…" at bounding box center [635, 91] width 500 height 633
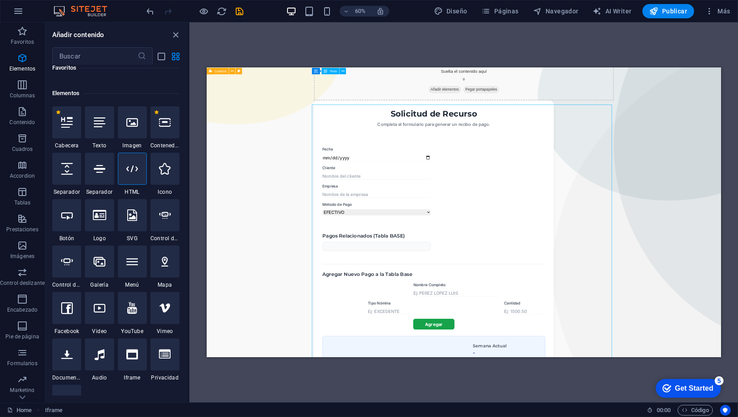
scroll to position [0, 0]
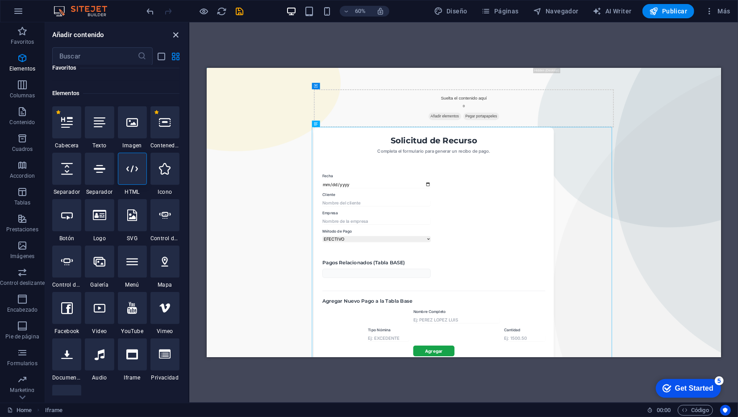
click at [174, 38] on icon "close panel" at bounding box center [176, 35] width 10 height 10
click at [175, 37] on icon "close panel" at bounding box center [176, 35] width 10 height 10
click at [153, 16] on icon "undo" at bounding box center [151, 11] width 10 height 10
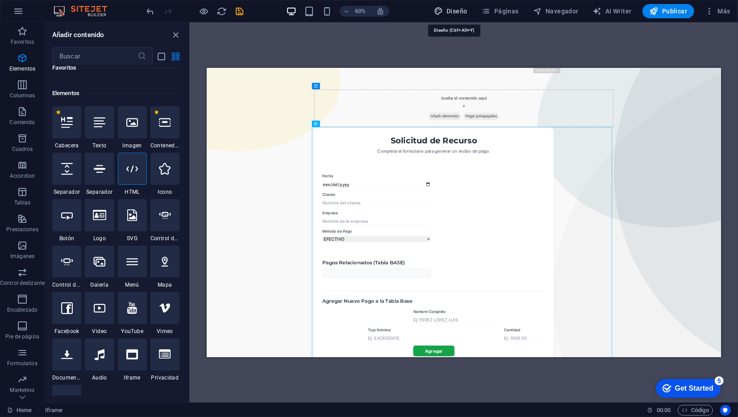
click at [456, 12] on span "Diseño" at bounding box center [450, 11] width 33 height 9
click at [516, 8] on span "Páginas" at bounding box center [500, 11] width 37 height 9
click at [551, 9] on span "Navegador" at bounding box center [556, 11] width 46 height 9
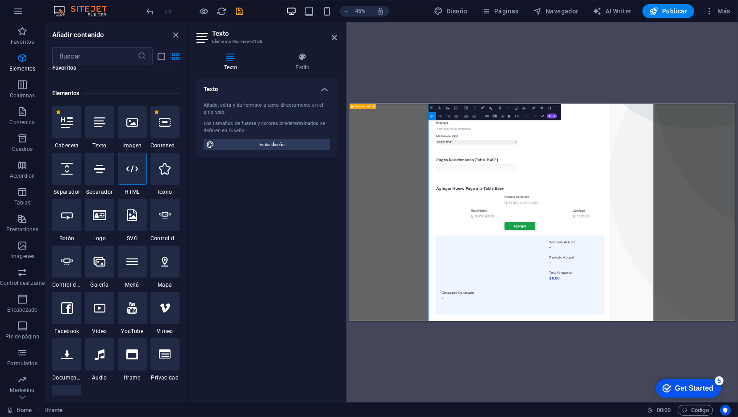
scroll to position [211, 0]
click at [332, 38] on icon at bounding box center [334, 37] width 5 height 7
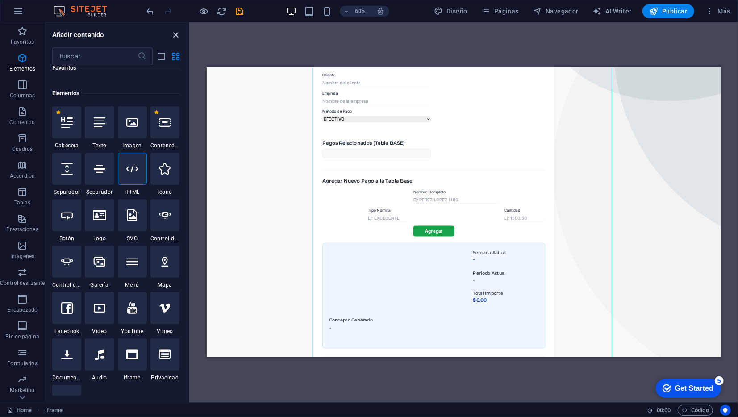
click at [176, 34] on icon "close panel" at bounding box center [176, 35] width 10 height 10
click at [22, 68] on p "Elementos" at bounding box center [22, 68] width 26 height 7
click at [24, 99] on p "Columnas" at bounding box center [22, 95] width 25 height 7
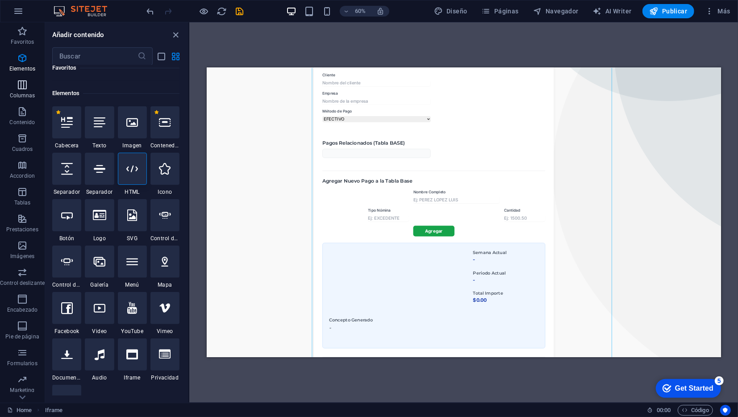
click at [24, 99] on p "Columnas" at bounding box center [22, 95] width 25 height 7
click at [26, 140] on icon "button" at bounding box center [22, 138] width 11 height 11
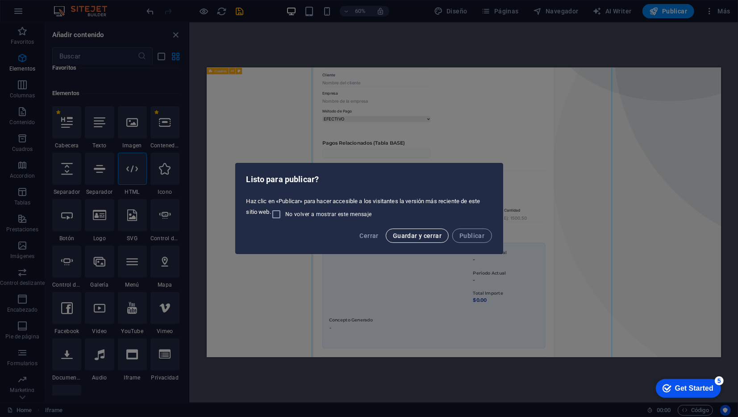
click at [428, 237] on span "Guardar y cerrar" at bounding box center [417, 235] width 49 height 7
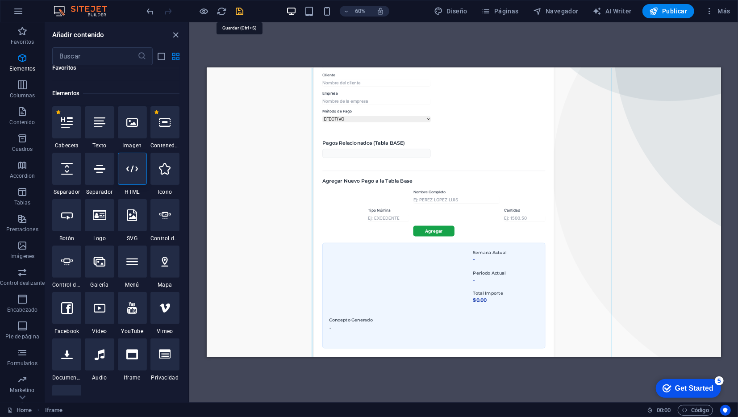
click at [244, 9] on icon "save" at bounding box center [240, 11] width 10 height 10
click at [224, 13] on icon "reload" at bounding box center [222, 11] width 10 height 10
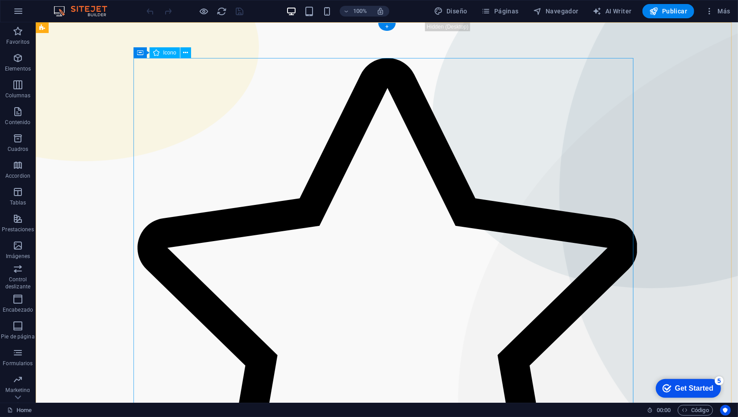
click at [297, 197] on figure at bounding box center [387, 299] width 500 height 482
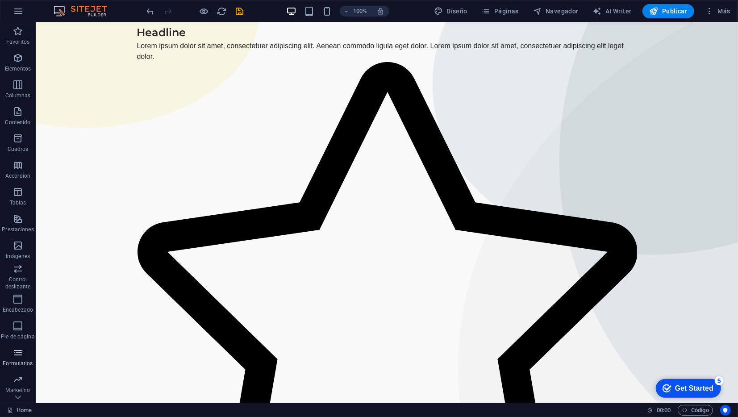
scroll to position [21, 0]
click at [718, 8] on span "Más" at bounding box center [717, 11] width 25 height 9
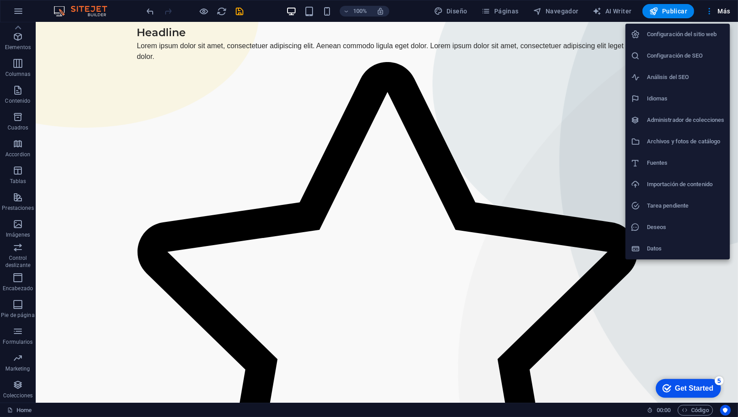
click at [302, 170] on div at bounding box center [369, 208] width 738 height 417
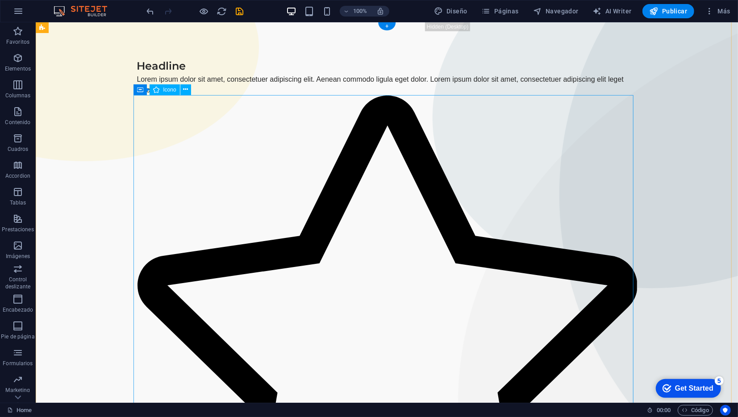
scroll to position [0, 0]
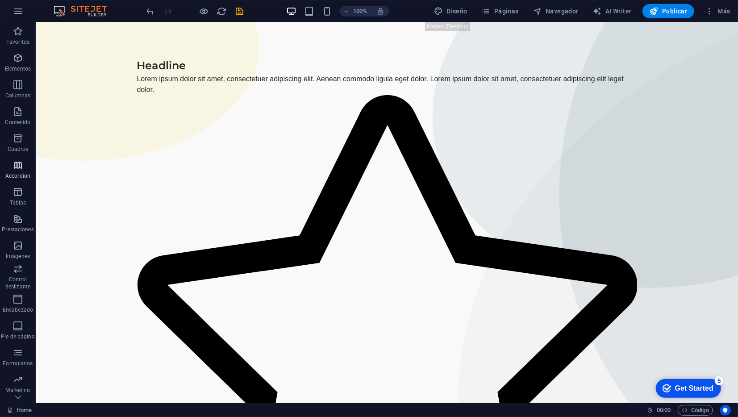
click at [24, 177] on p "Accordion" at bounding box center [17, 175] width 25 height 7
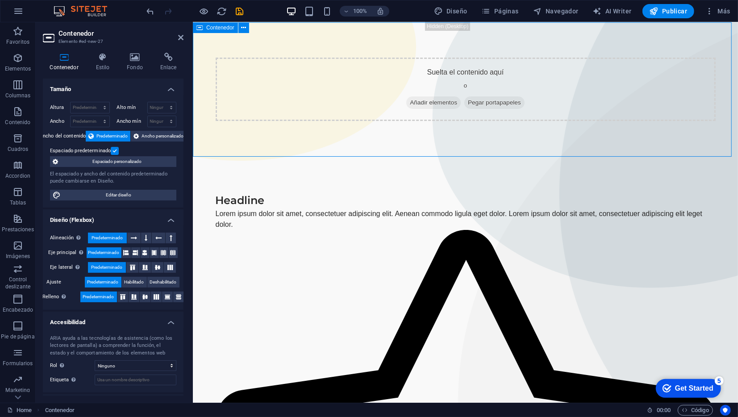
scroll to position [0, 0]
click at [427, 100] on span "Añadir elementos" at bounding box center [433, 102] width 54 height 13
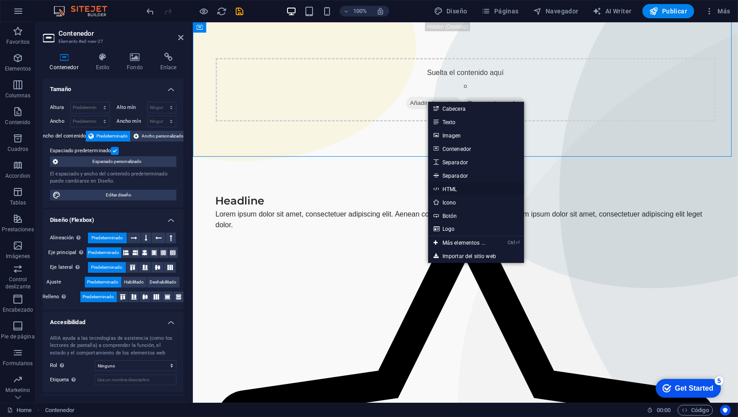
click at [448, 193] on link "HTML" at bounding box center [476, 188] width 96 height 13
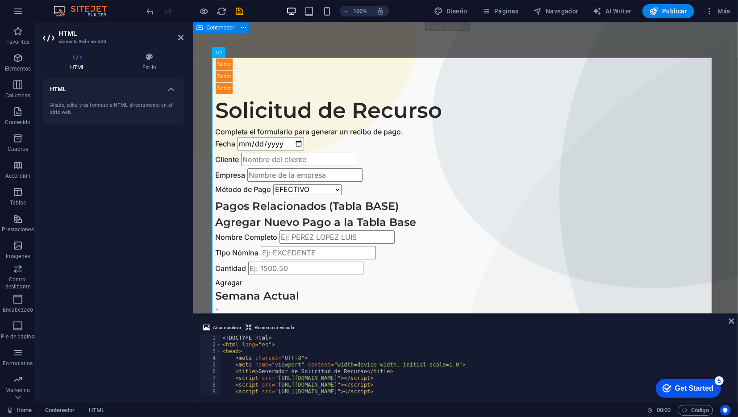
click at [275, 54] on div "Generador de Solicitud de Recurso Solicitud de Recurso Completa el formulario p…" at bounding box center [465, 310] width 545 height 577
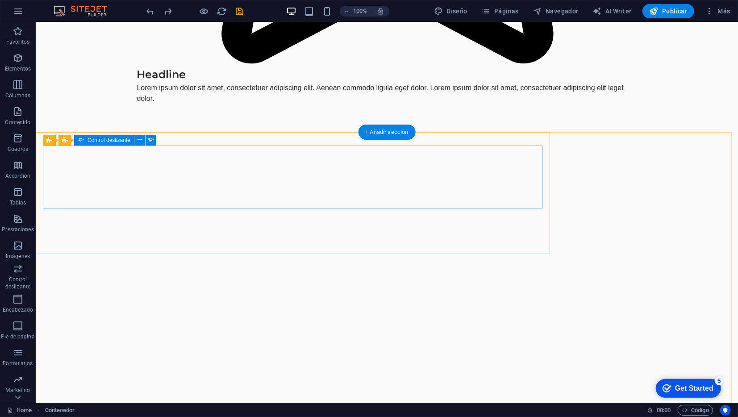
scroll to position [1100, 0]
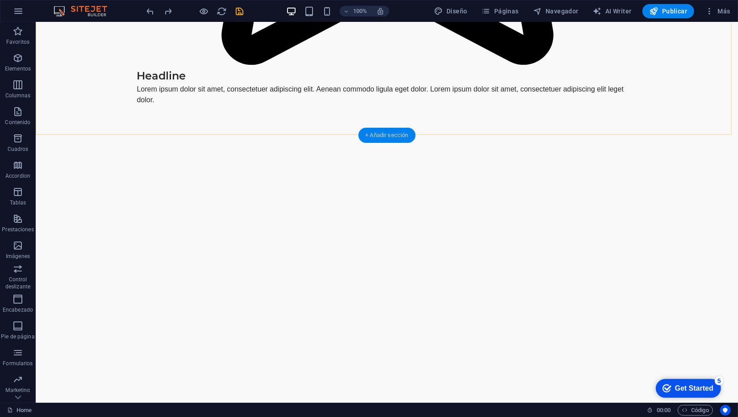
click at [401, 130] on div "+ Añadir sección" at bounding box center [386, 135] width 57 height 15
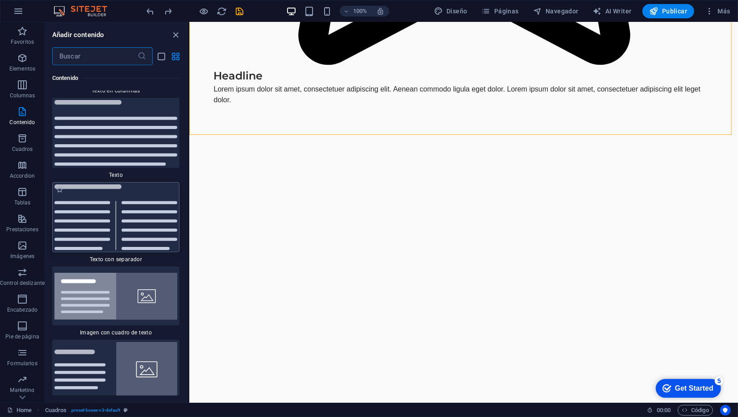
scroll to position [3104, 0]
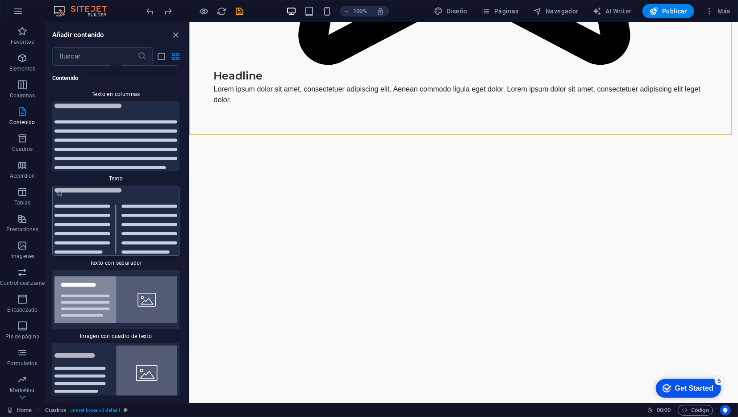
click at [137, 234] on img at bounding box center [115, 221] width 123 height 66
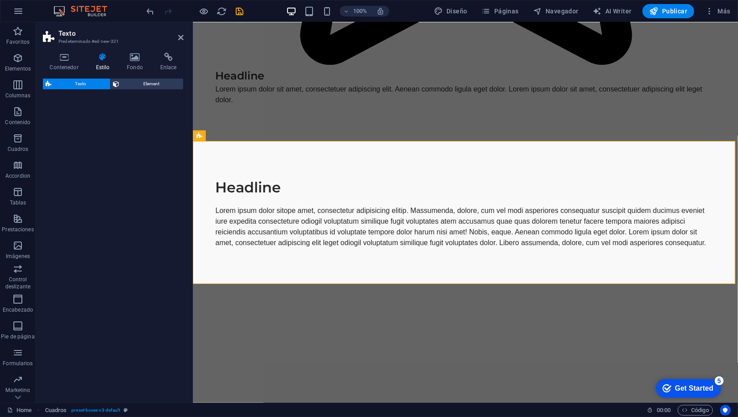
select select "rem"
select select "px"
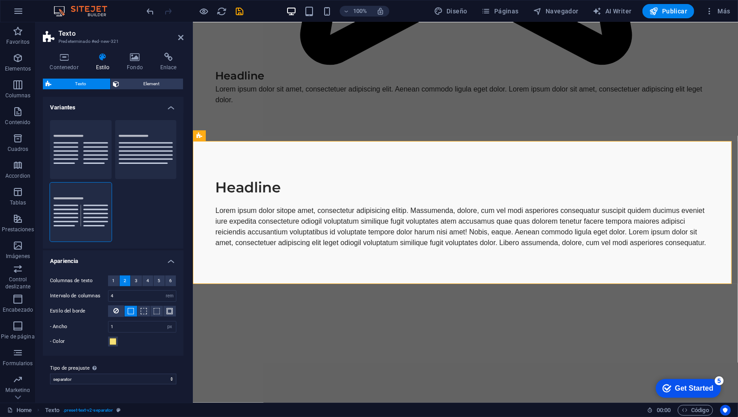
scroll to position [1094, 0]
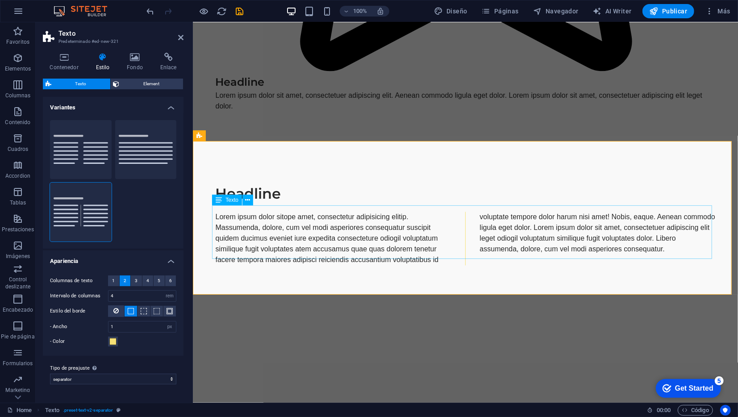
click at [248, 214] on div "Lorem ipsum dolor sitope amet, consectetur adipisicing elitip. Massumenda, dolo…" at bounding box center [465, 239] width 500 height 54
click at [245, 197] on button at bounding box center [248, 200] width 11 height 11
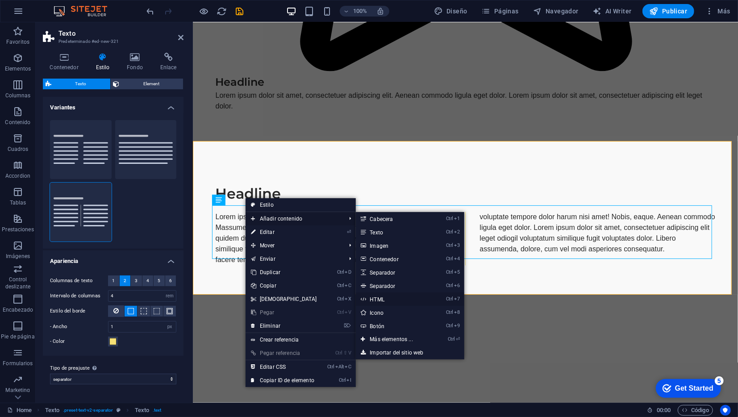
click at [381, 304] on link "Ctrl 7 HTML" at bounding box center [393, 299] width 75 height 13
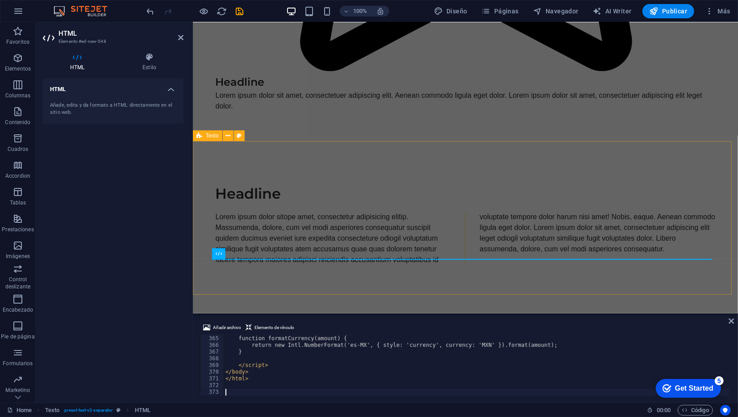
scroll to position [2438, 0]
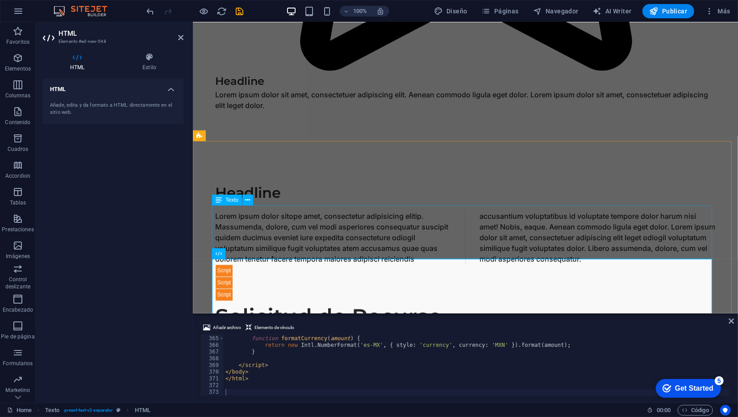
click at [307, 234] on div "Lorem ipsum dolor sitope amet, consectetur adipisicing elitip. Massumenda, dolo…" at bounding box center [465, 238] width 500 height 54
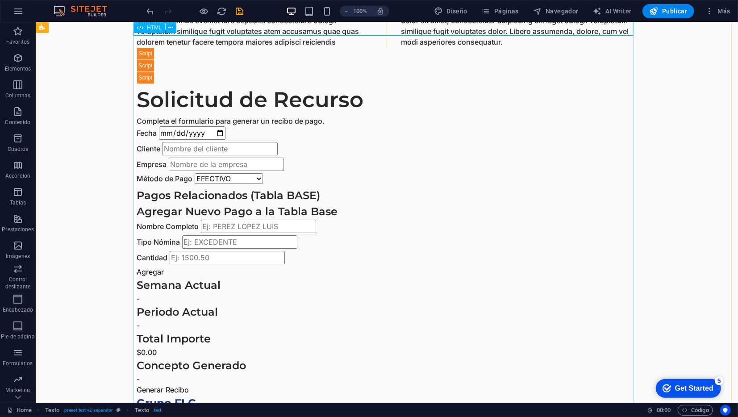
scroll to position [1308, 0]
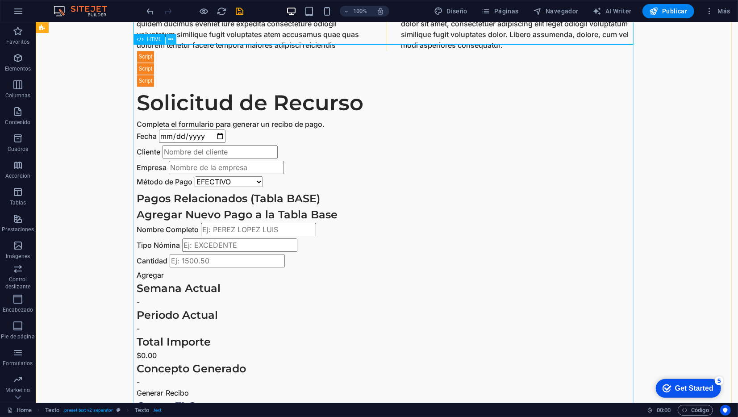
click at [172, 40] on icon at bounding box center [171, 39] width 5 height 9
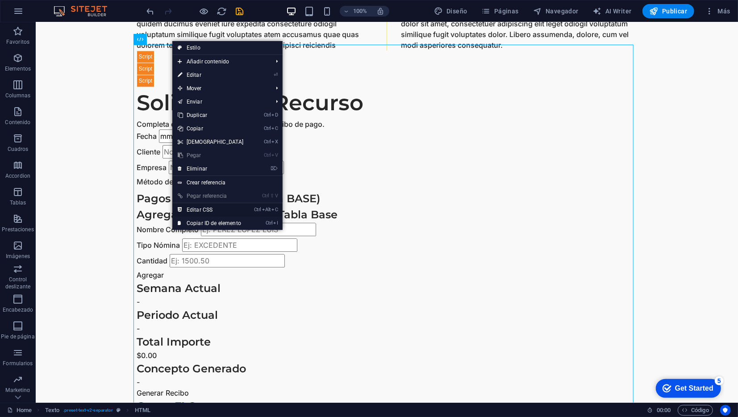
click at [217, 207] on link "Ctrl Alt C Editar CSS" at bounding box center [210, 209] width 77 height 13
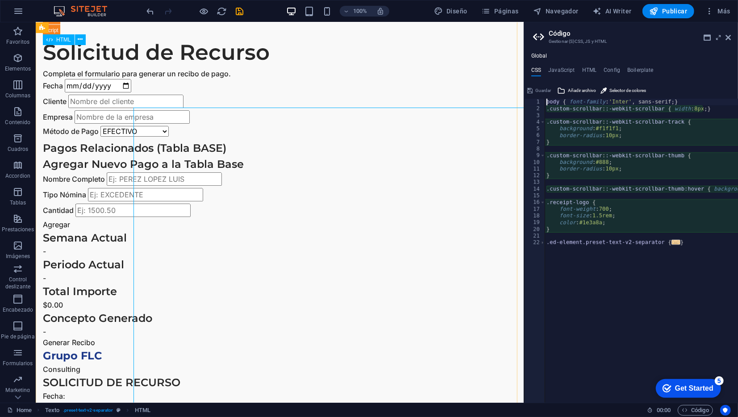
scroll to position [1245, 0]
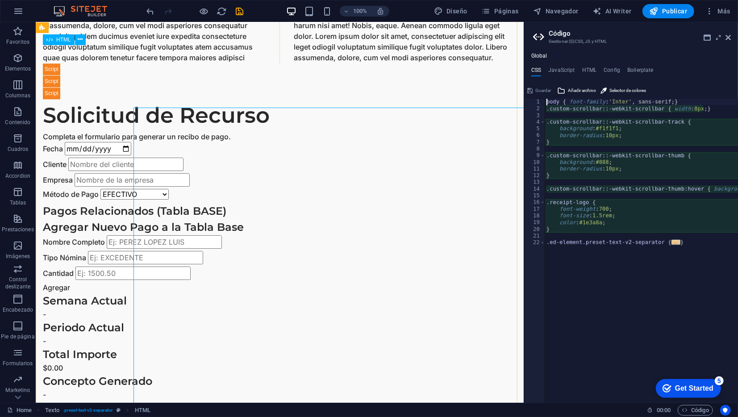
type textarea "background: #f1f1f1;"
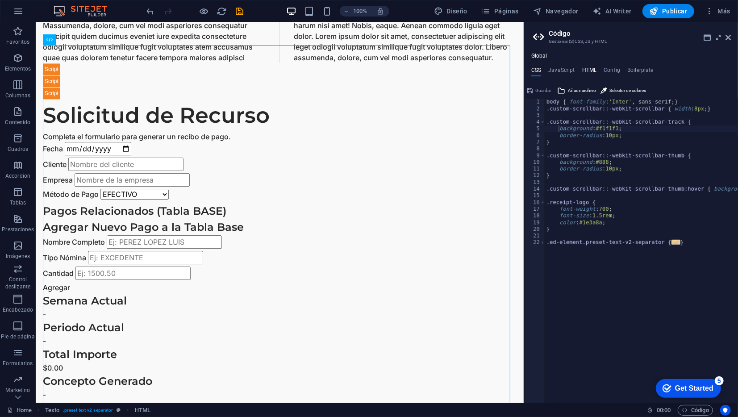
click at [591, 69] on h4 "HTML" at bounding box center [589, 72] width 15 height 10
type textarea "<a href="#main-content" class="wv-link-content button">Skip to main content</a>"
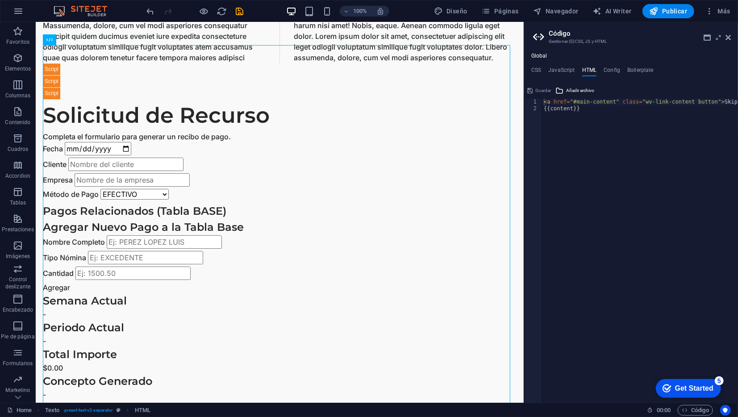
click at [559, 66] on div "Global CSS JavaScript HTML Config Boilerplate background: #f1f1f1; 1 2 3 4 5 6 …" at bounding box center [631, 228] width 214 height 350
click at [558, 68] on h4 "JavaScript" at bounding box center [561, 72] width 26 height 10
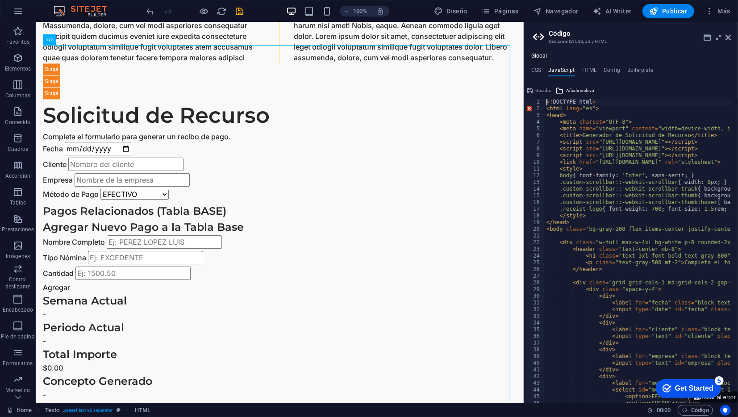
drag, startPoint x: 593, startPoint y: 112, endPoint x: 539, endPoint y: 101, distance: 54.7
click at [539, 101] on div "<style> 1 2 3 4 5 6 7 8 9 10 11 12 13 14 15 16 17 18 19 20 21 22 23 24 25 26 27…" at bounding box center [631, 251] width 214 height 304
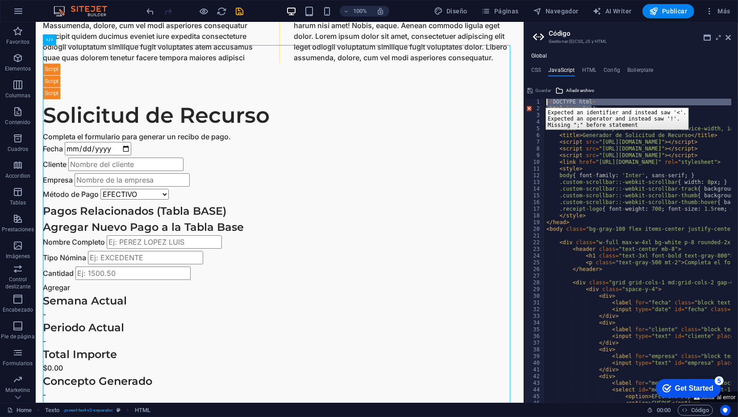
type textarea ">"
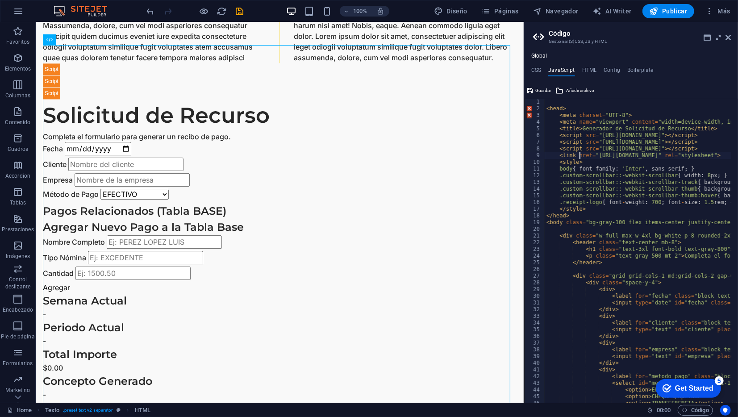
type textarea "<link href="https://fonts.googleapis.com/css2?family=Inter:wght@400;500;600;700…"
click at [540, 94] on span "Guardar" at bounding box center [544, 90] width 16 height 11
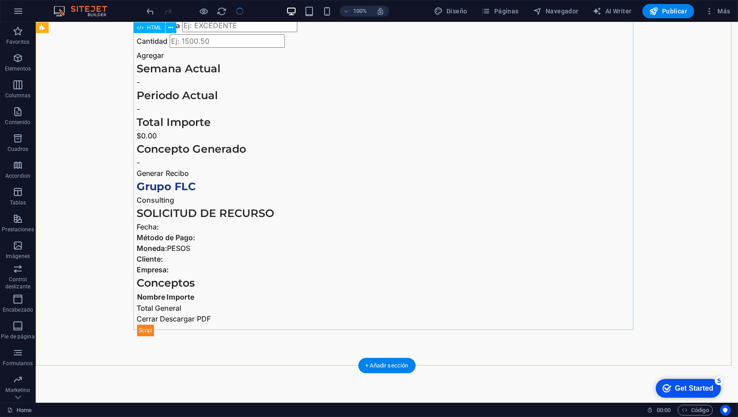
scroll to position [1528, 0]
click at [173, 29] on icon at bounding box center [171, 27] width 5 height 9
click at [180, 298] on div "Generador de Solicitud de Recurso Solicitud de Recurso Completa el formulario p…" at bounding box center [387, 84] width 500 height 506
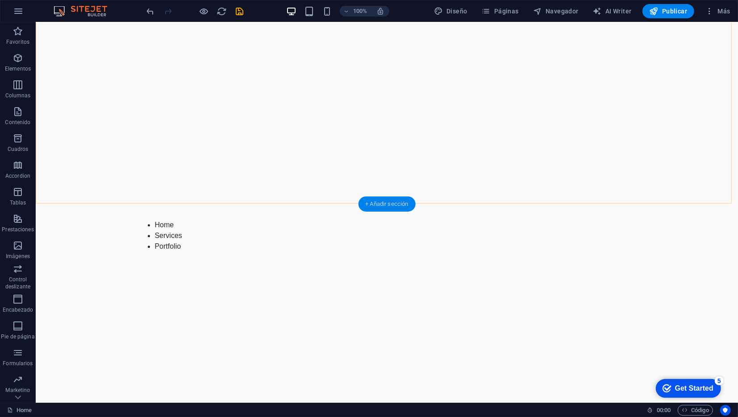
click at [368, 200] on div "+ Añadir sección" at bounding box center [386, 204] width 57 height 15
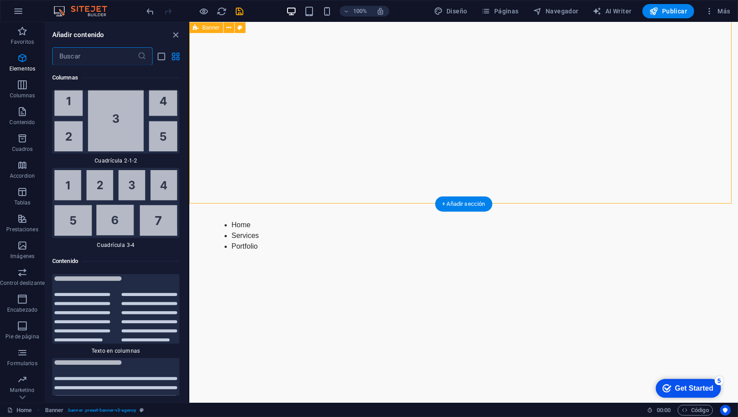
scroll to position [3037, 0]
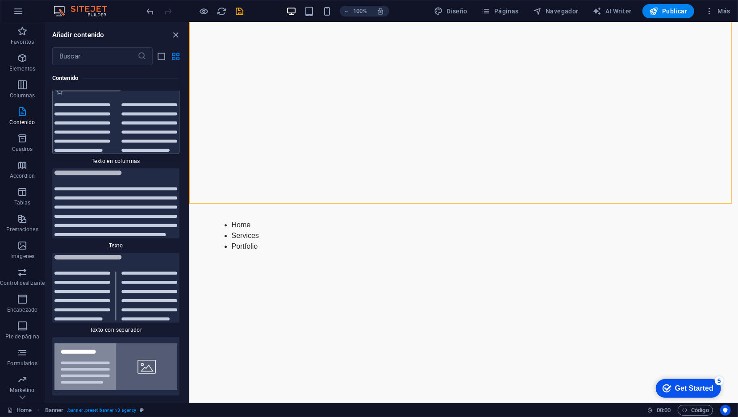
click at [122, 101] on img at bounding box center [115, 120] width 123 height 66
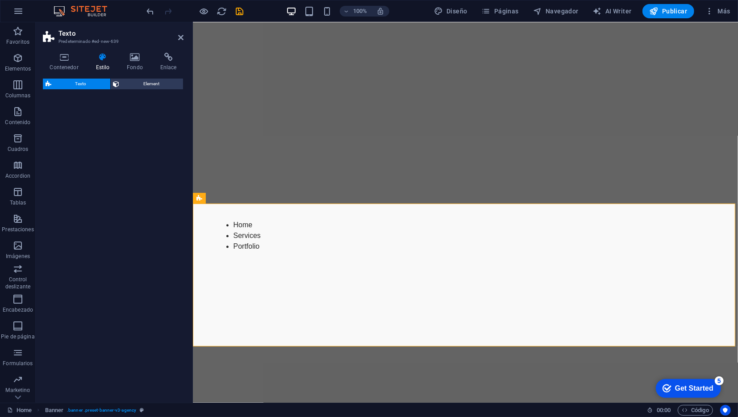
select select "rem"
select select "preset-text-v2-columns"
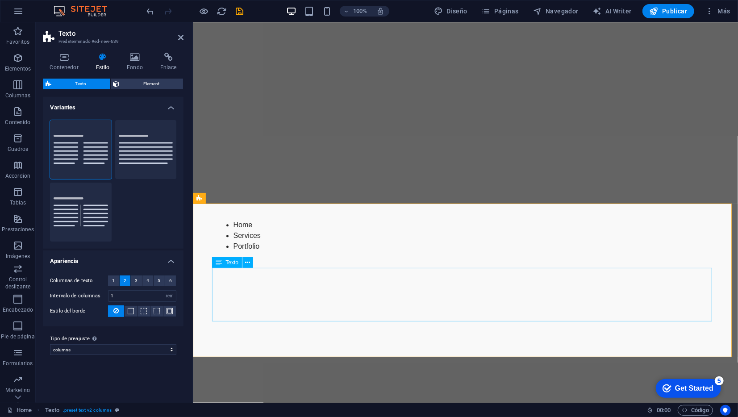
click at [14, 68] on p "Elementos" at bounding box center [18, 68] width 26 height 7
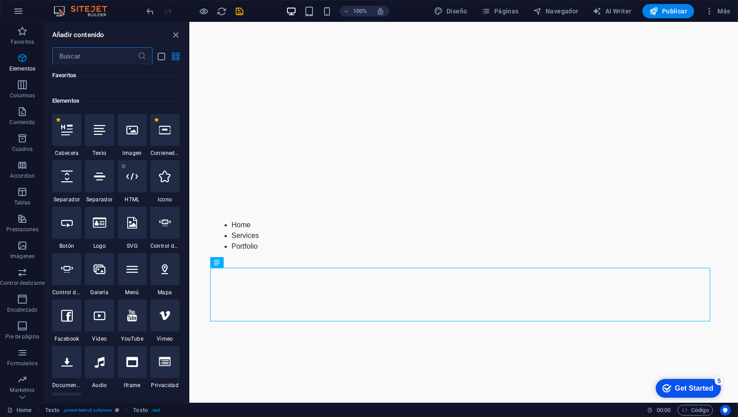
scroll to position [168, 0]
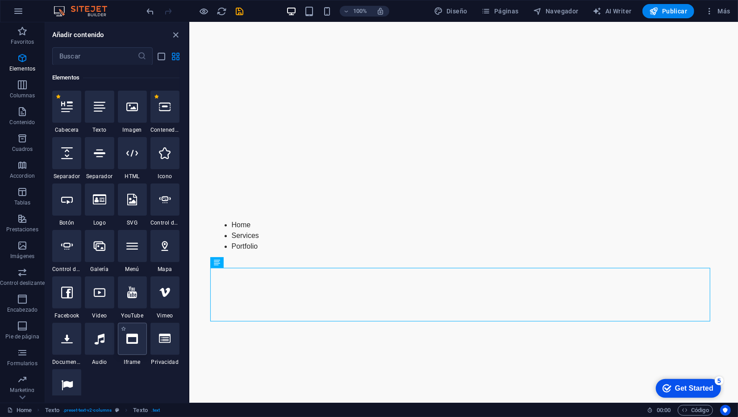
click at [135, 339] on icon at bounding box center [132, 339] width 12 height 12
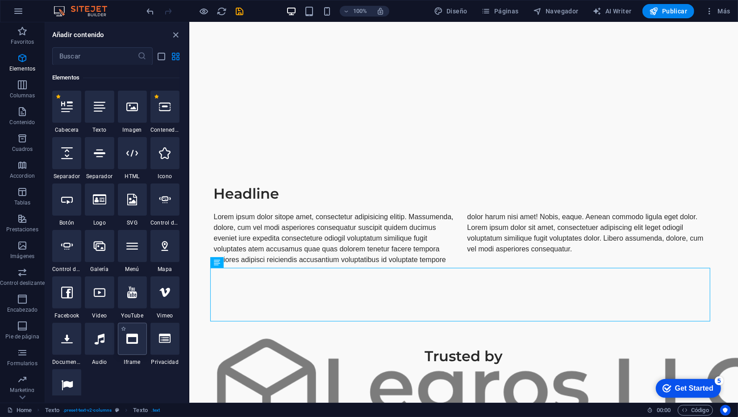
select select "%"
select select "px"
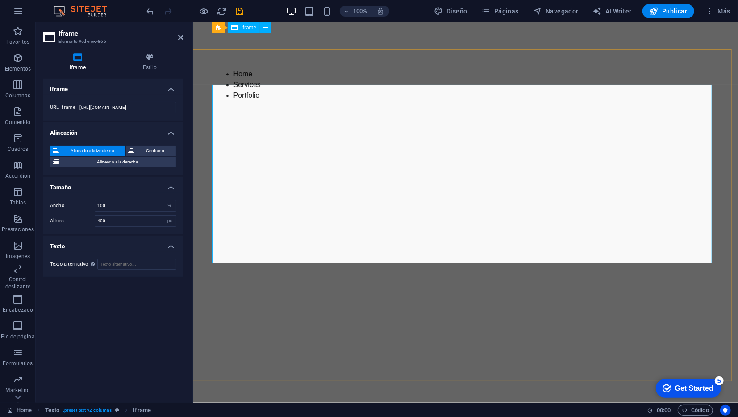
scroll to position [1678, 0]
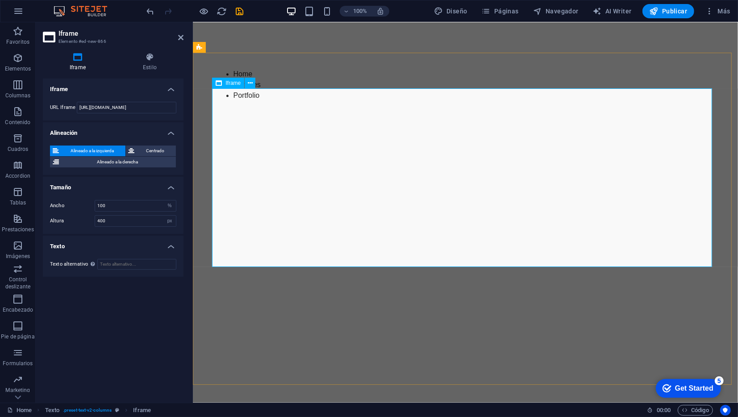
click at [289, 259] on div "</div>" at bounding box center [465, 348] width 500 height 179
click at [250, 84] on icon at bounding box center [250, 83] width 5 height 9
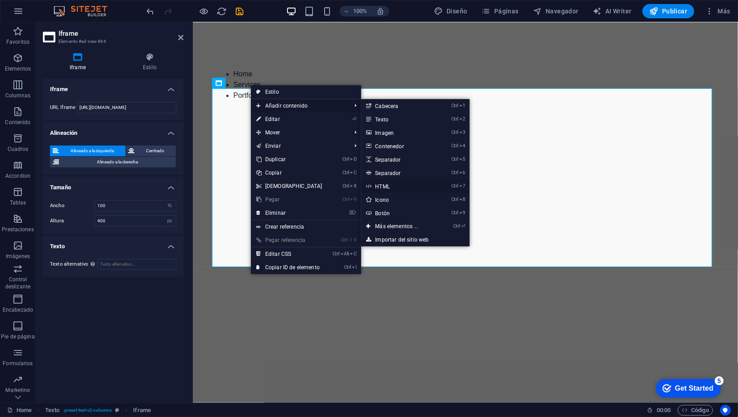
click at [399, 184] on link "Ctrl 7 HTML" at bounding box center [398, 186] width 75 height 13
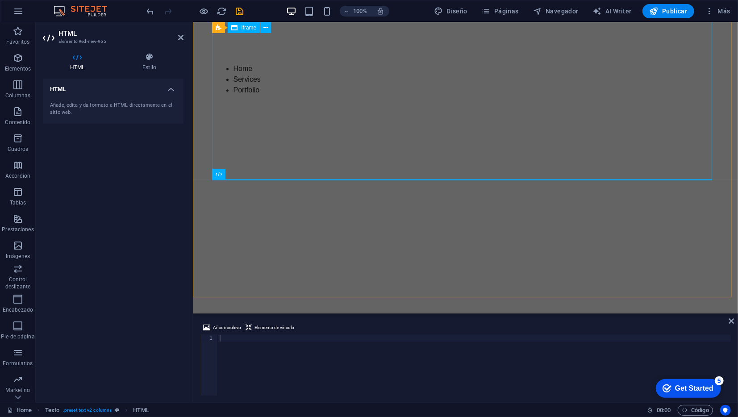
scroll to position [1682, 0]
click at [242, 344] on div at bounding box center [474, 372] width 513 height 74
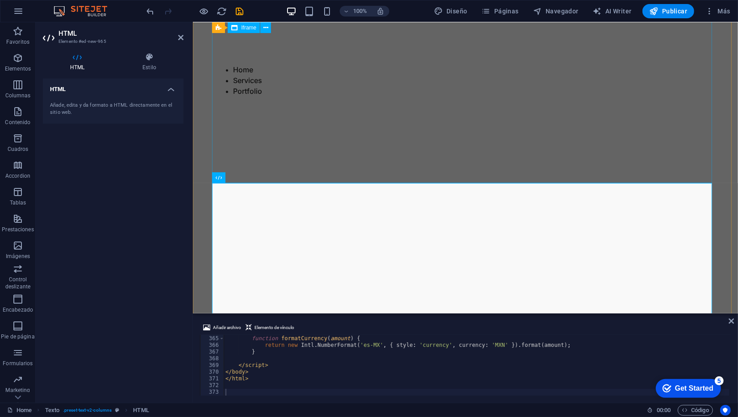
click at [307, 254] on div "</div>" at bounding box center [465, 343] width 500 height 179
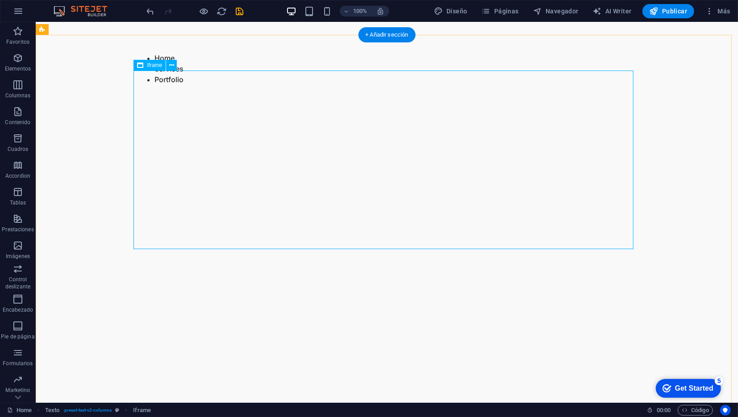
scroll to position [1691, 0]
click at [306, 245] on div "</div>" at bounding box center [387, 334] width 500 height 179
click at [287, 245] on div "</div>" at bounding box center [387, 334] width 500 height 179
select select "%"
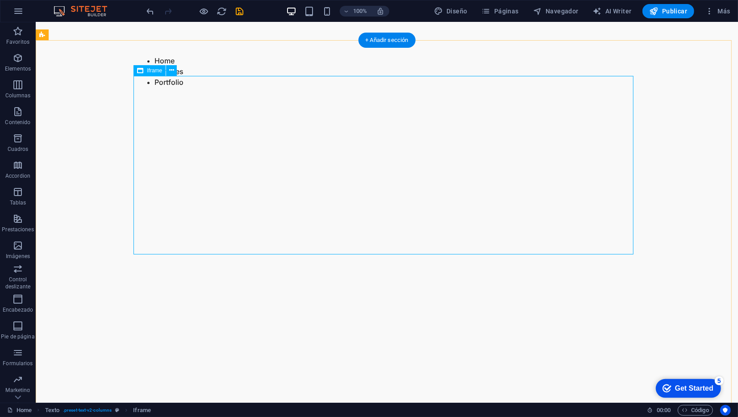
select select "px"
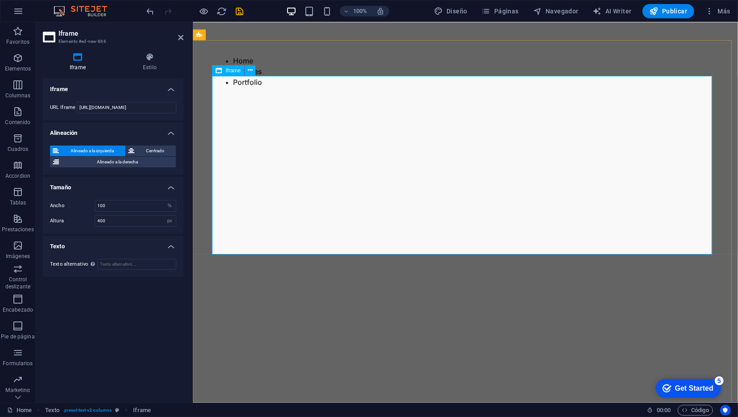
click at [354, 245] on div "</div>" at bounding box center [465, 334] width 500 height 179
drag, startPoint x: 354, startPoint y: 229, endPoint x: 355, endPoint y: 192, distance: 37.5
click at [355, 245] on div "</div>" at bounding box center [465, 334] width 500 height 179
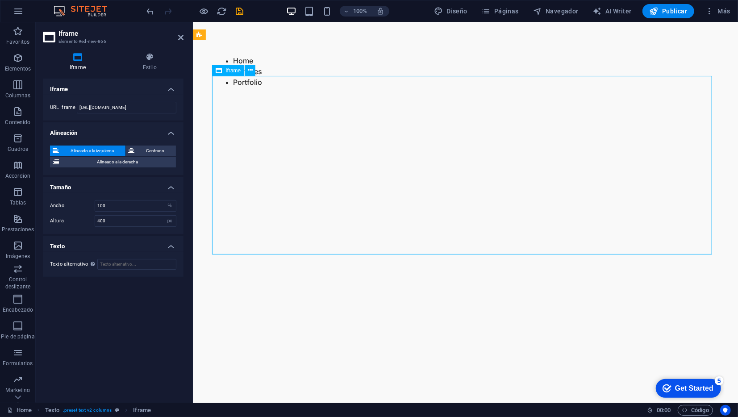
click at [355, 245] on div "</div>" at bounding box center [465, 334] width 500 height 179
click at [310, 245] on div "</div>" at bounding box center [465, 334] width 500 height 179
click at [142, 67] on h4 "Estilo" at bounding box center [149, 62] width 67 height 19
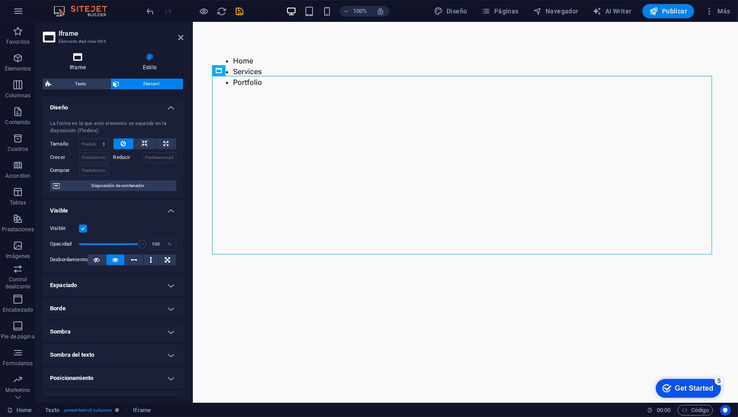
click at [87, 63] on h4 "Iframe" at bounding box center [79, 62] width 73 height 19
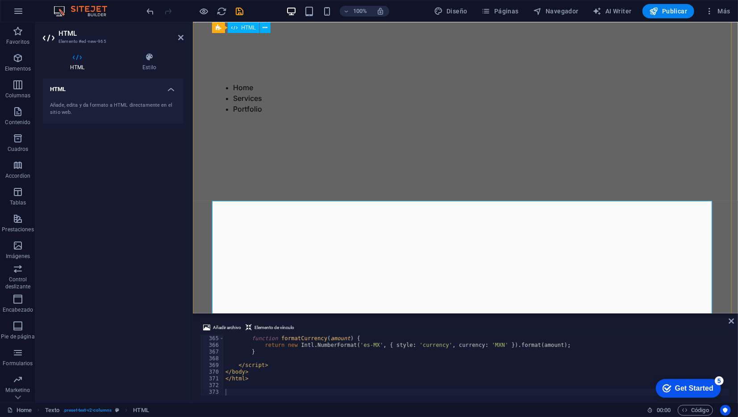
scroll to position [1663, 0]
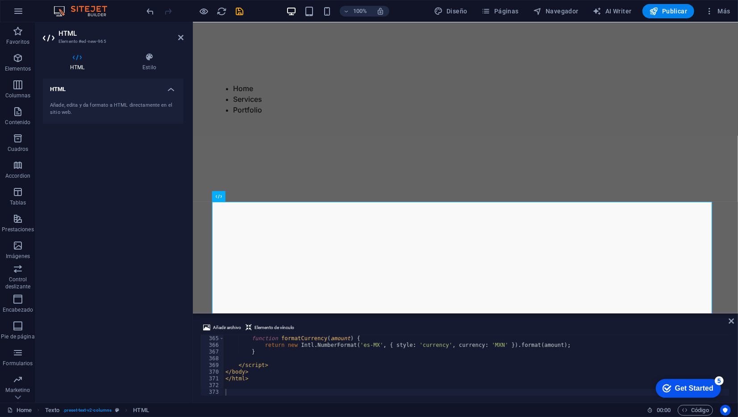
click at [118, 104] on div "Añade, edita y da formato a HTML directamente en el sitio web." at bounding box center [113, 109] width 126 height 15
click at [251, 198] on icon at bounding box center [249, 196] width 5 height 9
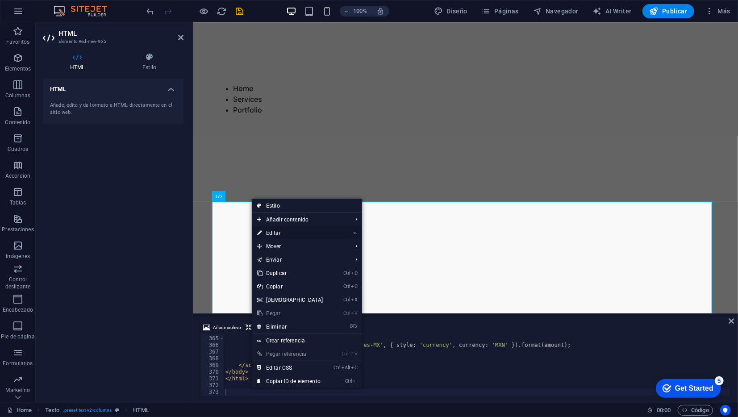
click at [289, 231] on link "⏎ Editar" at bounding box center [290, 232] width 77 height 13
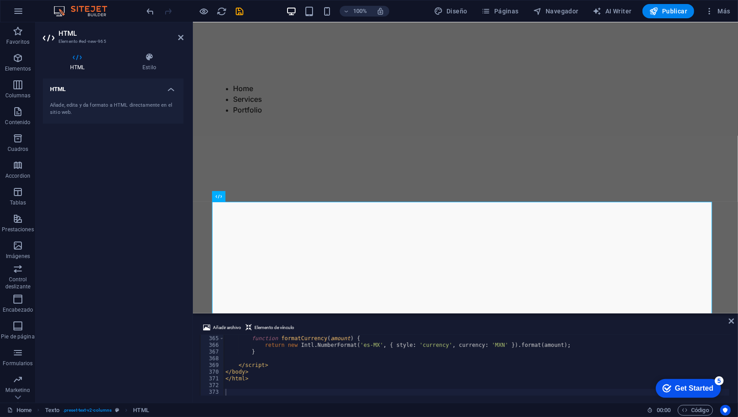
click at [87, 100] on div "Añade, edita y da formato a HTML directamente en el sitio web." at bounding box center [113, 109] width 141 height 29
type textarea "</body>"
click at [378, 371] on div "*/ function formatCurrency ( amount ) { return new Intl . NumberFormat ( 'es-MX…" at bounding box center [590, 365] width 732 height 72
click at [250, 197] on icon at bounding box center [249, 196] width 5 height 9
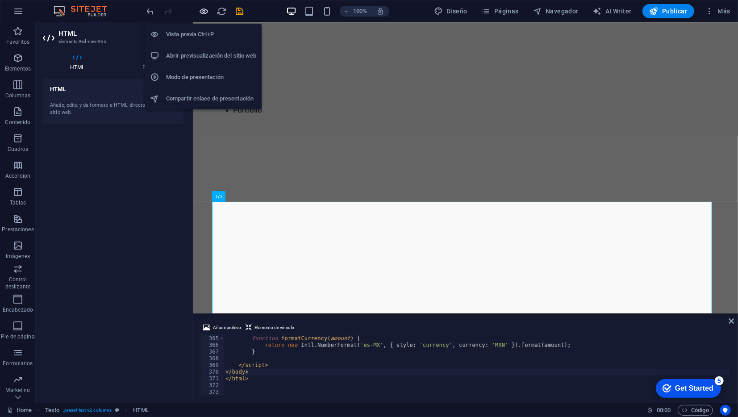
click at [202, 12] on icon "button" at bounding box center [204, 11] width 10 height 10
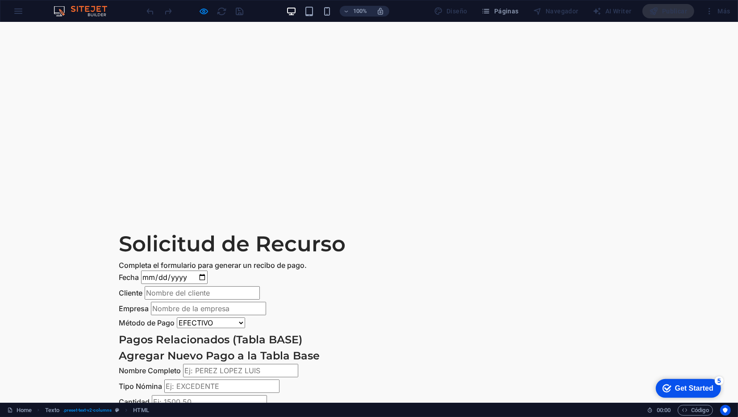
scroll to position [1724, 0]
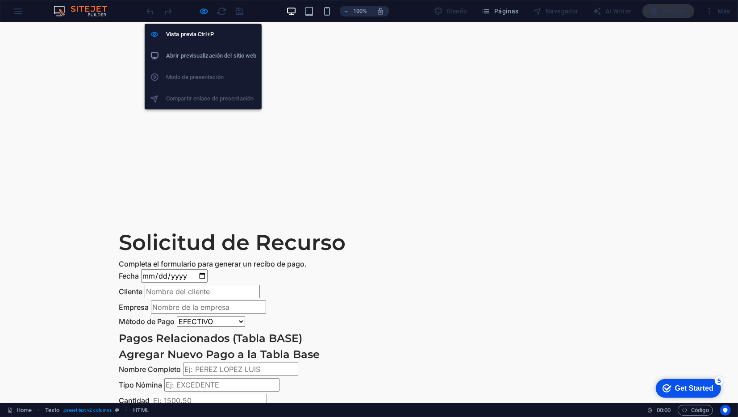
click at [205, 51] on h6 "Abrir previsualización del sitio web" at bounding box center [211, 55] width 90 height 11
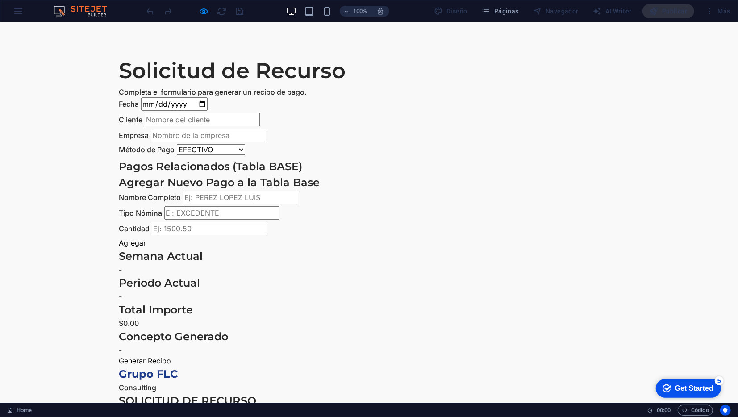
scroll to position [1897, 0]
drag, startPoint x: 246, startPoint y: 108, endPoint x: 245, endPoint y: 103, distance: 5.0
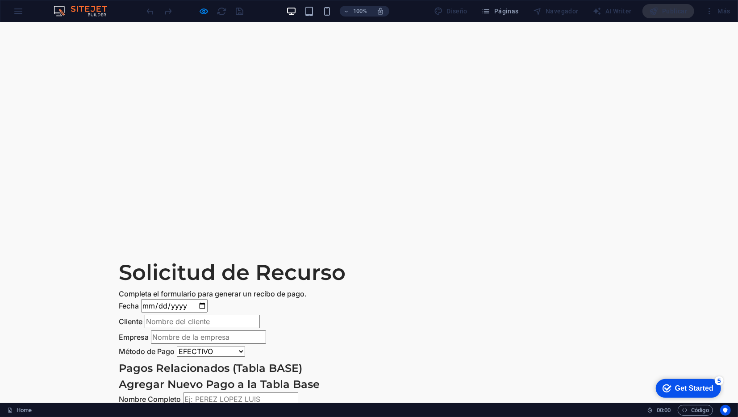
scroll to position [1687, 0]
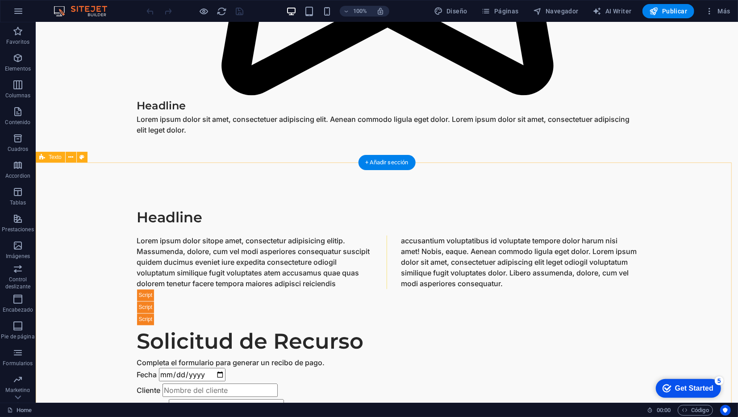
scroll to position [1069, 0]
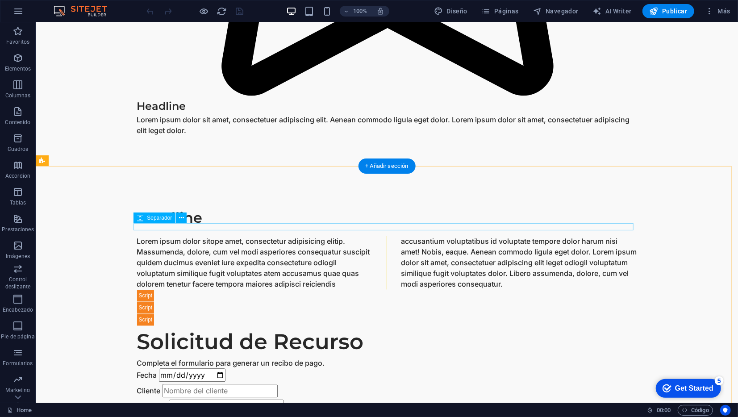
click at [233, 230] on div at bounding box center [387, 232] width 500 height 7
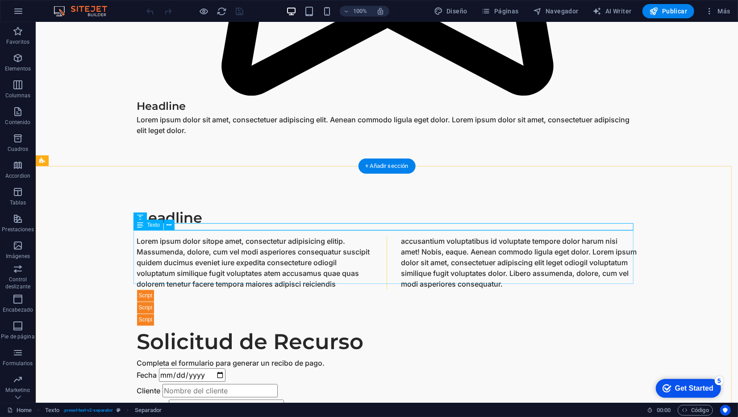
click at [209, 251] on div "Lorem ipsum dolor sitope amet, consectetur adipisicing elitip. Massumenda, dolo…" at bounding box center [387, 263] width 500 height 54
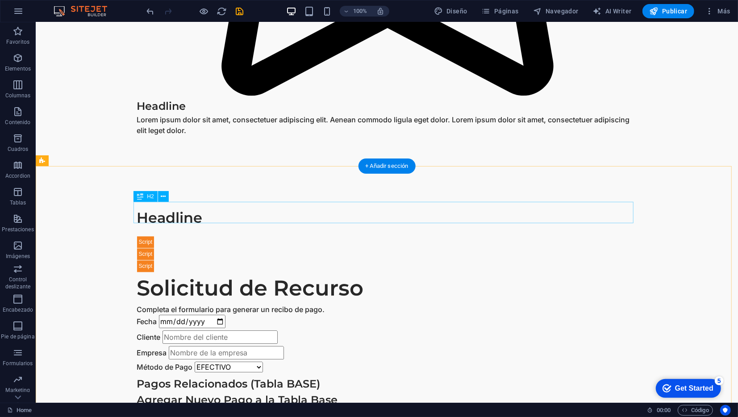
click at [165, 208] on div "Headline" at bounding box center [387, 217] width 500 height 21
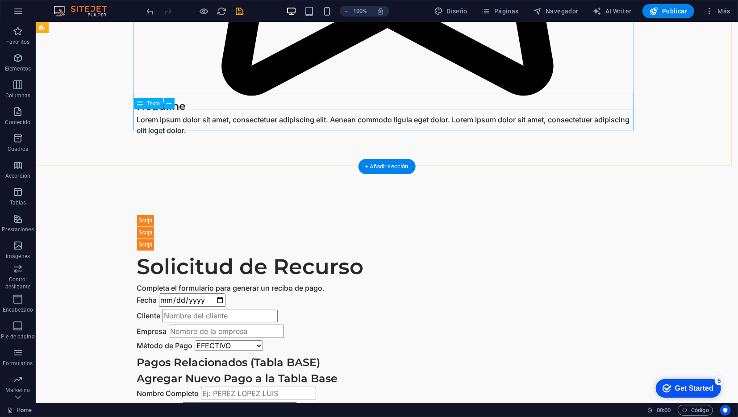
click at [197, 118] on div "Lorem ipsum dolor sit amet, consectetuer adipiscing elit. Aenean commodo ligula…" at bounding box center [387, 124] width 500 height 21
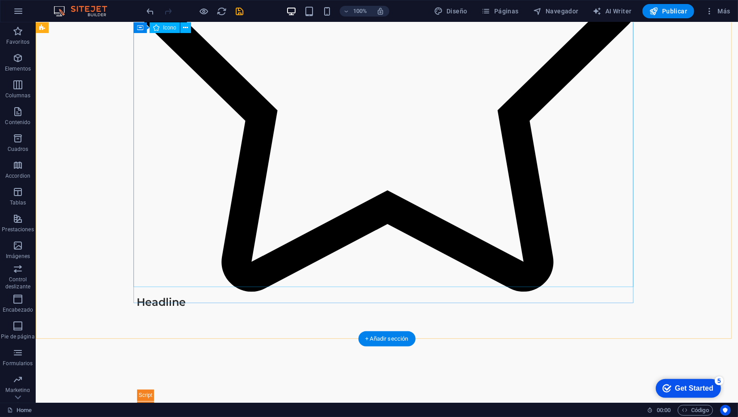
scroll to position [873, 0]
click at [187, 26] on icon at bounding box center [185, 27] width 5 height 9
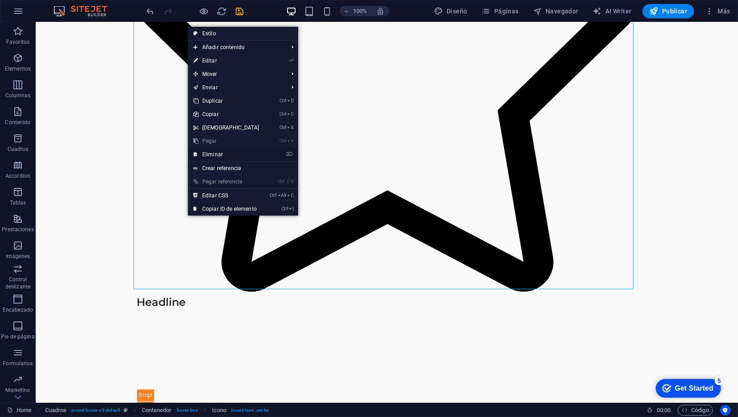
drag, startPoint x: 208, startPoint y: 152, endPoint x: 172, endPoint y: 129, distance: 42.8
click at [208, 152] on link "⌦ Eliminar" at bounding box center [226, 154] width 77 height 13
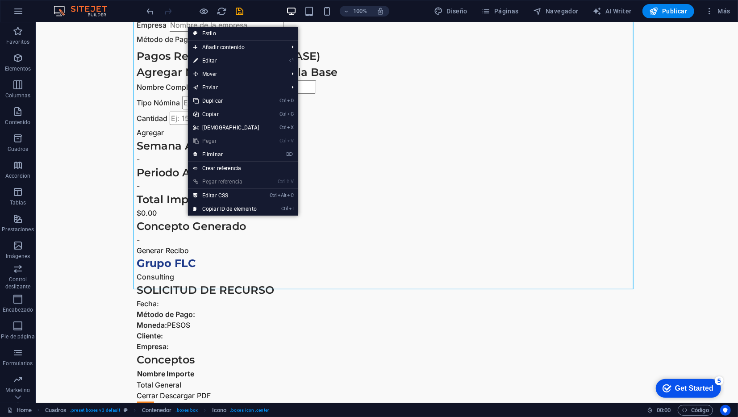
scroll to position [394, 0]
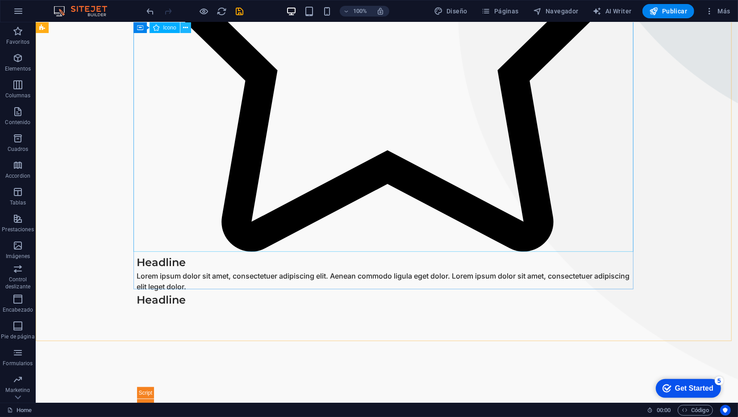
click at [189, 29] on button at bounding box center [185, 27] width 11 height 11
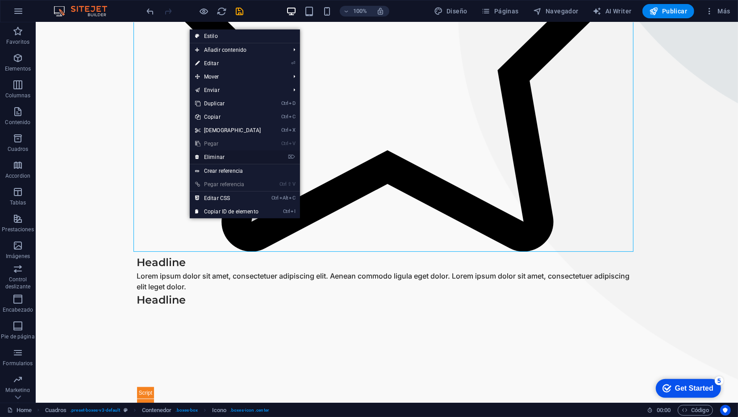
click at [216, 152] on link "⌦ Eliminar" at bounding box center [228, 157] width 77 height 13
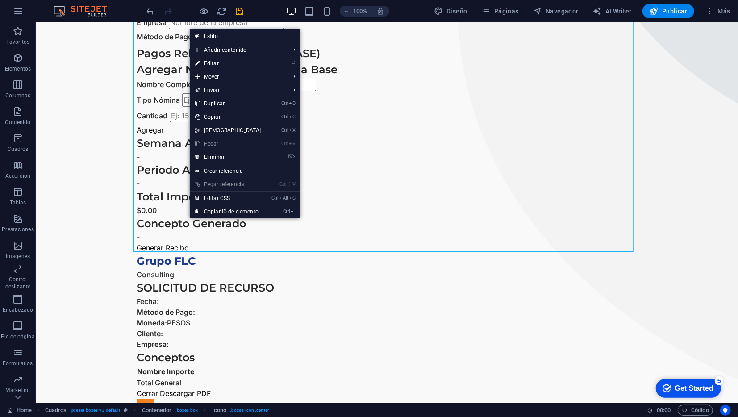
scroll to position [0, 0]
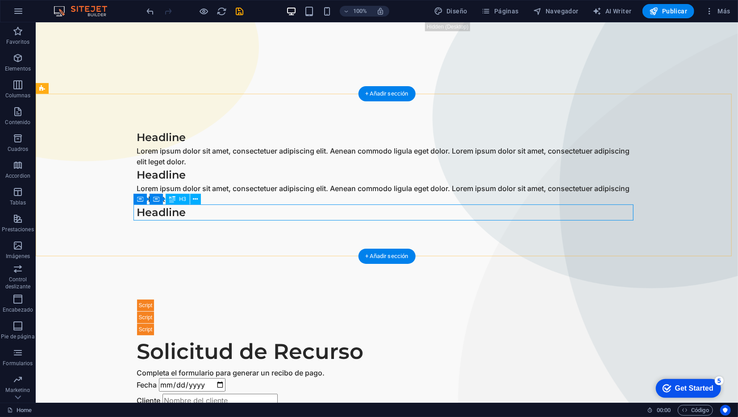
click at [175, 210] on div "Headline" at bounding box center [387, 212] width 500 height 16
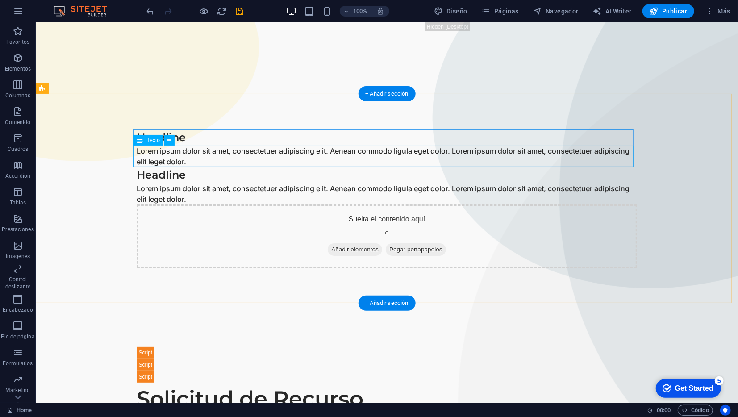
drag, startPoint x: 564, startPoint y: 165, endPoint x: 549, endPoint y: 133, distance: 35.4
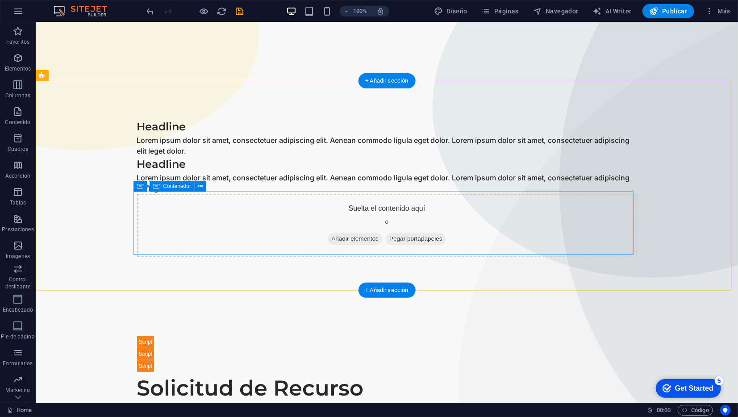
scroll to position [14, 0]
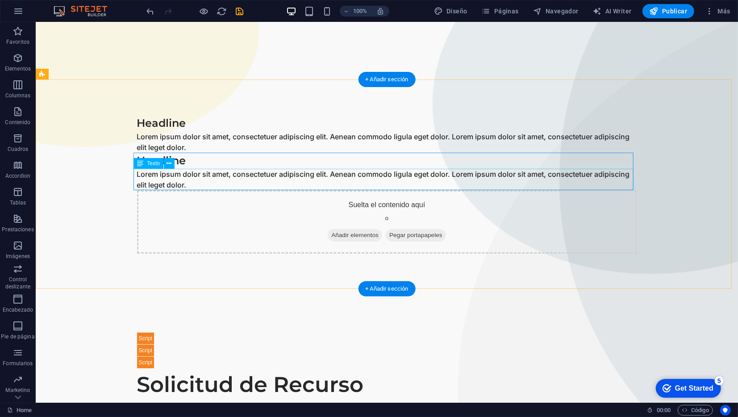
click at [231, 187] on div "Lorem ipsum dolor sit amet, consectetuer adipiscing elit. Aenean commodo ligula…" at bounding box center [387, 178] width 500 height 21
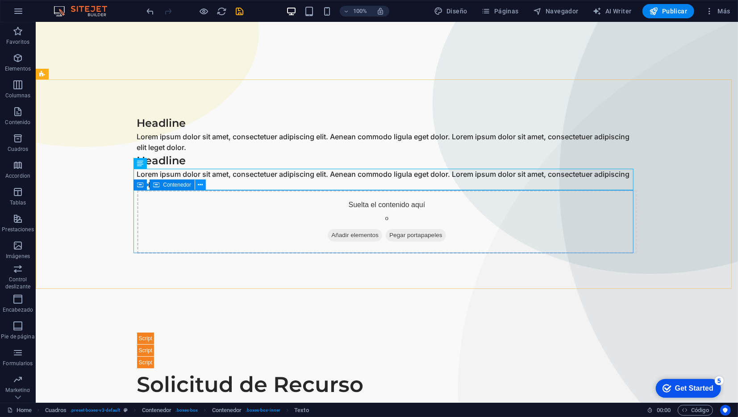
click at [203, 188] on button at bounding box center [200, 185] width 11 height 11
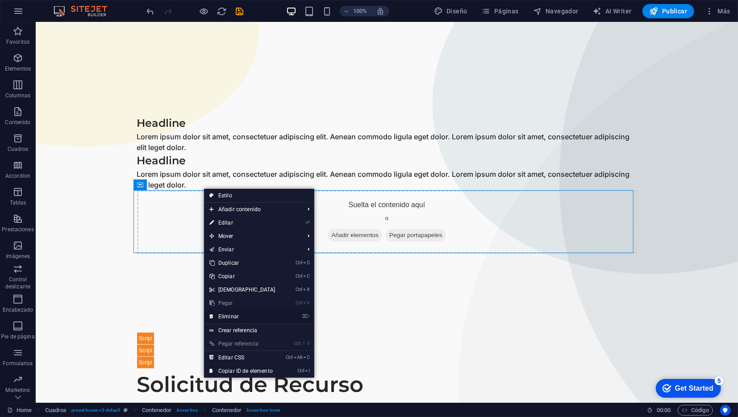
click at [231, 317] on link "⌦ Eliminar" at bounding box center [242, 316] width 77 height 13
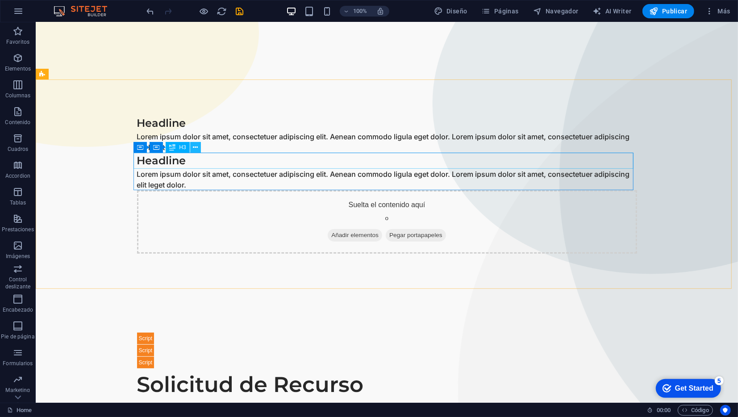
click at [197, 149] on icon at bounding box center [195, 147] width 5 height 9
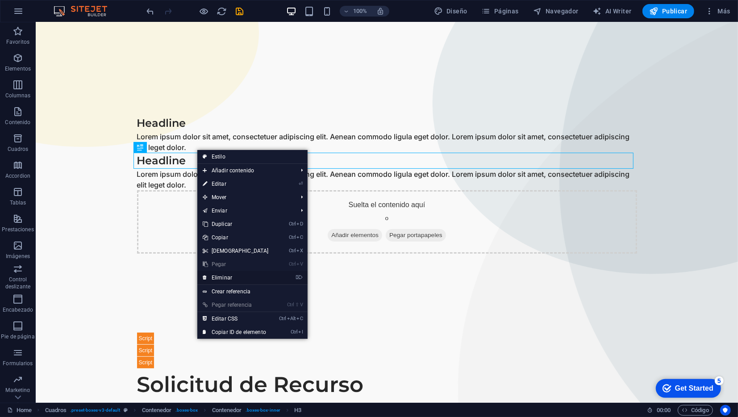
drag, startPoint x: 221, startPoint y: 275, endPoint x: 179, endPoint y: 223, distance: 66.3
click at [221, 275] on link "⌦ Eliminar" at bounding box center [235, 277] width 77 height 13
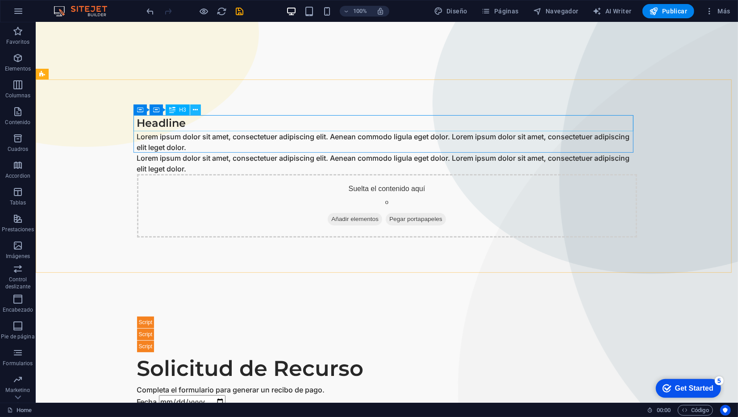
click at [194, 111] on icon at bounding box center [195, 109] width 5 height 9
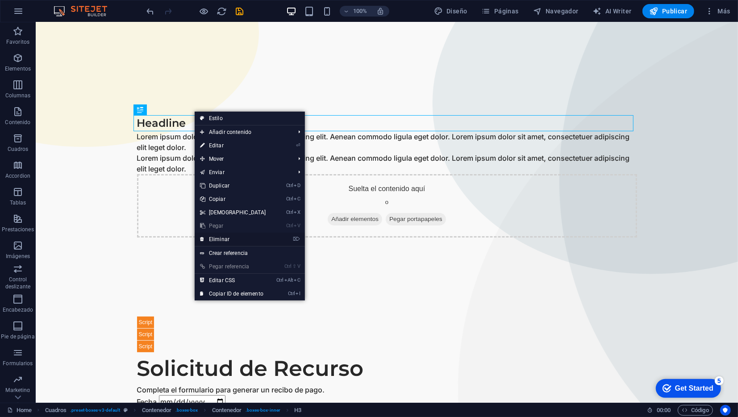
drag, startPoint x: 218, startPoint y: 234, endPoint x: 180, endPoint y: 191, distance: 57.6
click at [218, 234] on link "⌦ Eliminar" at bounding box center [233, 239] width 77 height 13
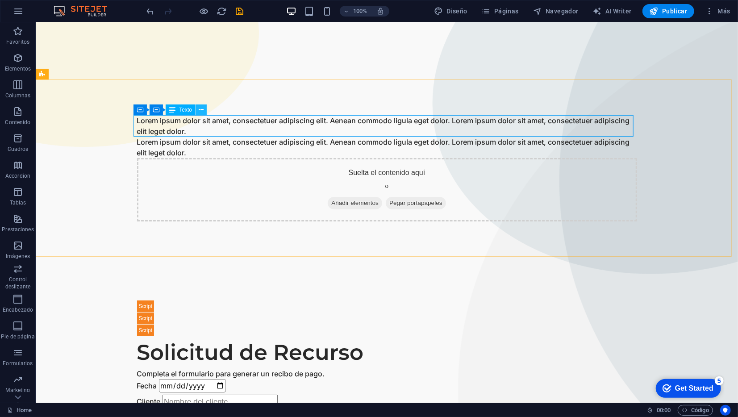
click at [203, 111] on icon at bounding box center [201, 109] width 5 height 9
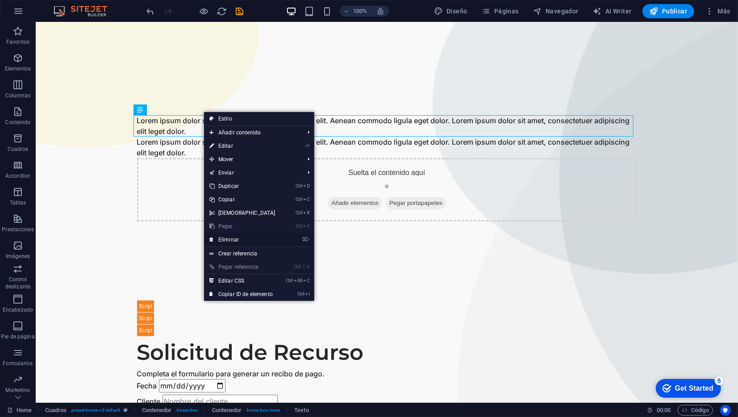
click at [223, 237] on link "⌦ Eliminar" at bounding box center [242, 239] width 77 height 13
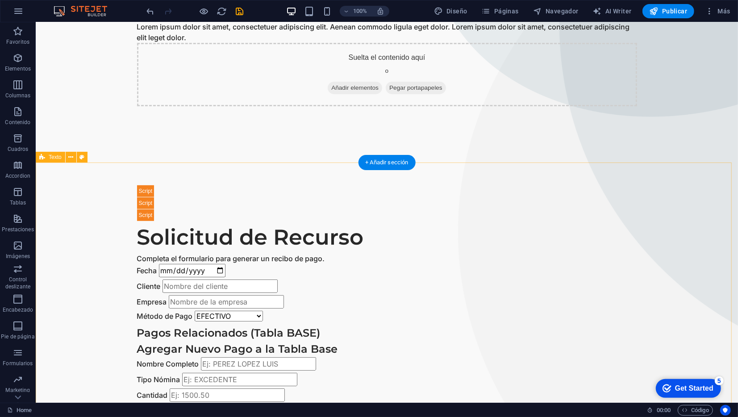
scroll to position [189, 0]
